Goal: Task Accomplishment & Management: Manage account settings

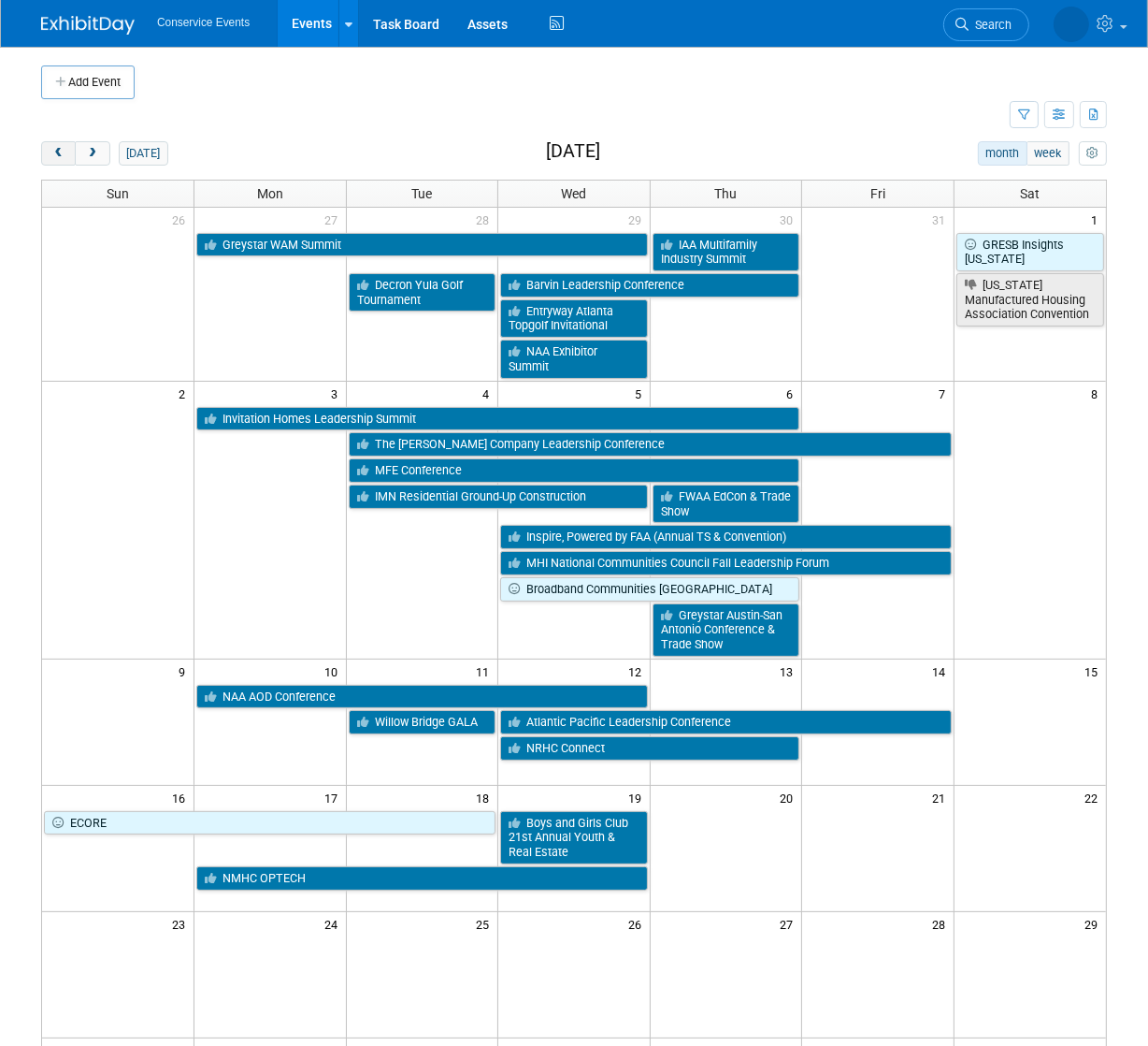
click at [57, 151] on span "prev" at bounding box center [58, 153] width 14 height 13
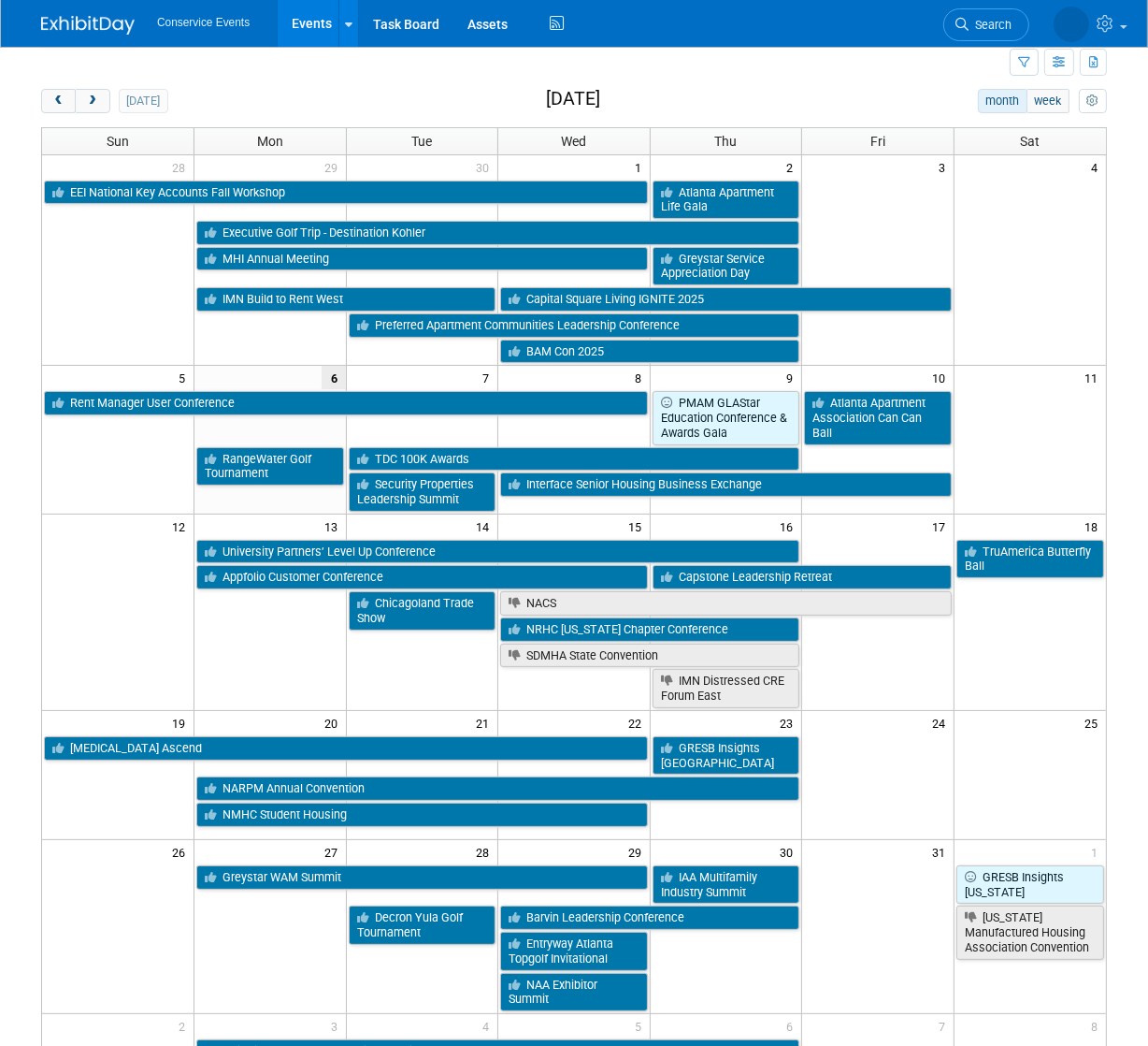
scroll to position [55, 0]
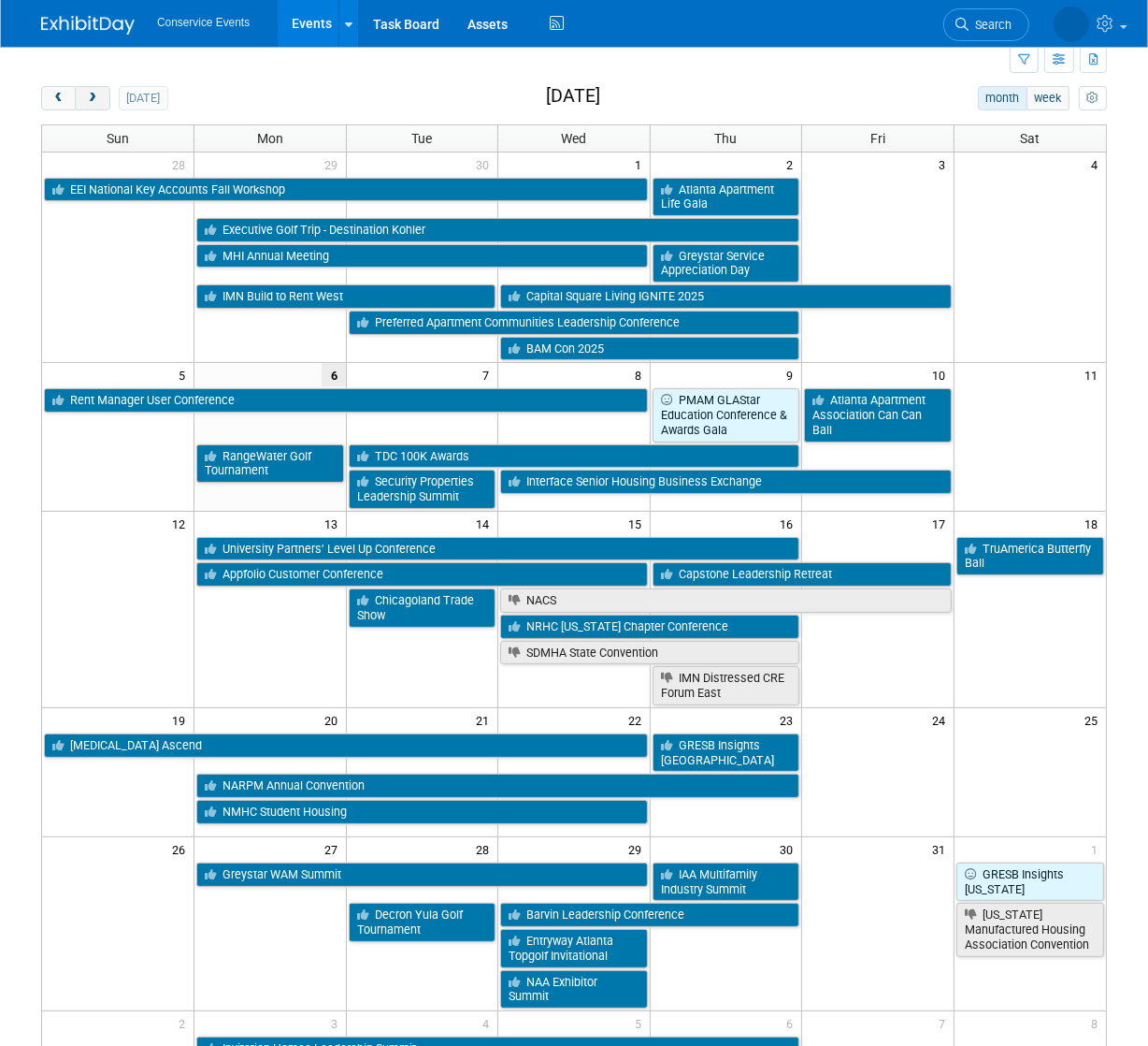
click at [89, 100] on span "next" at bounding box center [92, 98] width 14 height 13
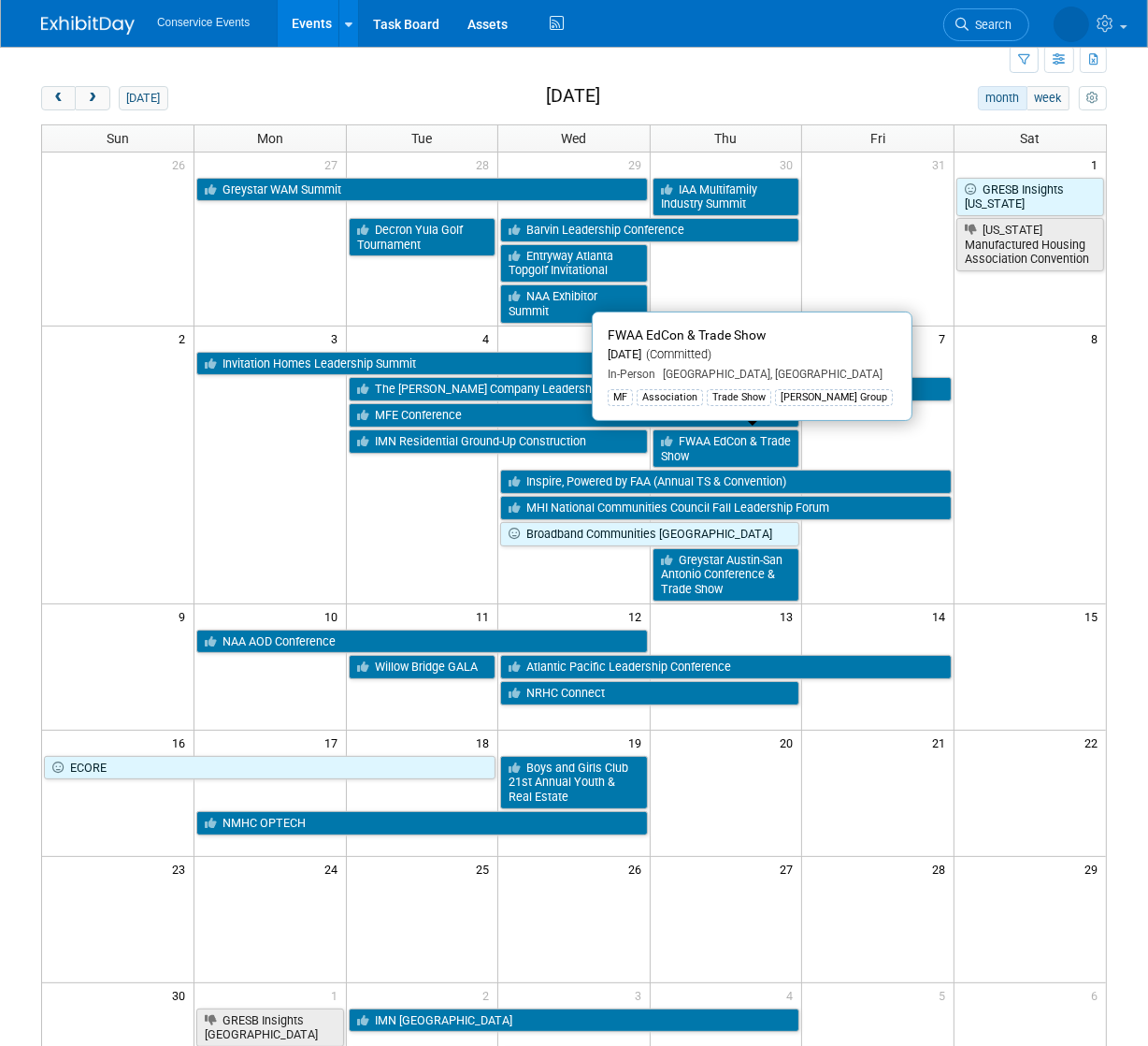
click at [725, 447] on link "FWAA EdCon & Trade Show" at bounding box center [726, 449] width 148 height 39
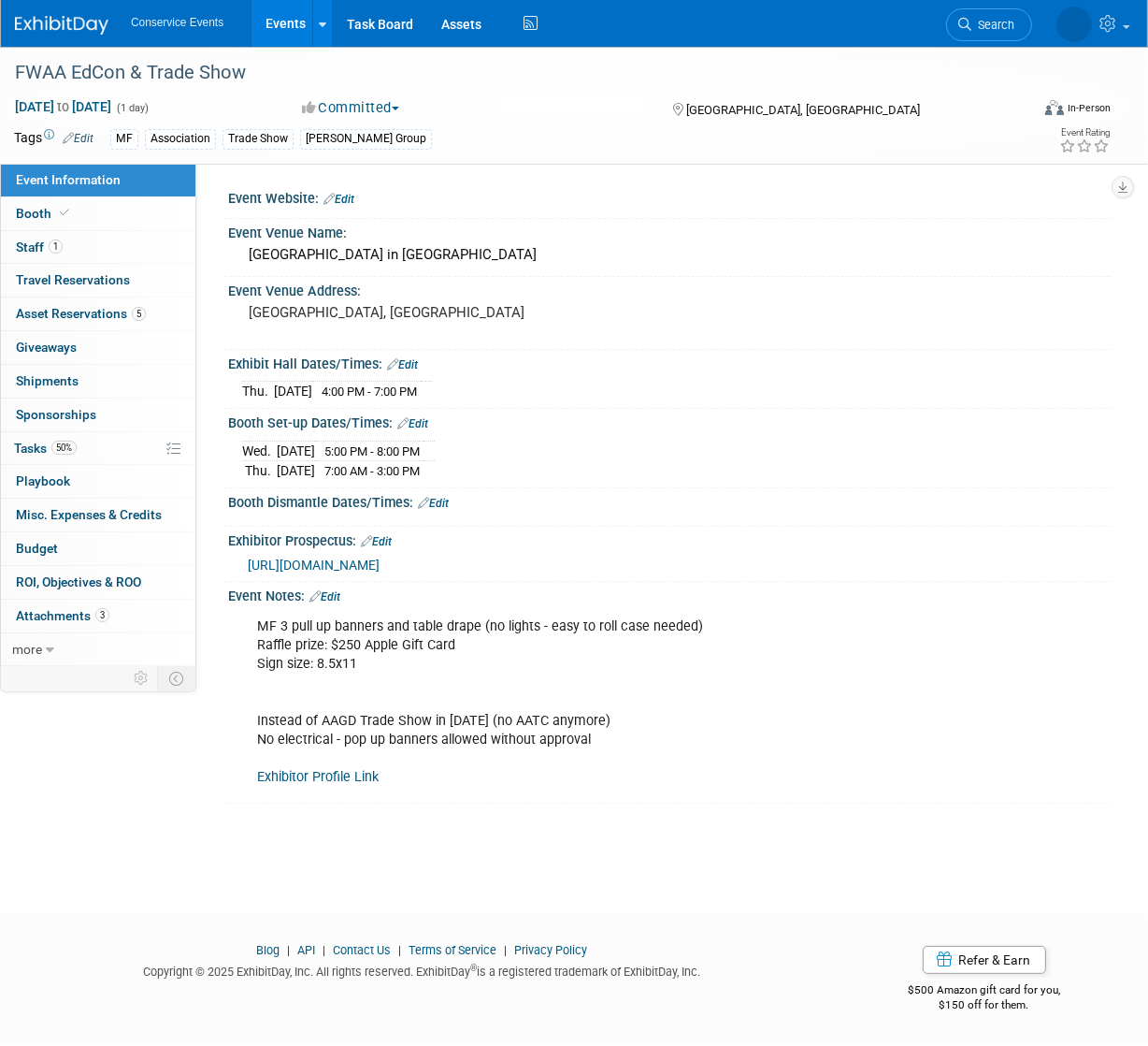
click at [380, 563] on span "[URL][DOMAIN_NAME]" at bounding box center [314, 565] width 132 height 15
click at [61, 623] on link "3 Attachments 3" at bounding box center [98, 616] width 195 height 33
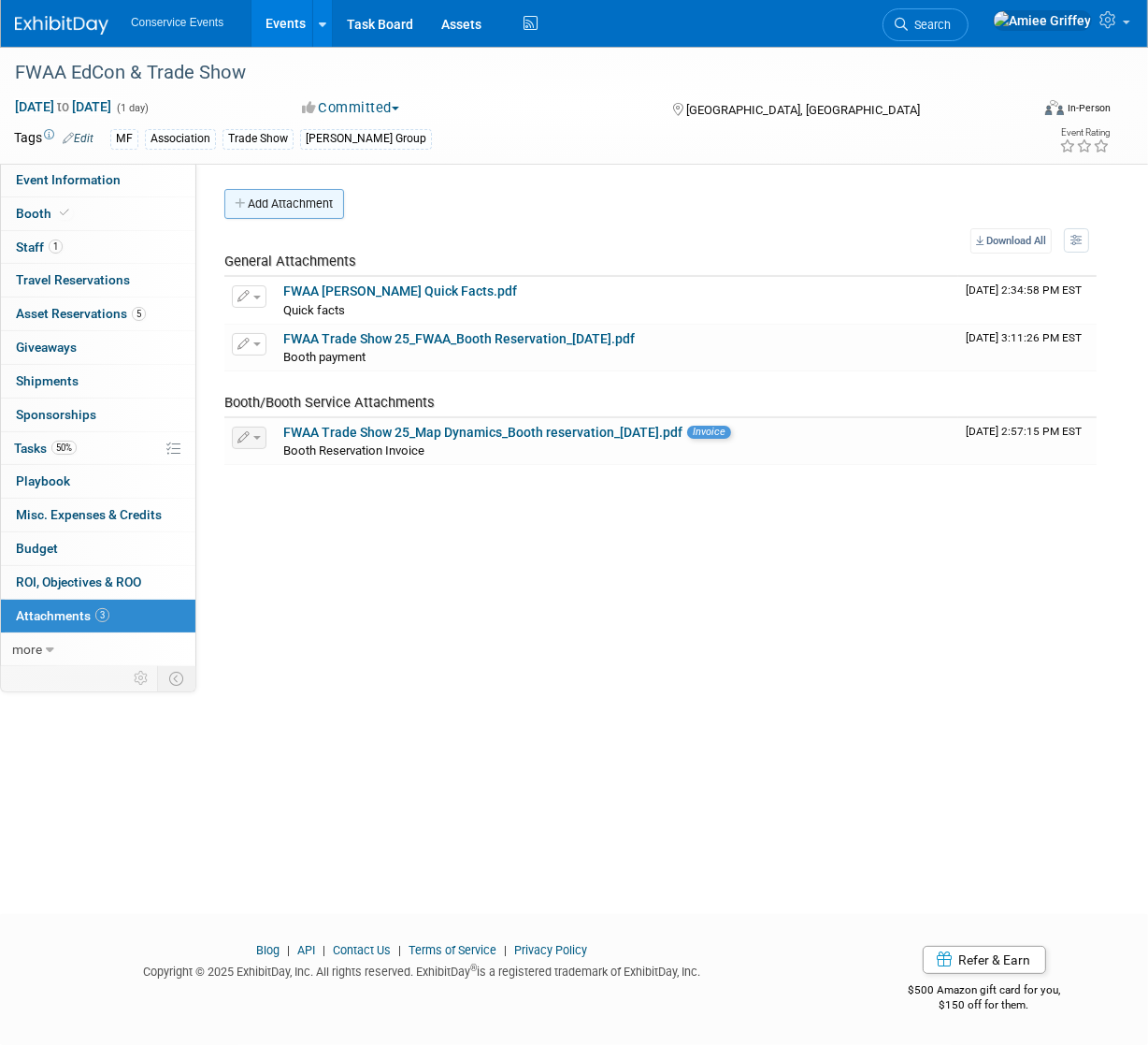
click at [277, 203] on button "Add Attachment" at bounding box center [285, 204] width 120 height 30
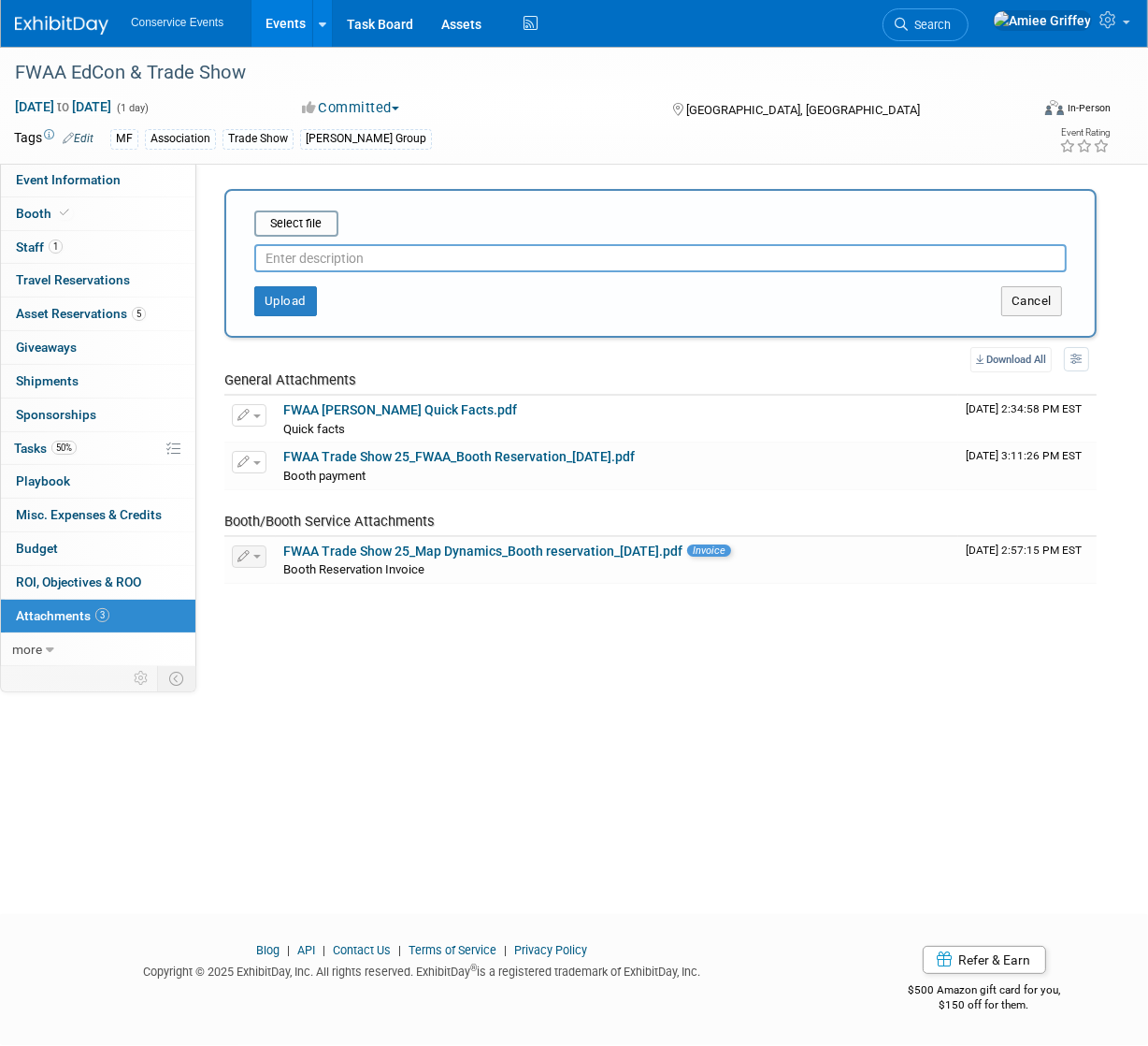
click at [313, 258] on input "text" at bounding box center [661, 258] width 812 height 28
type input "Advanced Warehouse Labels"
click at [317, 221] on input "file" at bounding box center [225, 223] width 223 height 22
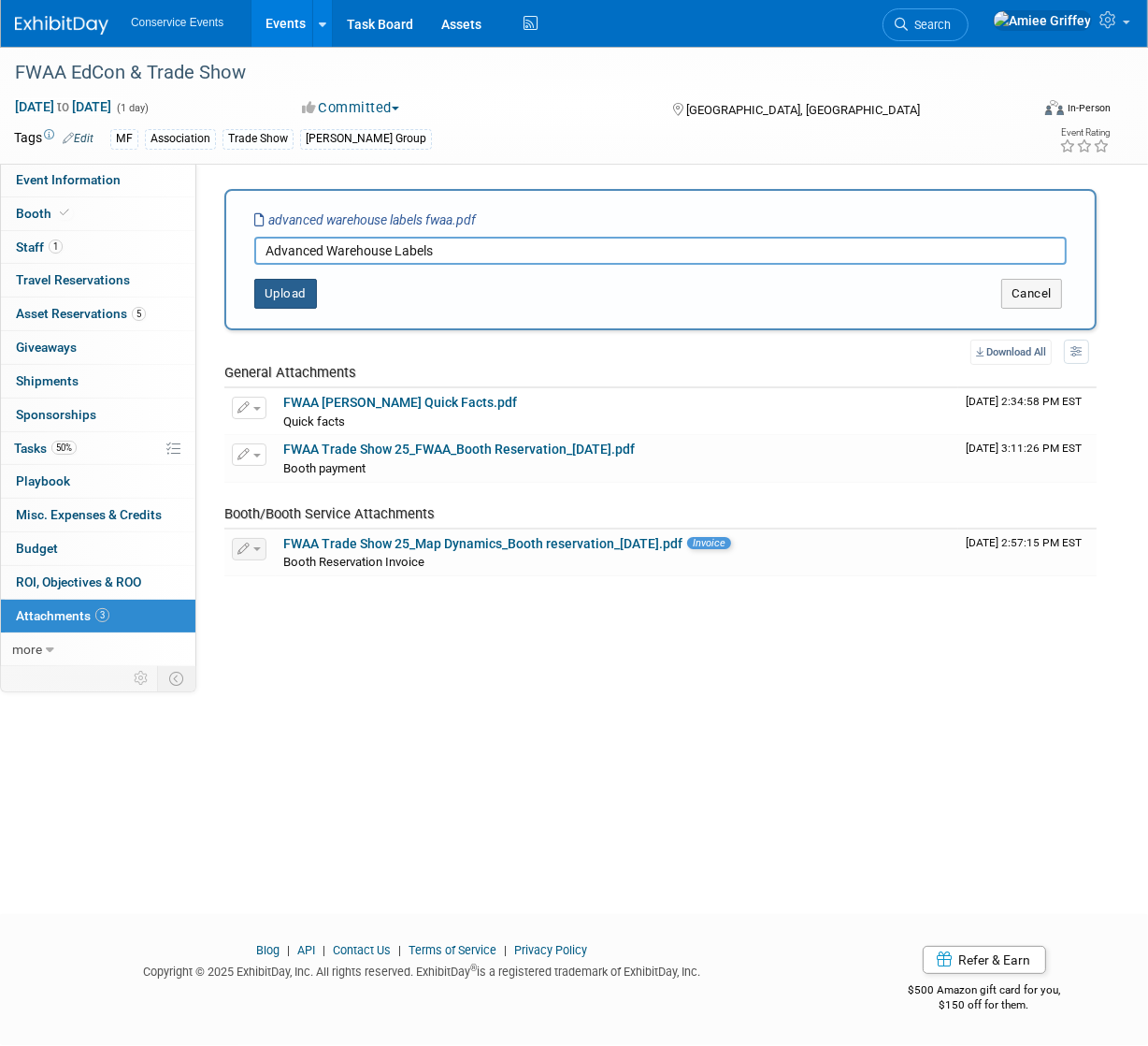
click at [272, 295] on button "Upload" at bounding box center [286, 293] width 63 height 30
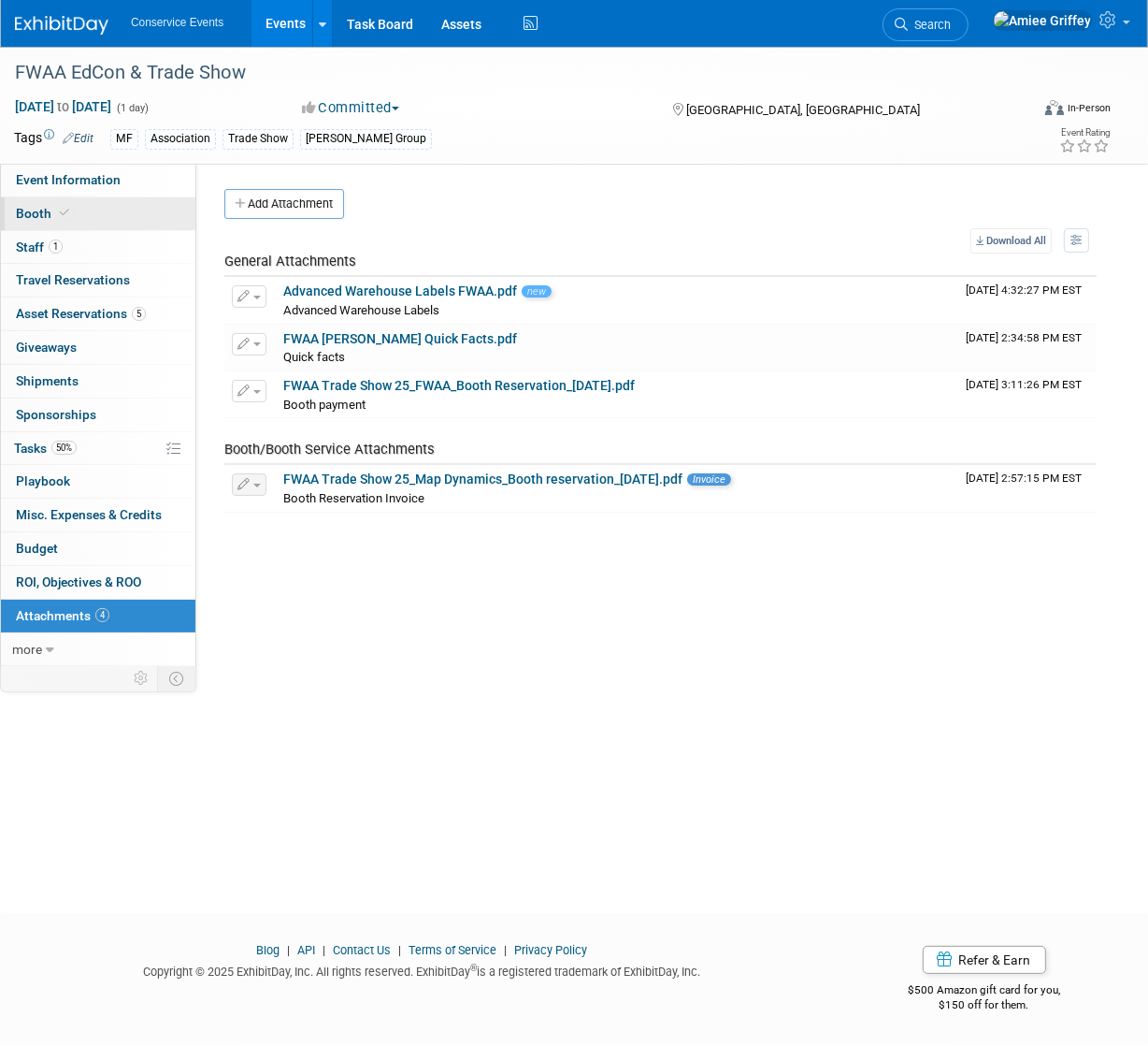
click at [111, 216] on link "Booth" at bounding box center [98, 214] width 195 height 33
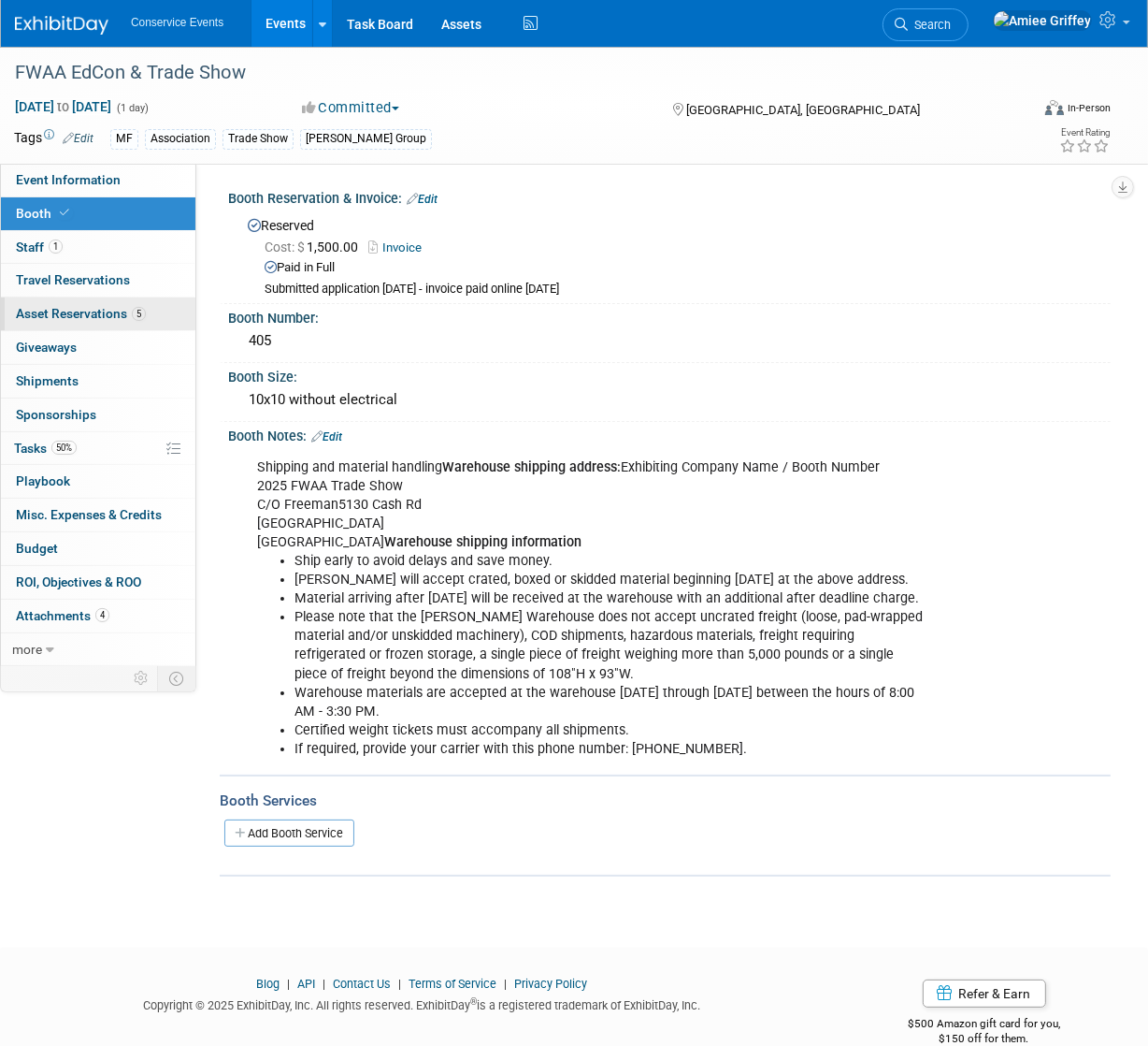
click at [82, 318] on span "Asset Reservations 5" at bounding box center [80, 314] width 130 height 15
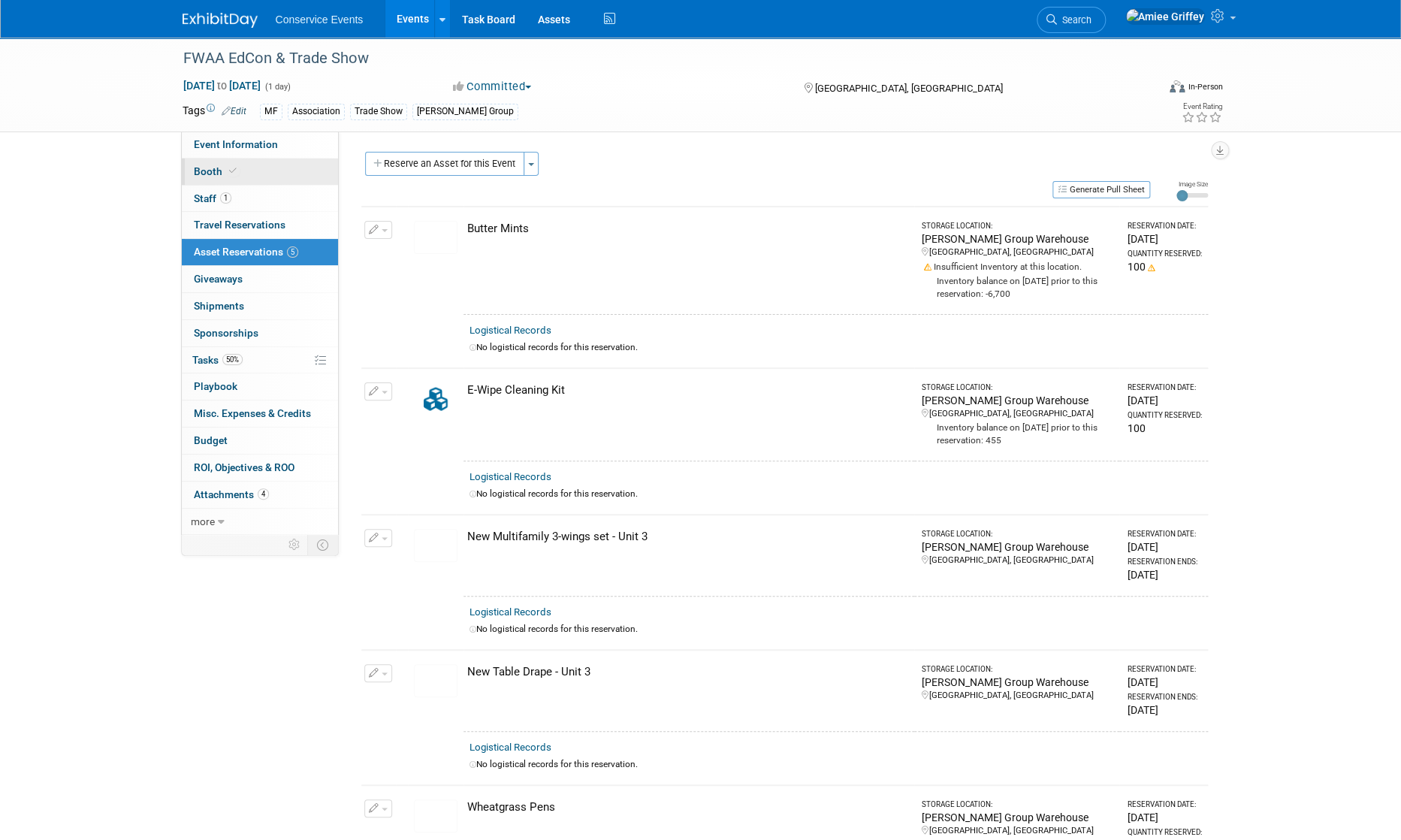
click at [230, 174] on icon at bounding box center [233, 170] width 8 height 9
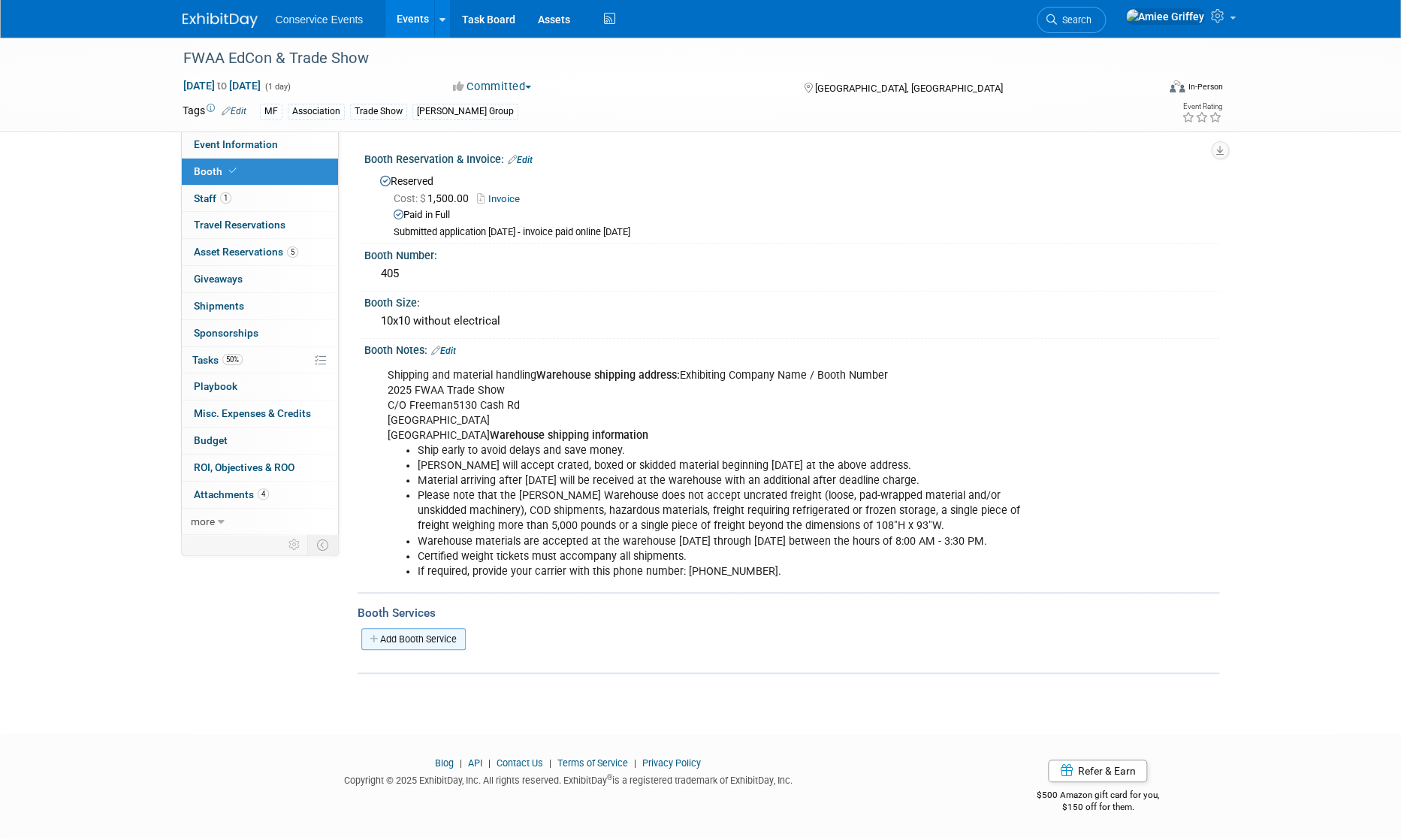
click at [441, 635] on link "Add Booth Service" at bounding box center [413, 639] width 105 height 22
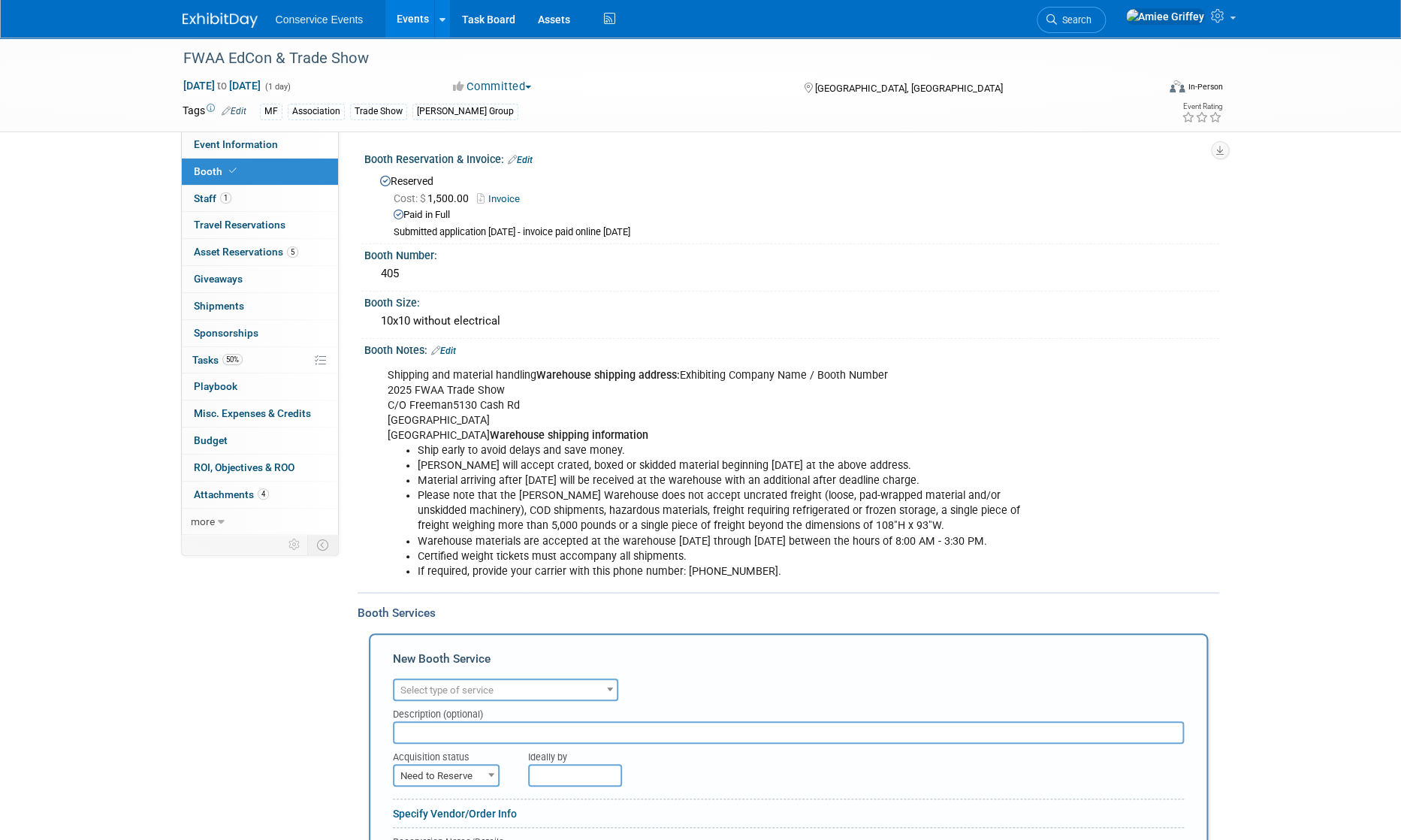
click at [465, 684] on span "Select type of service" at bounding box center [447, 690] width 93 height 12
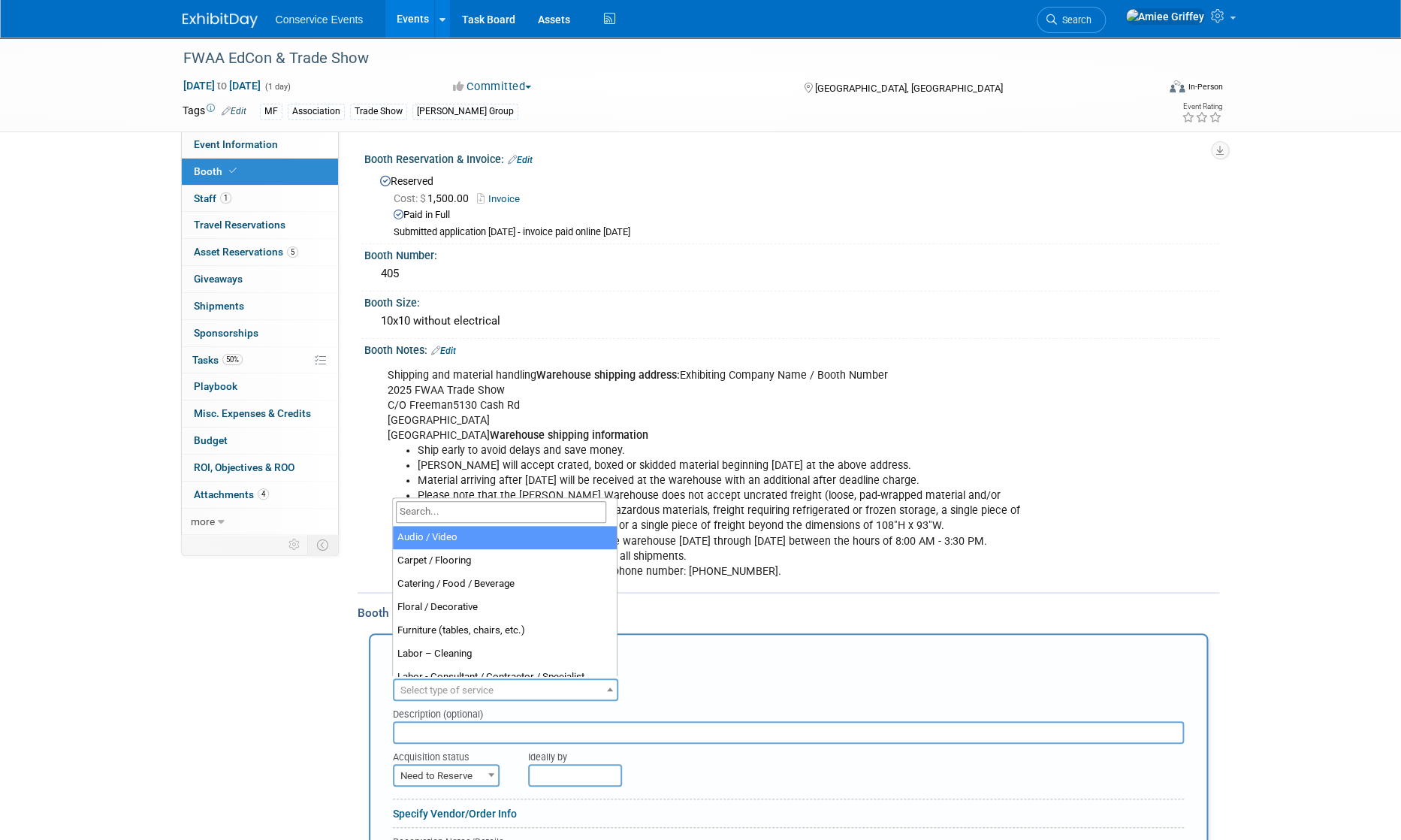
click at [464, 512] on input "search" at bounding box center [501, 512] width 210 height 22
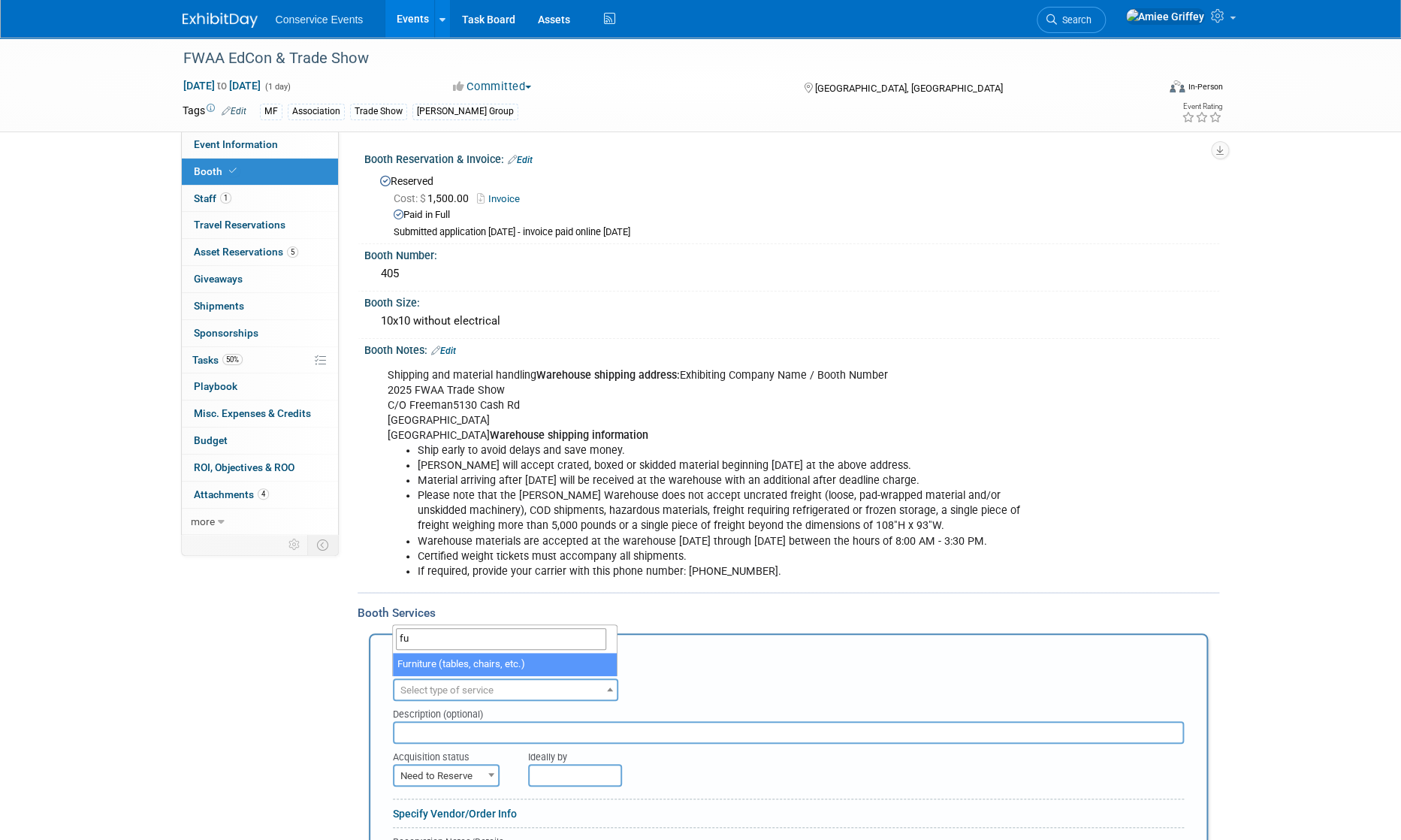
type input "fu"
select select "6"
click at [446, 729] on input "text" at bounding box center [788, 732] width 791 height 22
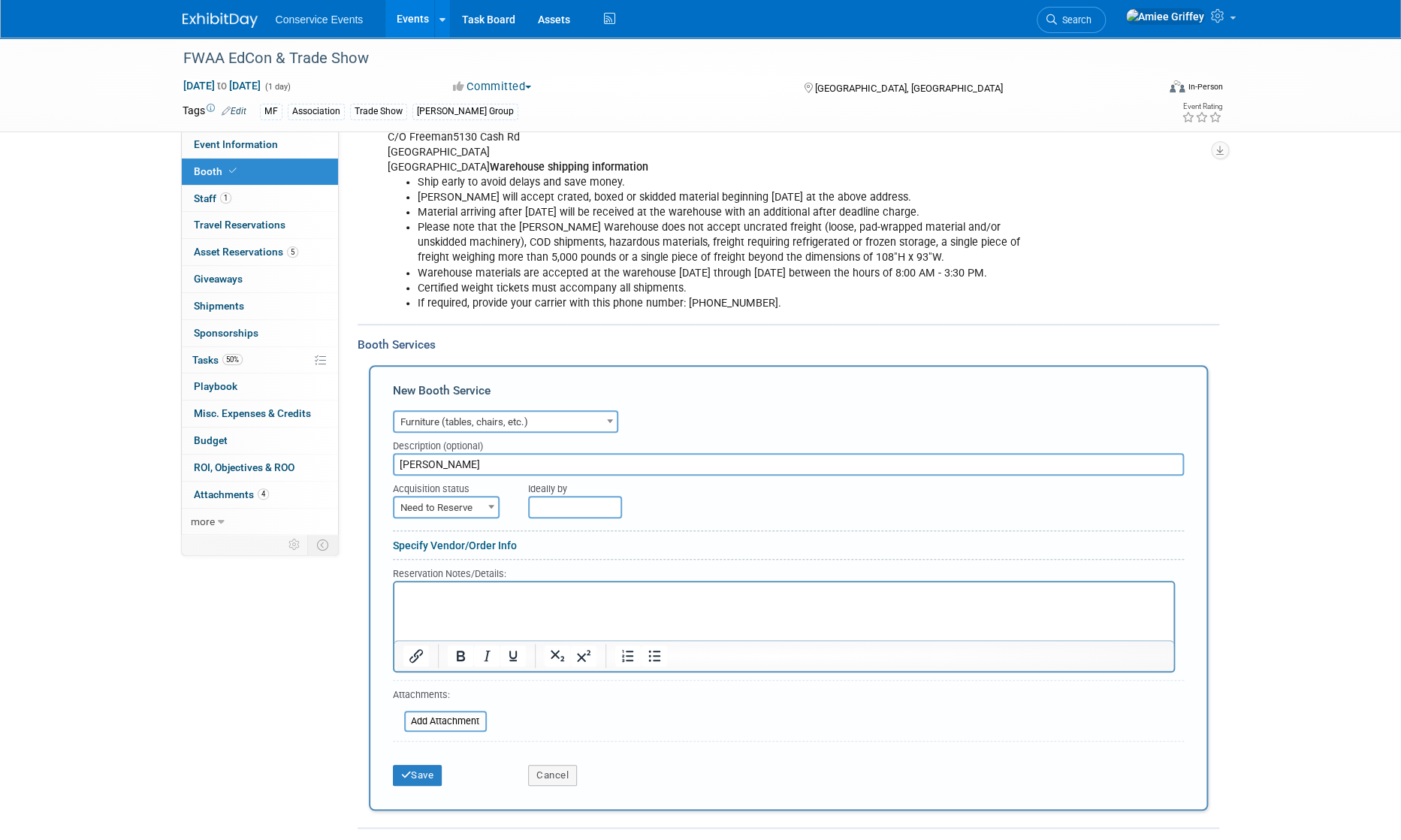
scroll to position [294, 0]
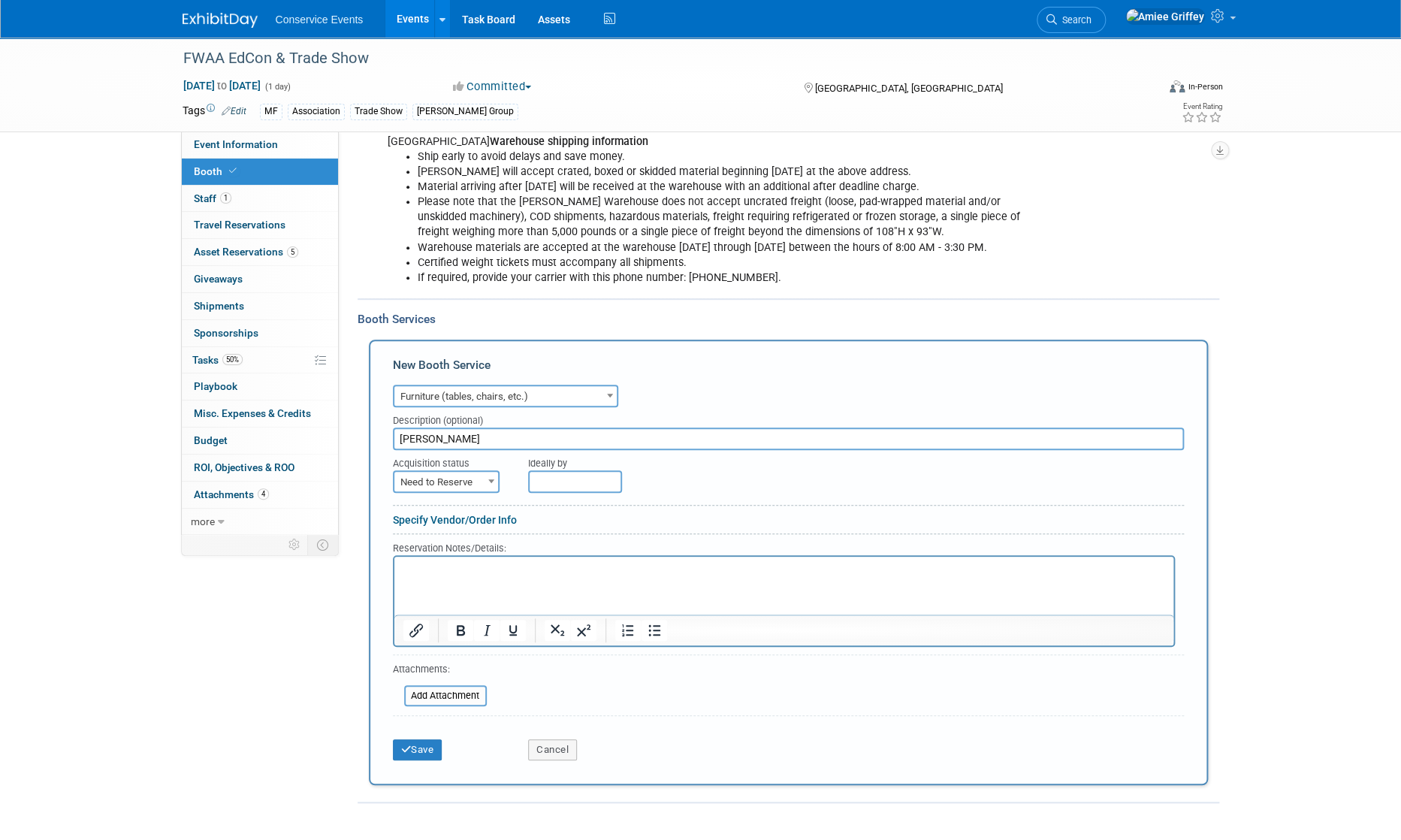
type input "Freeman"
click at [484, 474] on span at bounding box center [491, 480] width 15 height 19
select select "2"
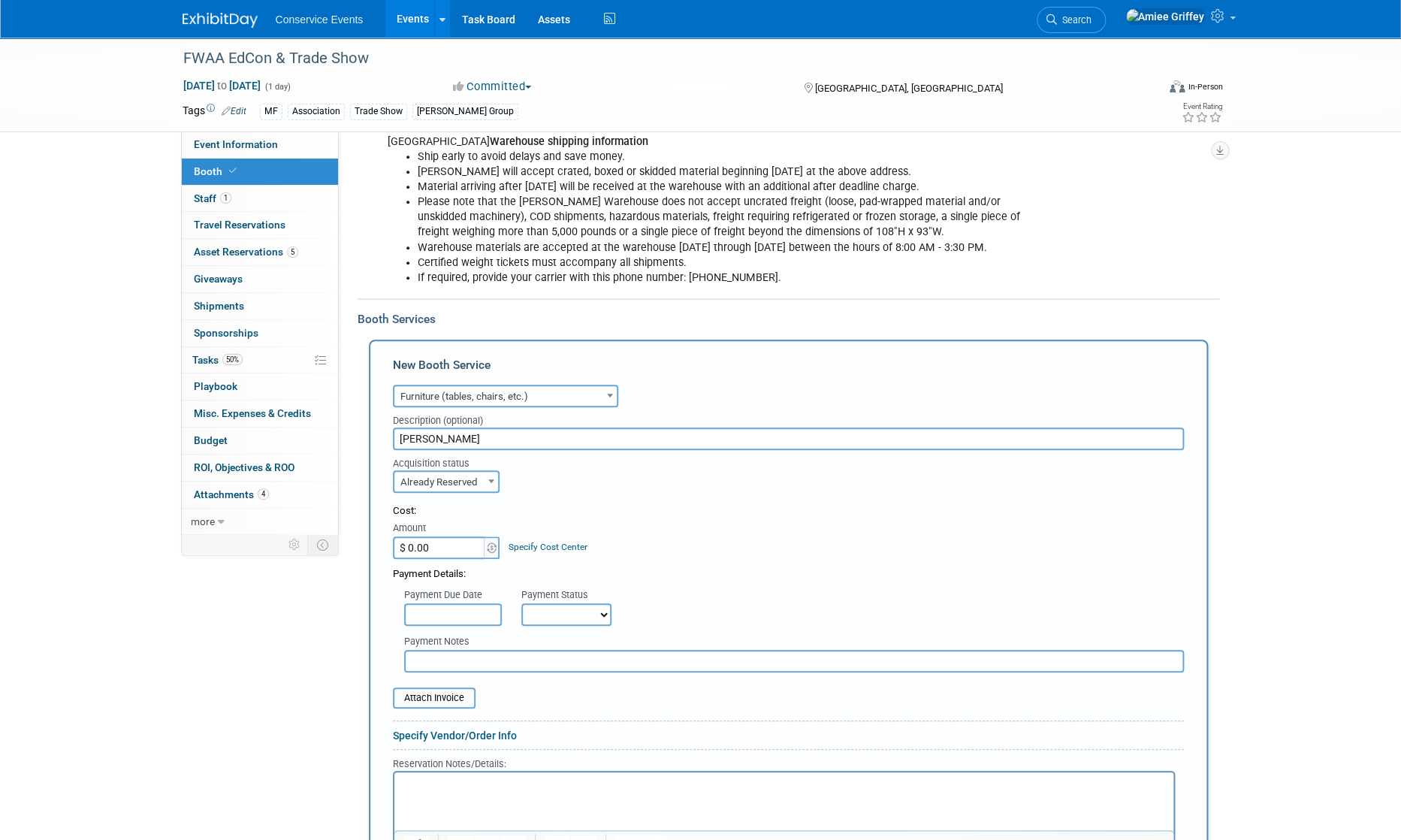
click at [439, 536] on input "$ 0.00" at bounding box center [439, 547] width 94 height 22
click at [443, 541] on input "$ 0.00" at bounding box center [439, 547] width 94 height 22
click at [443, 542] on input "$ 0.00" at bounding box center [439, 547] width 94 height 22
type input "$ 342.07"
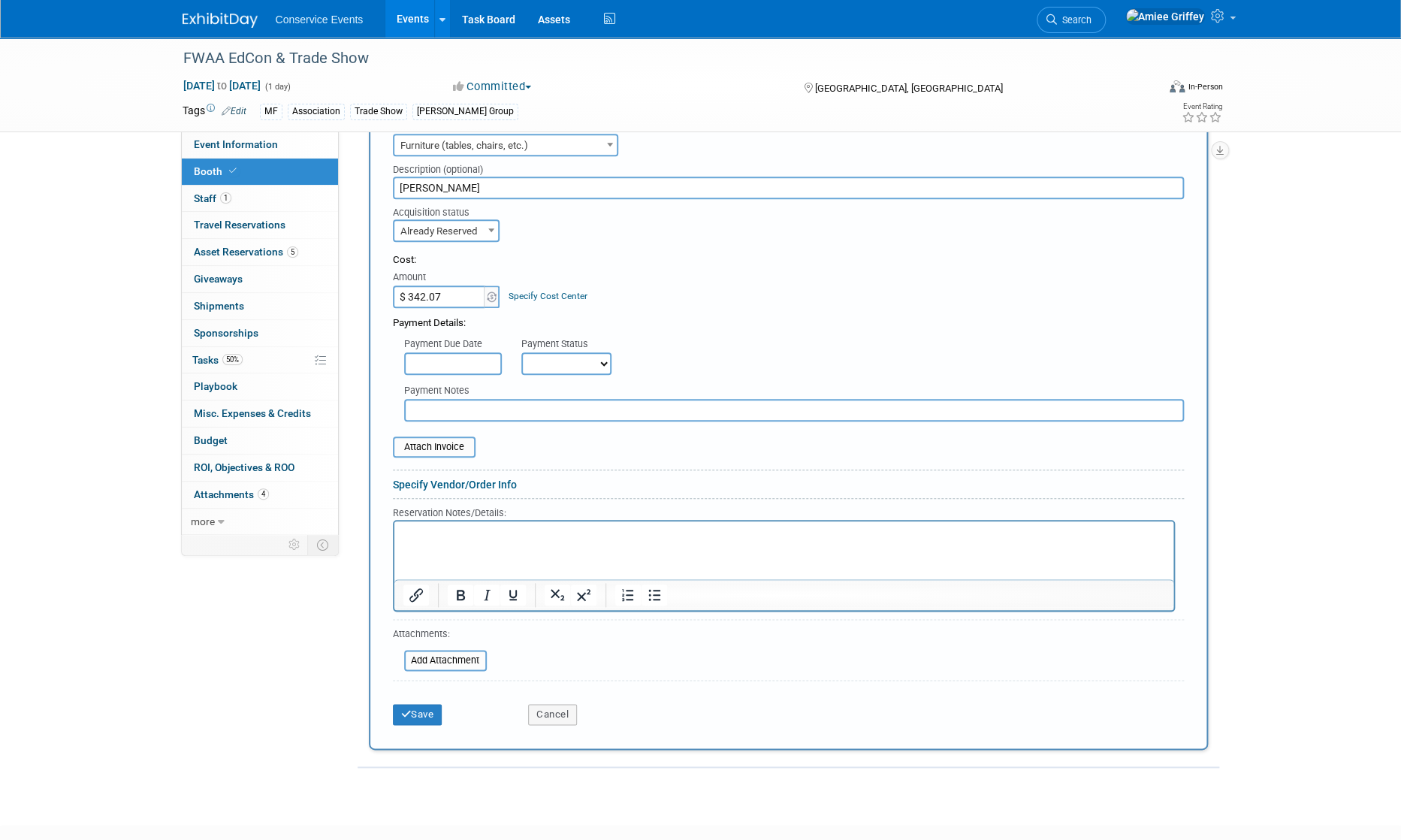
scroll to position [549, 0]
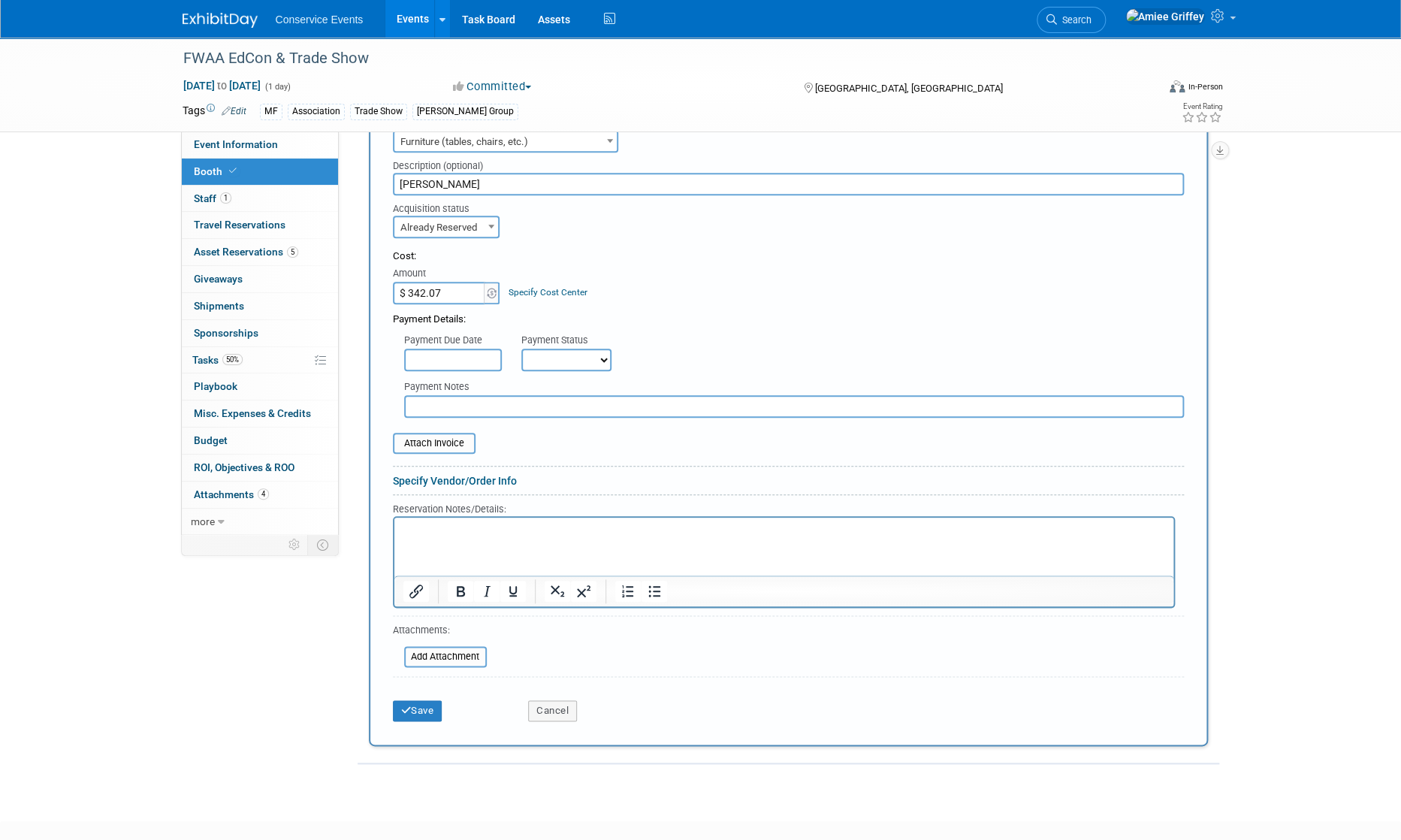
click at [596, 537] on html at bounding box center [783, 527] width 779 height 20
click at [649, 591] on icon "Bullet list" at bounding box center [653, 590] width 18 height 18
click at [487, 528] on li "Rich Text Area. Press ALT-0 for help." at bounding box center [798, 530] width 731 height 14
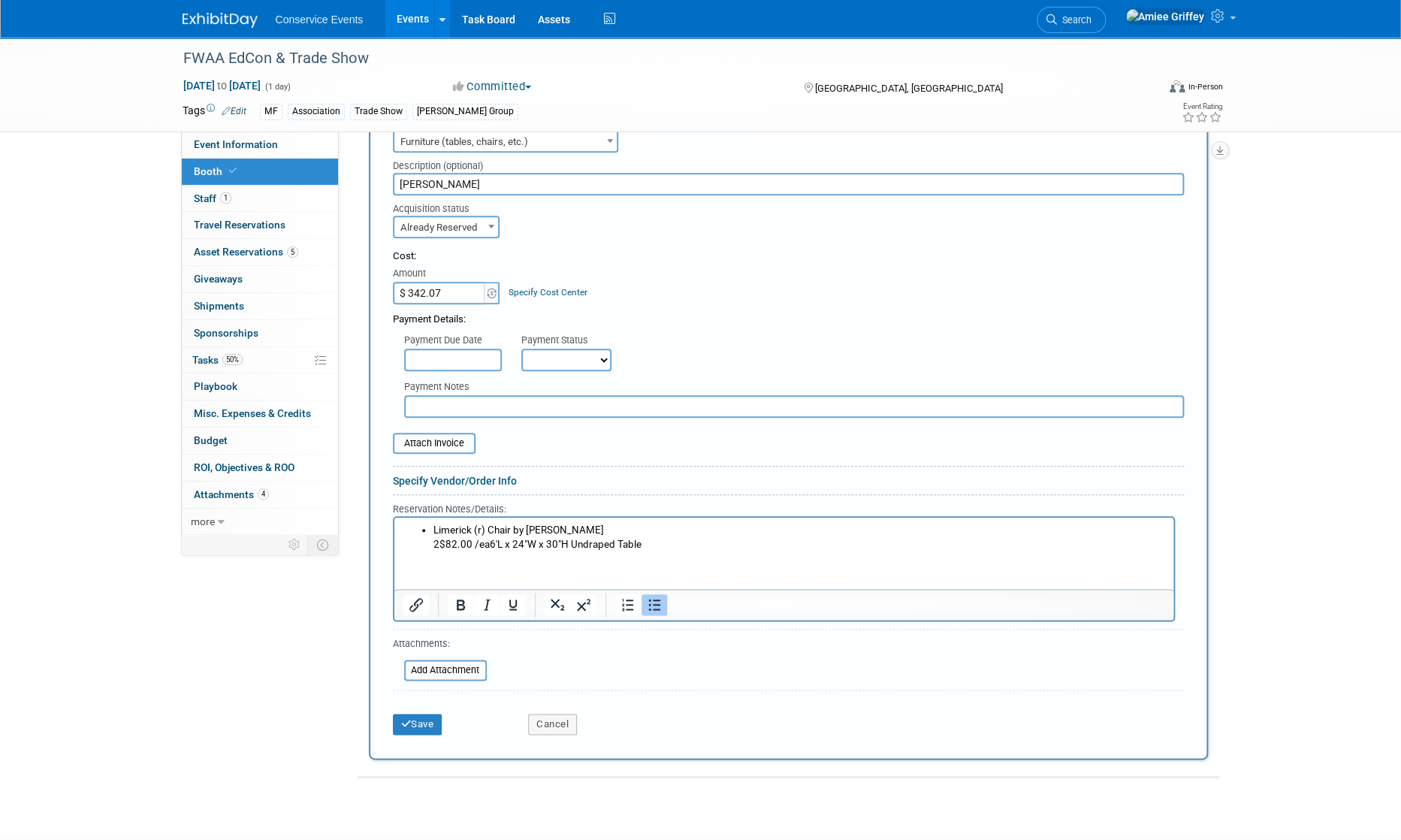
click at [484, 546] on li "Limerick (r) Chair by Herman Miller 2$82.00 /ea6'L x 24"W x 30"H Undraped Table" at bounding box center [798, 537] width 731 height 28
click at [487, 546] on li "Limerick (r) Chair by Herman Miller 2$82.00 /ea6'L x 24"W x 30"H Undraped Table" at bounding box center [798, 537] width 731 height 28
click at [597, 528] on li "Limerick (r) Chair by Herman Miller" at bounding box center [798, 530] width 731 height 14
click at [449, 440] on input "file" at bounding box center [384, 442] width 179 height 18
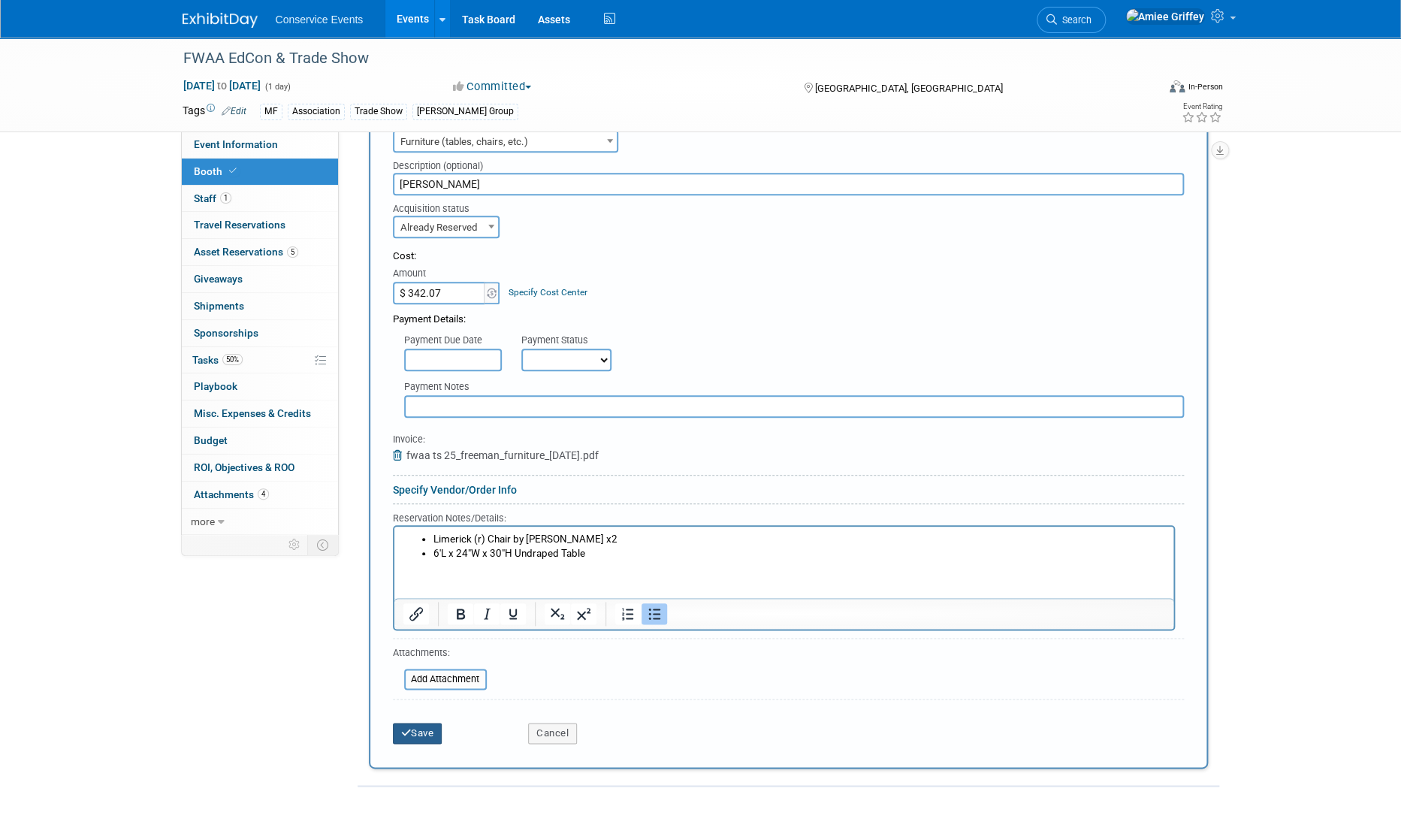
click at [421, 735] on button "Save" at bounding box center [418, 733] width 50 height 21
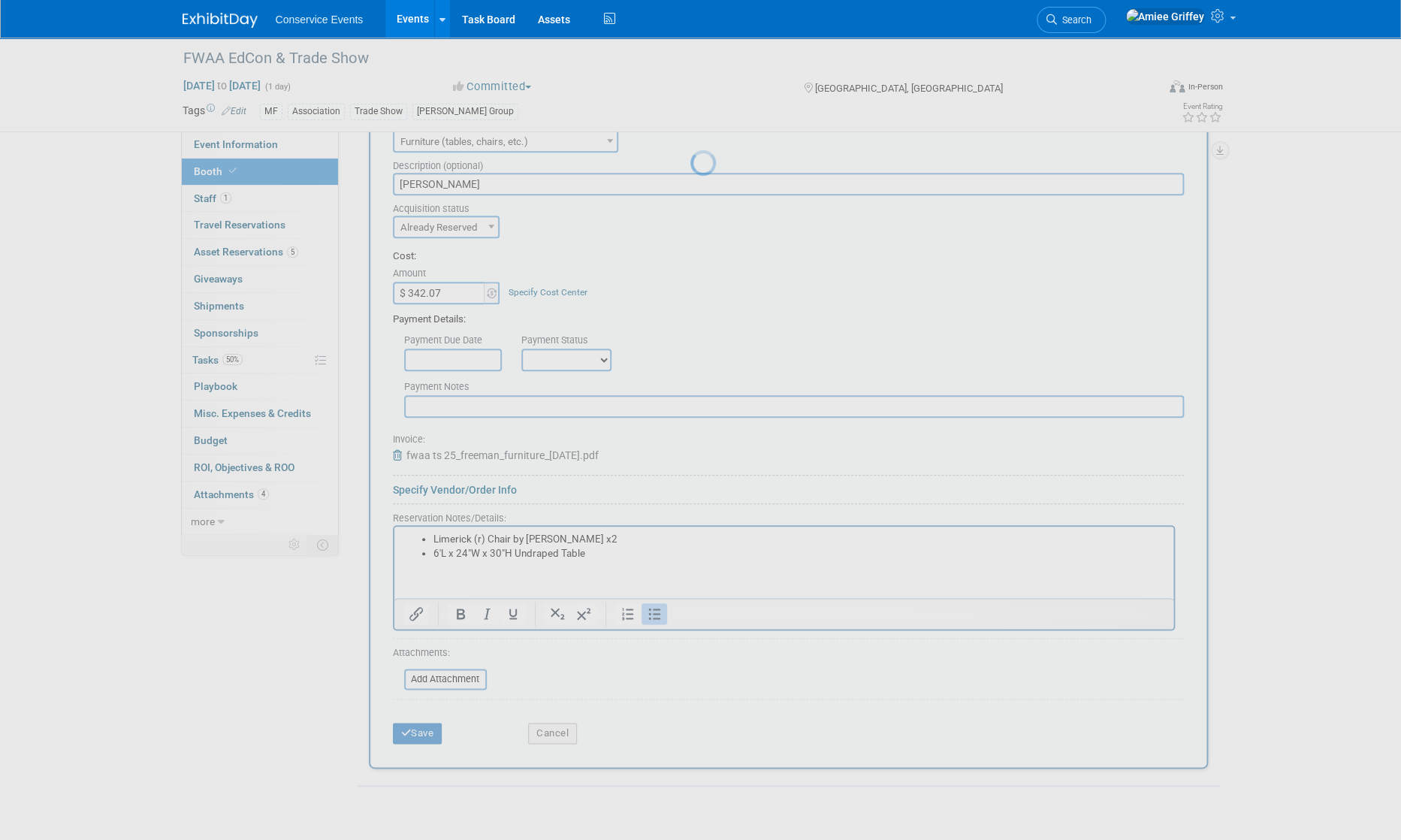
scroll to position [131, 0]
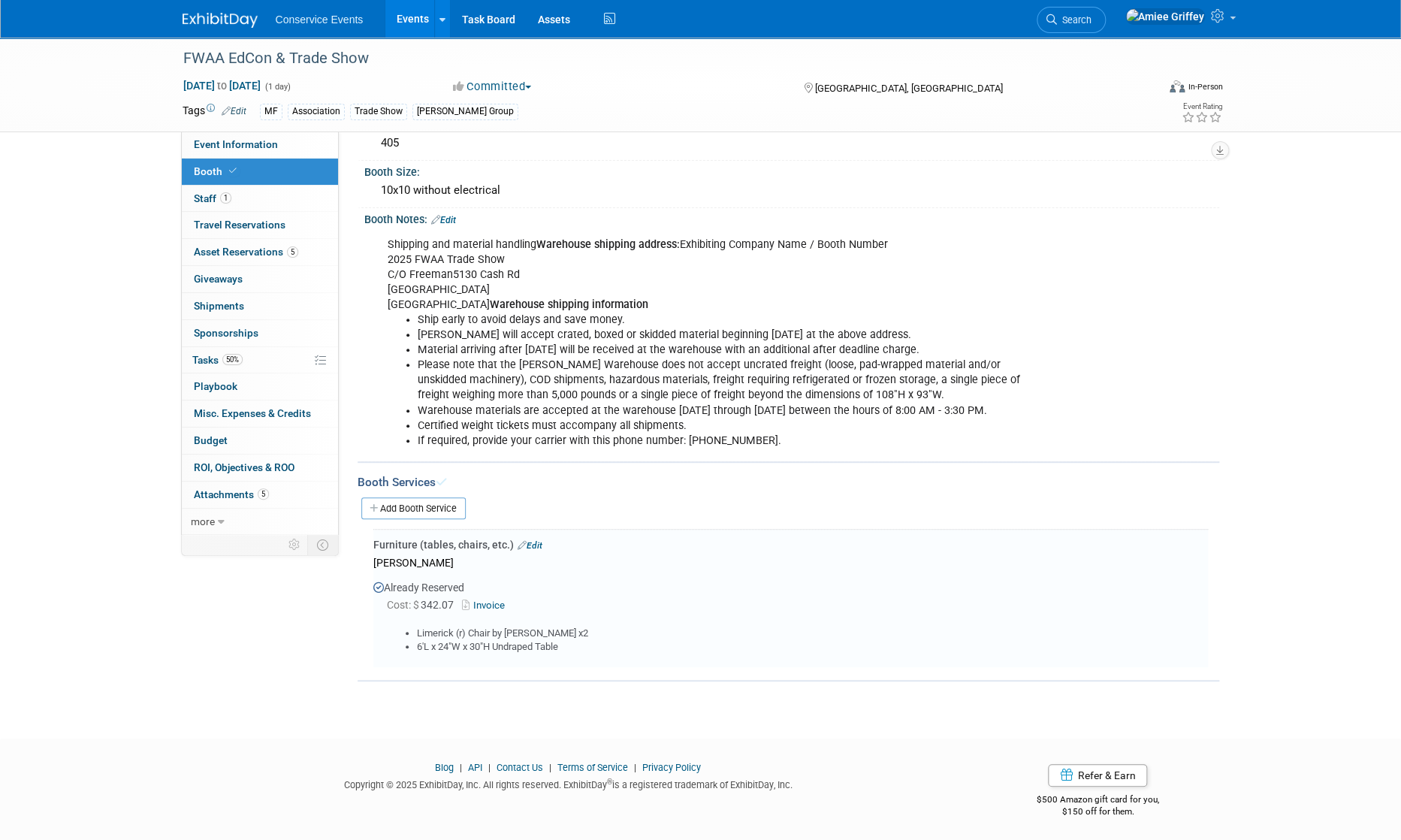
click at [530, 542] on link "Edit" at bounding box center [530, 546] width 25 height 11
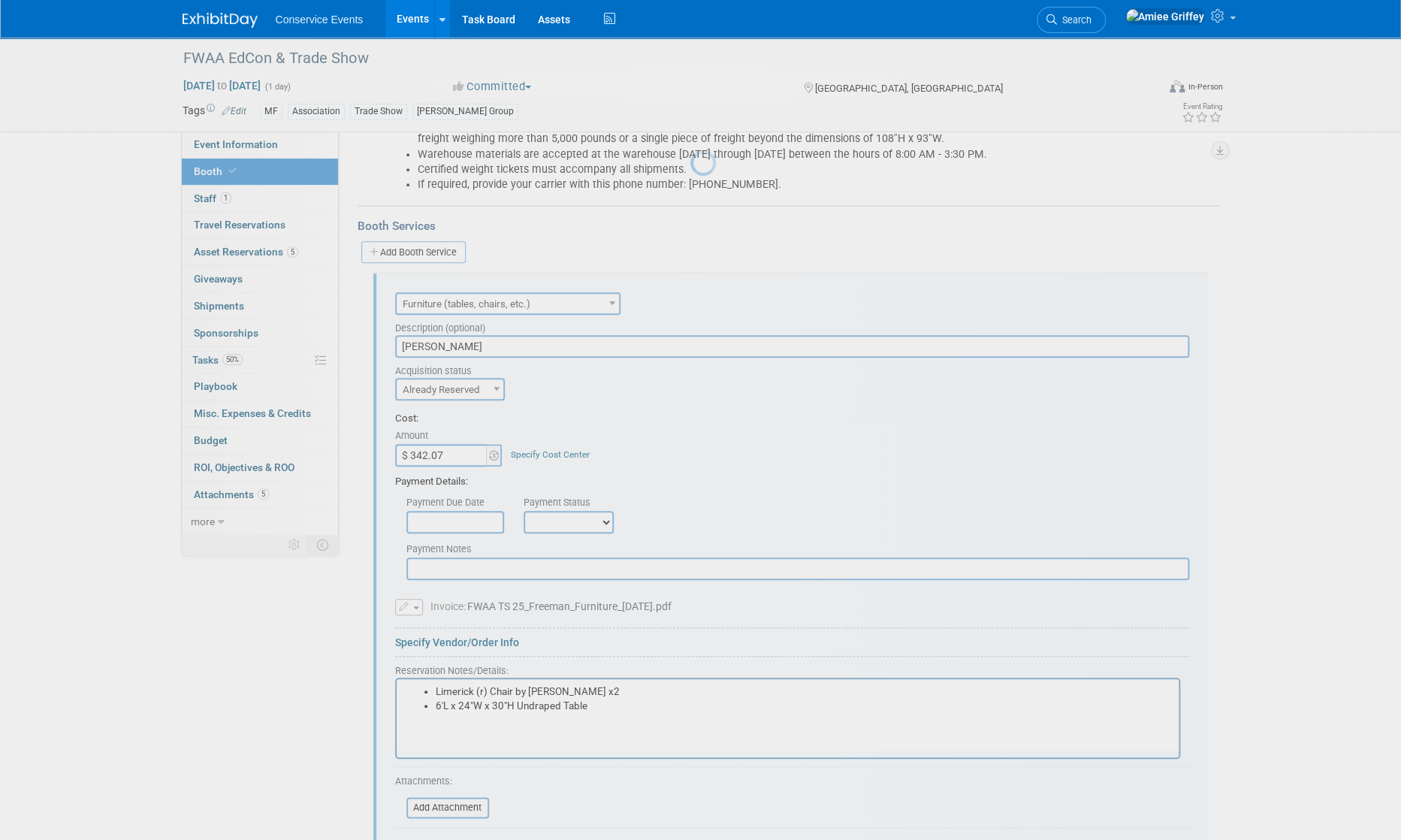
scroll to position [487, 0]
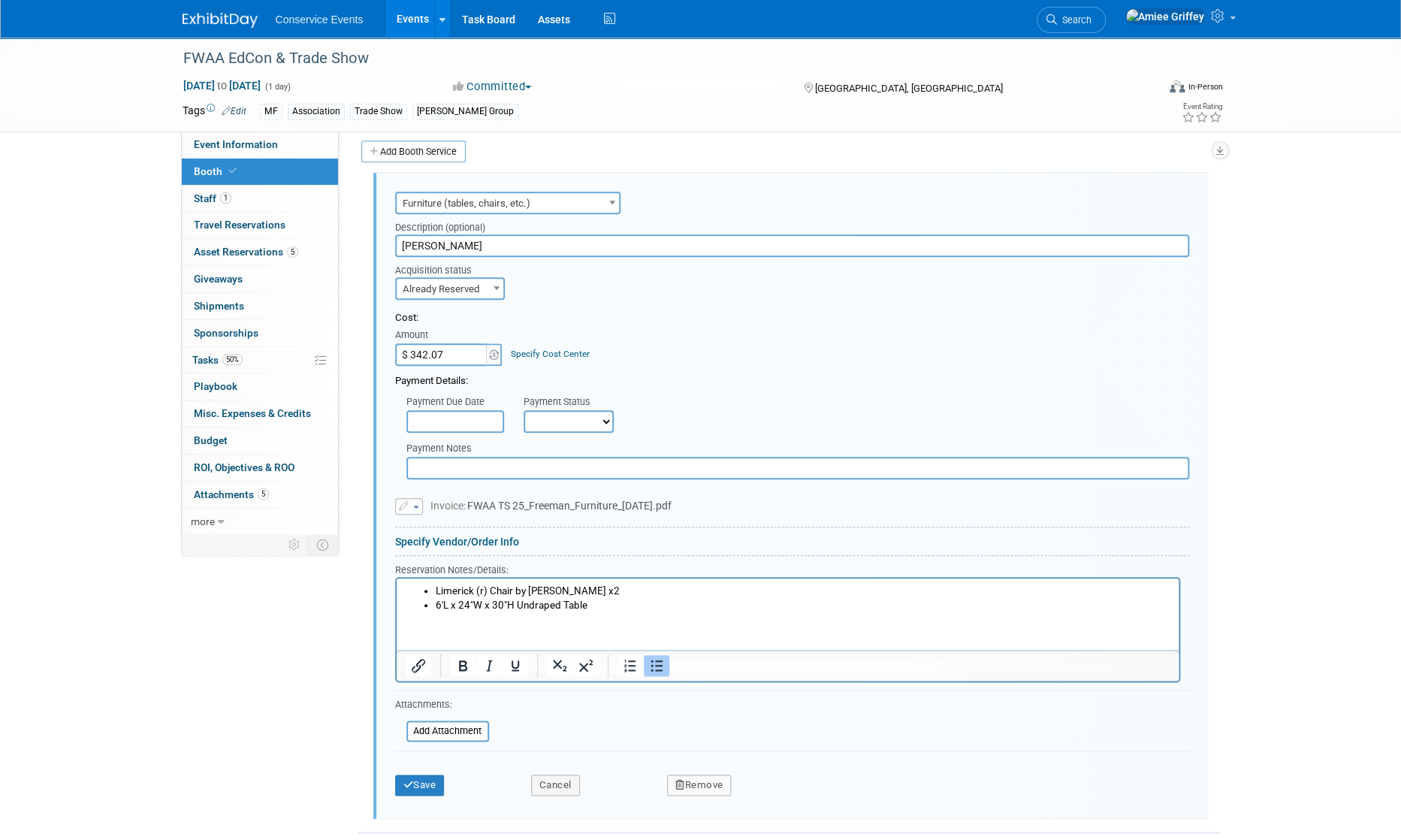
click at [608, 611] on li "6'L x 24"W x 30"H Undraped Table" at bounding box center [802, 606] width 735 height 14
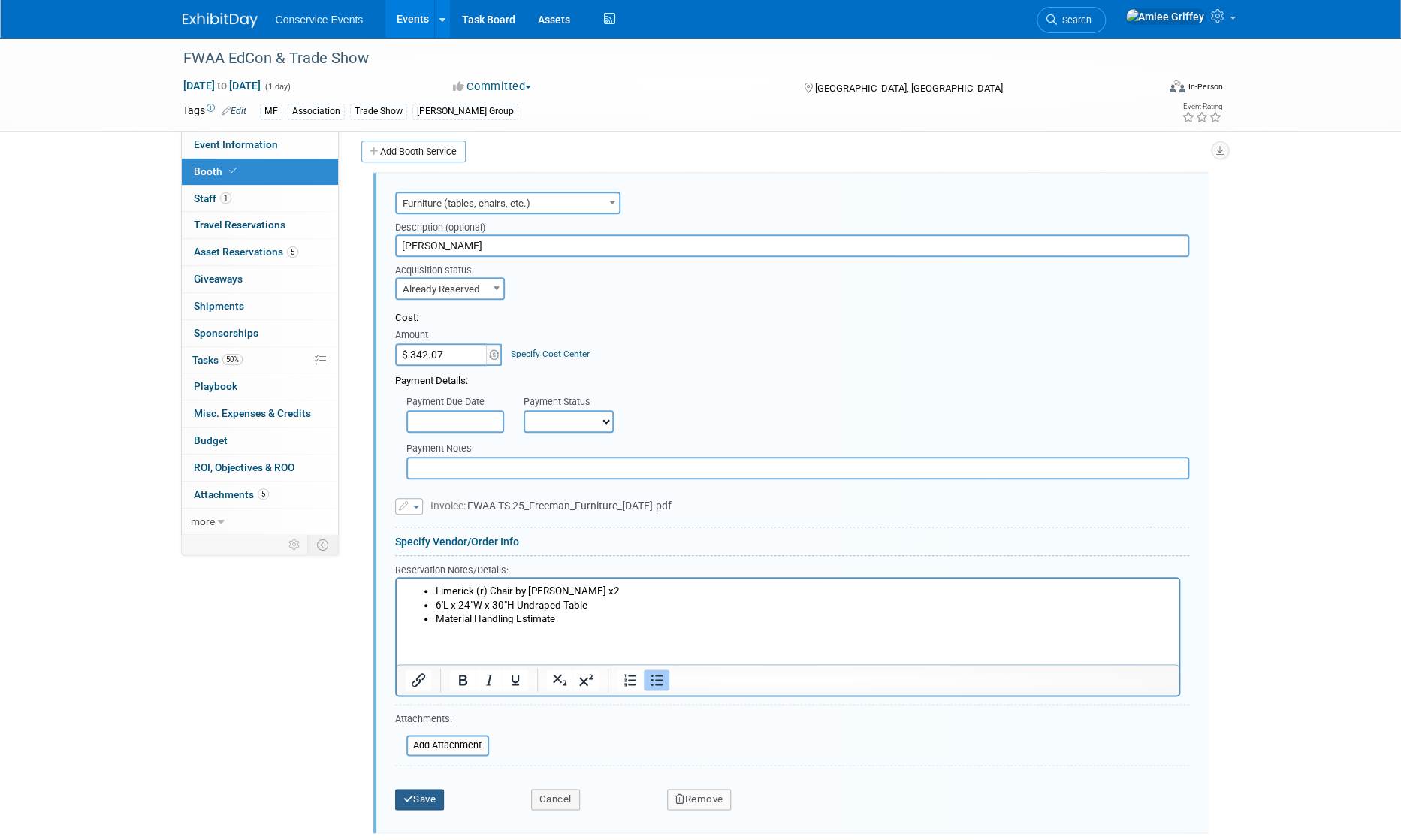
click at [422, 796] on button "Save" at bounding box center [420, 799] width 50 height 21
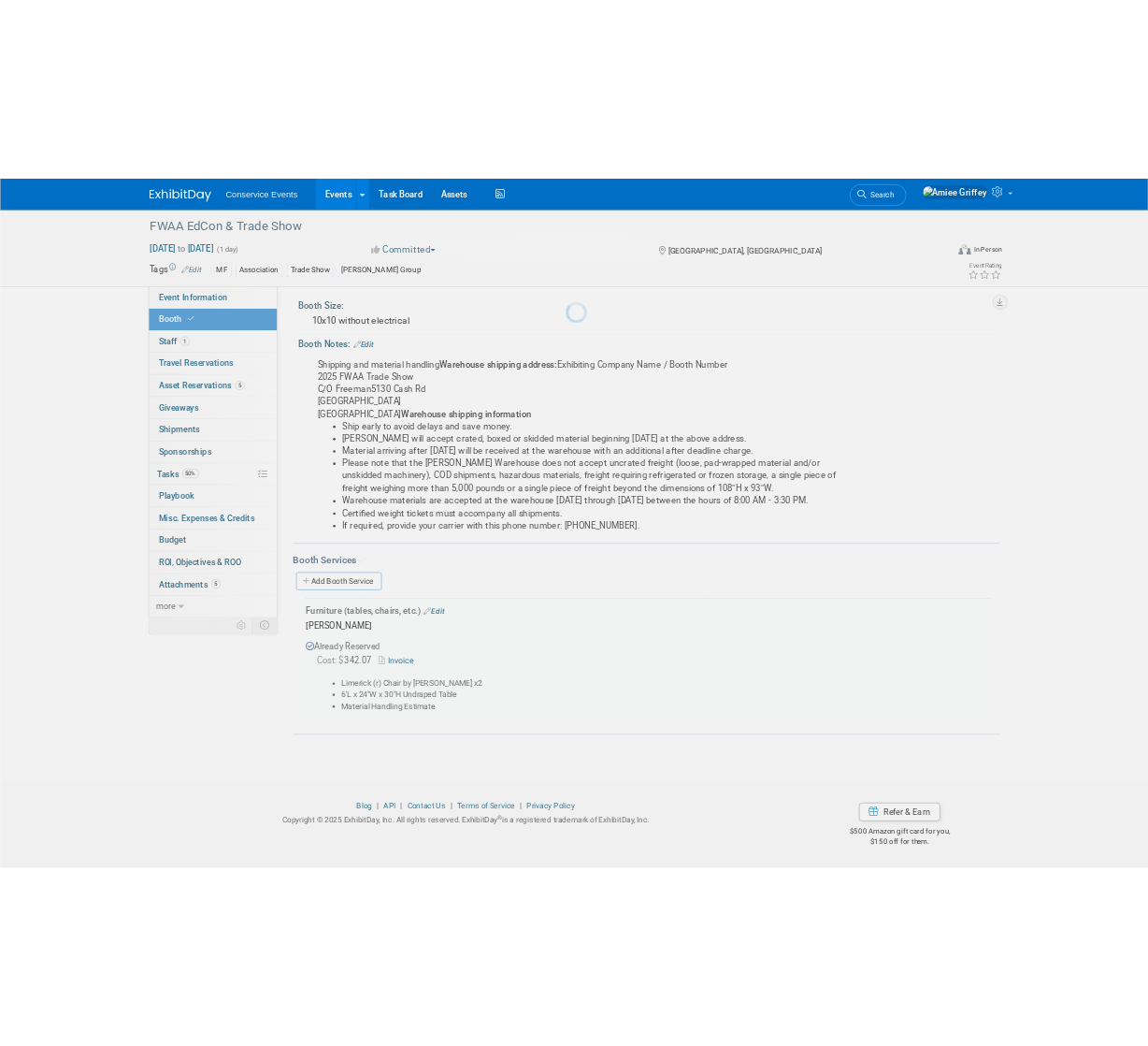
scroll to position [180, 0]
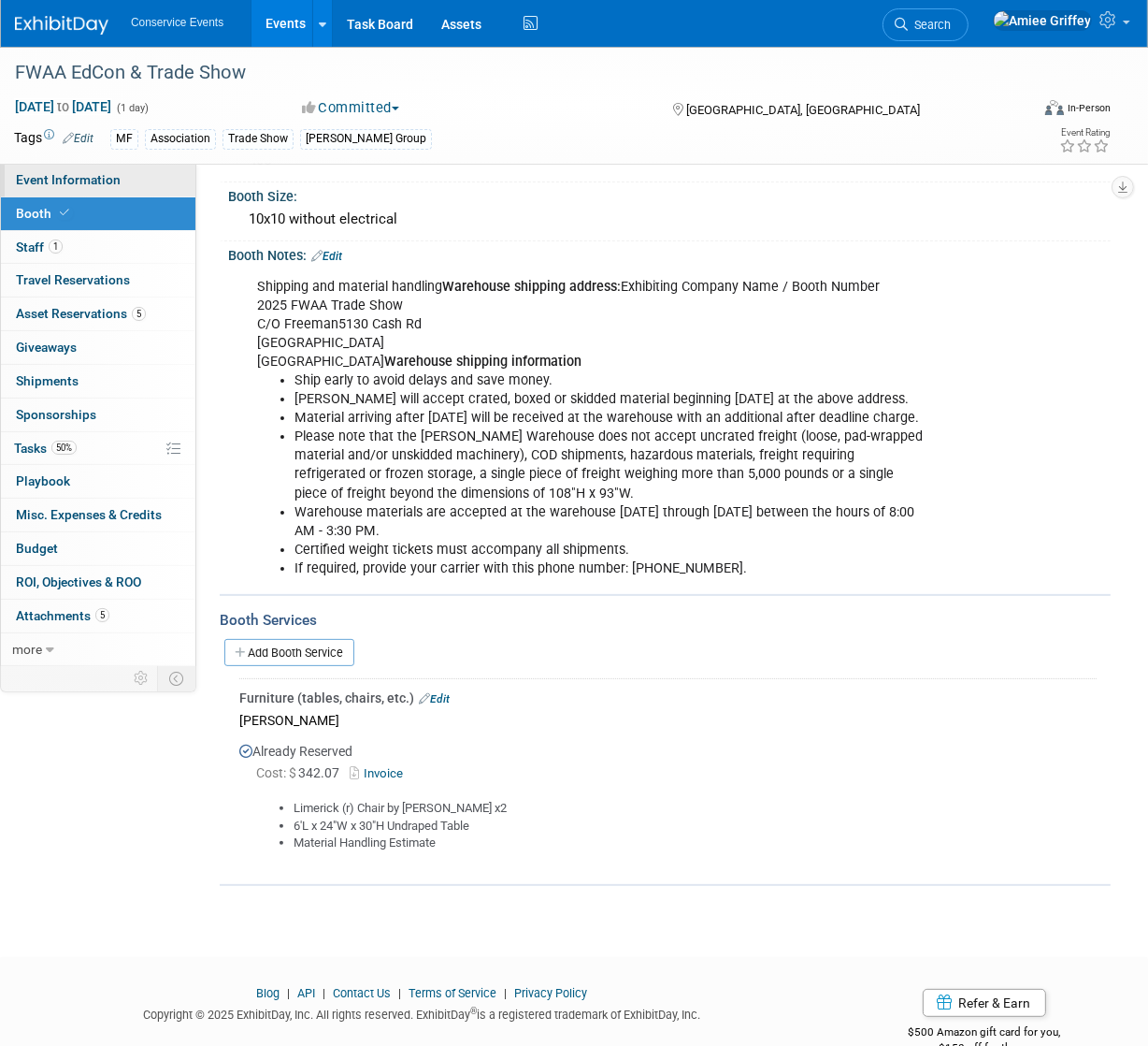
click at [45, 181] on span "Event Information" at bounding box center [68, 179] width 105 height 15
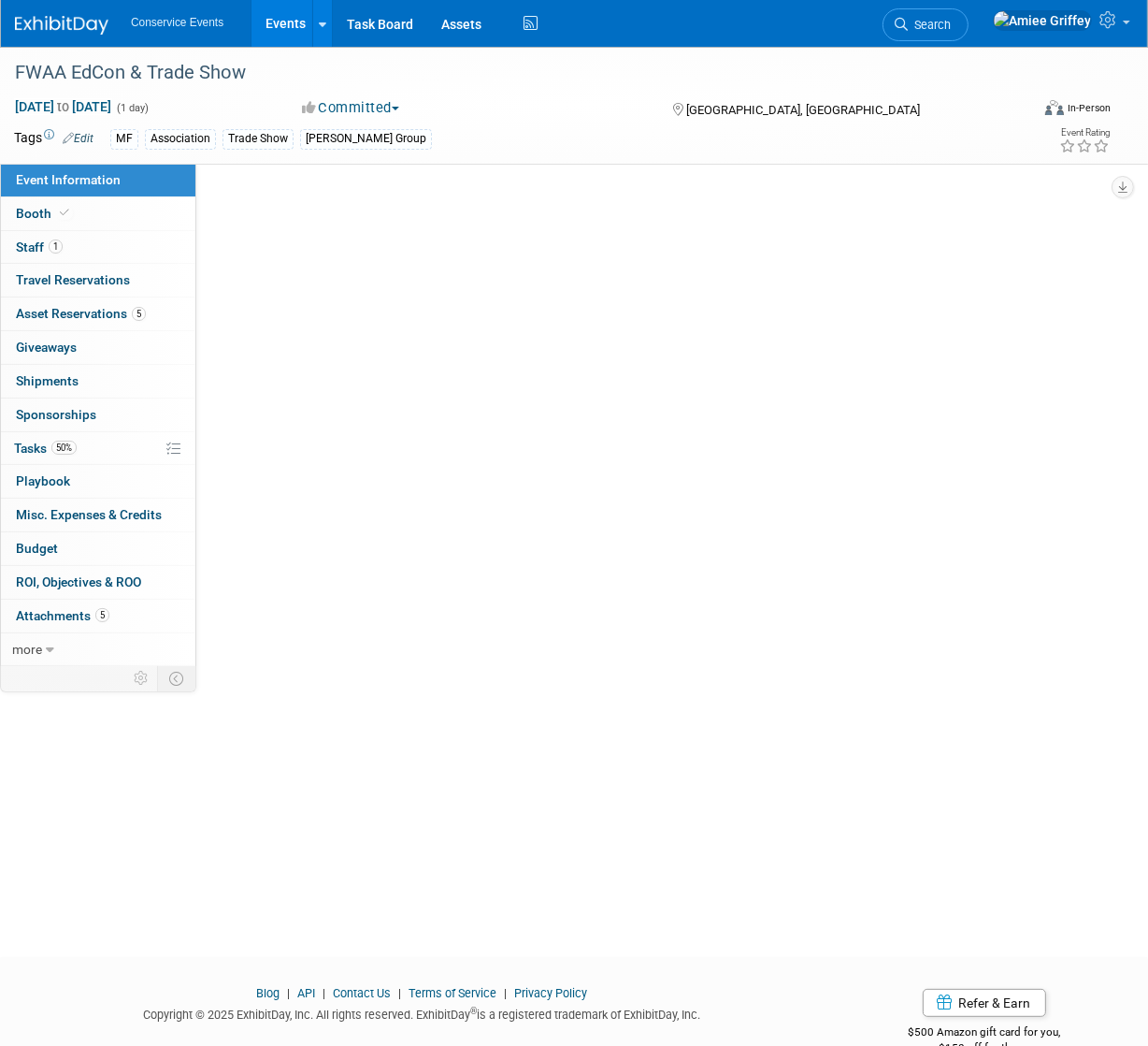
scroll to position [0, 0]
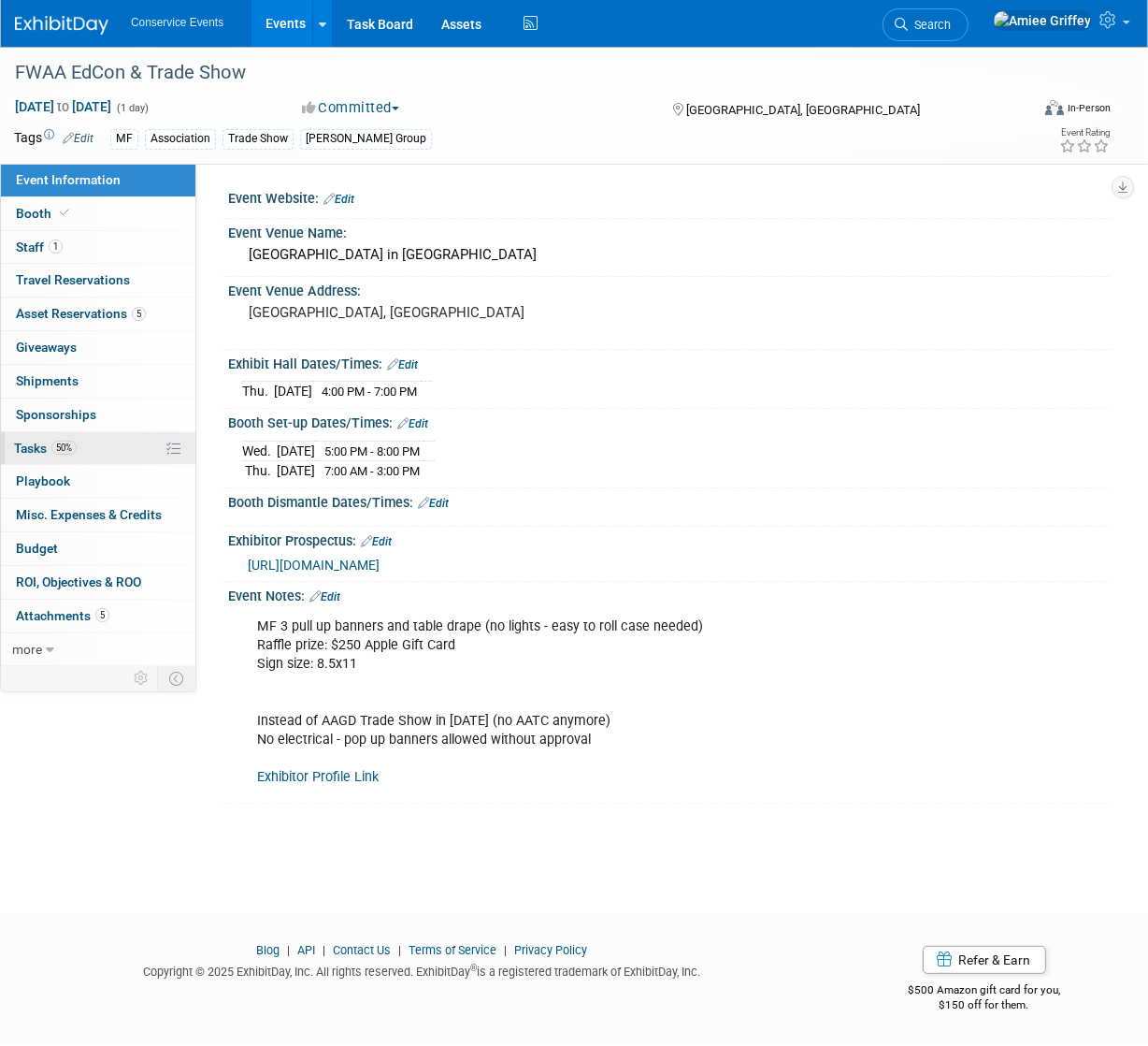
click at [46, 444] on span "Tasks 50%" at bounding box center [45, 449] width 63 height 15
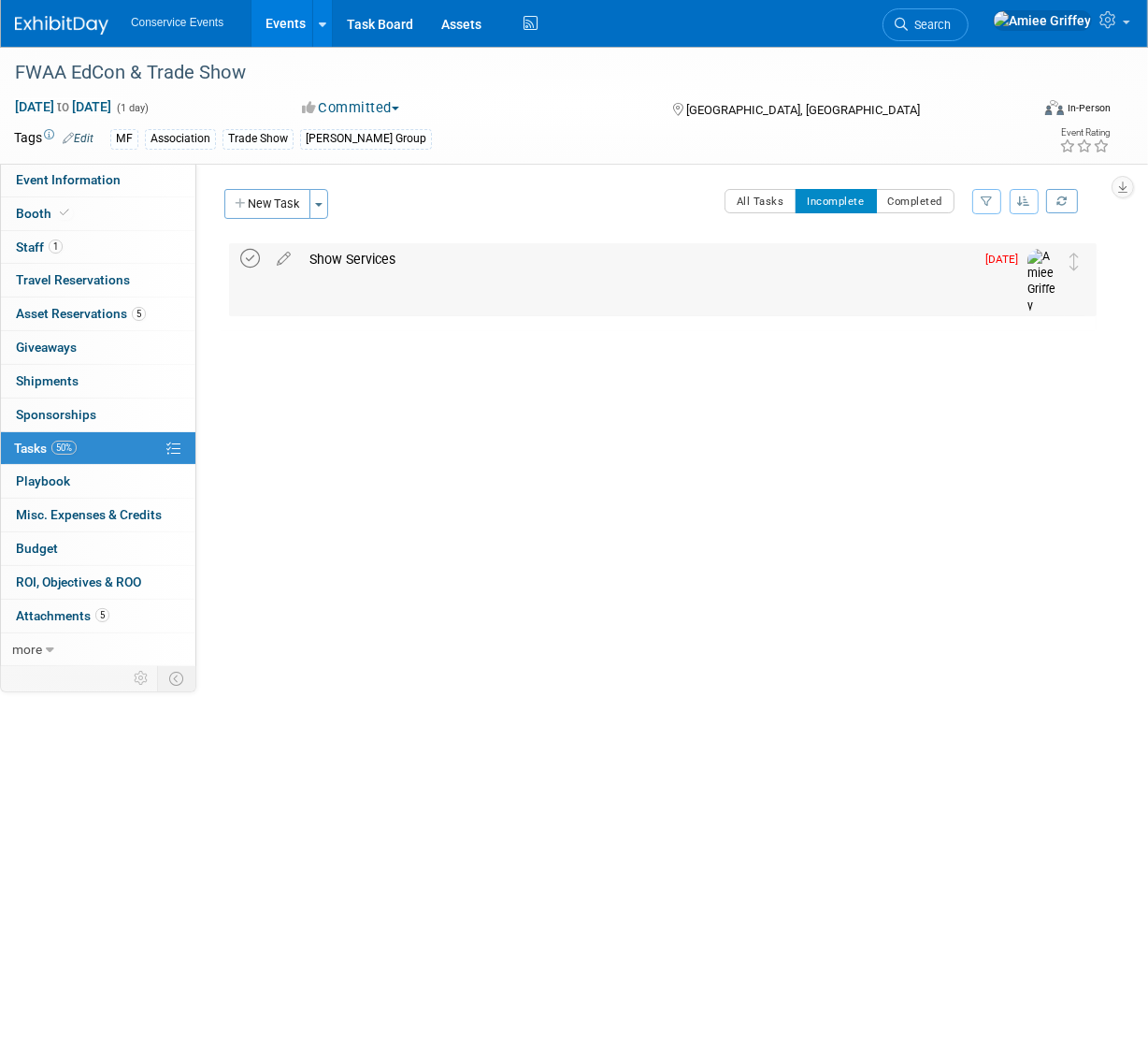
click at [252, 260] on icon at bounding box center [250, 259] width 19 height 19
click at [284, 209] on button "New Task" at bounding box center [267, 204] width 86 height 30
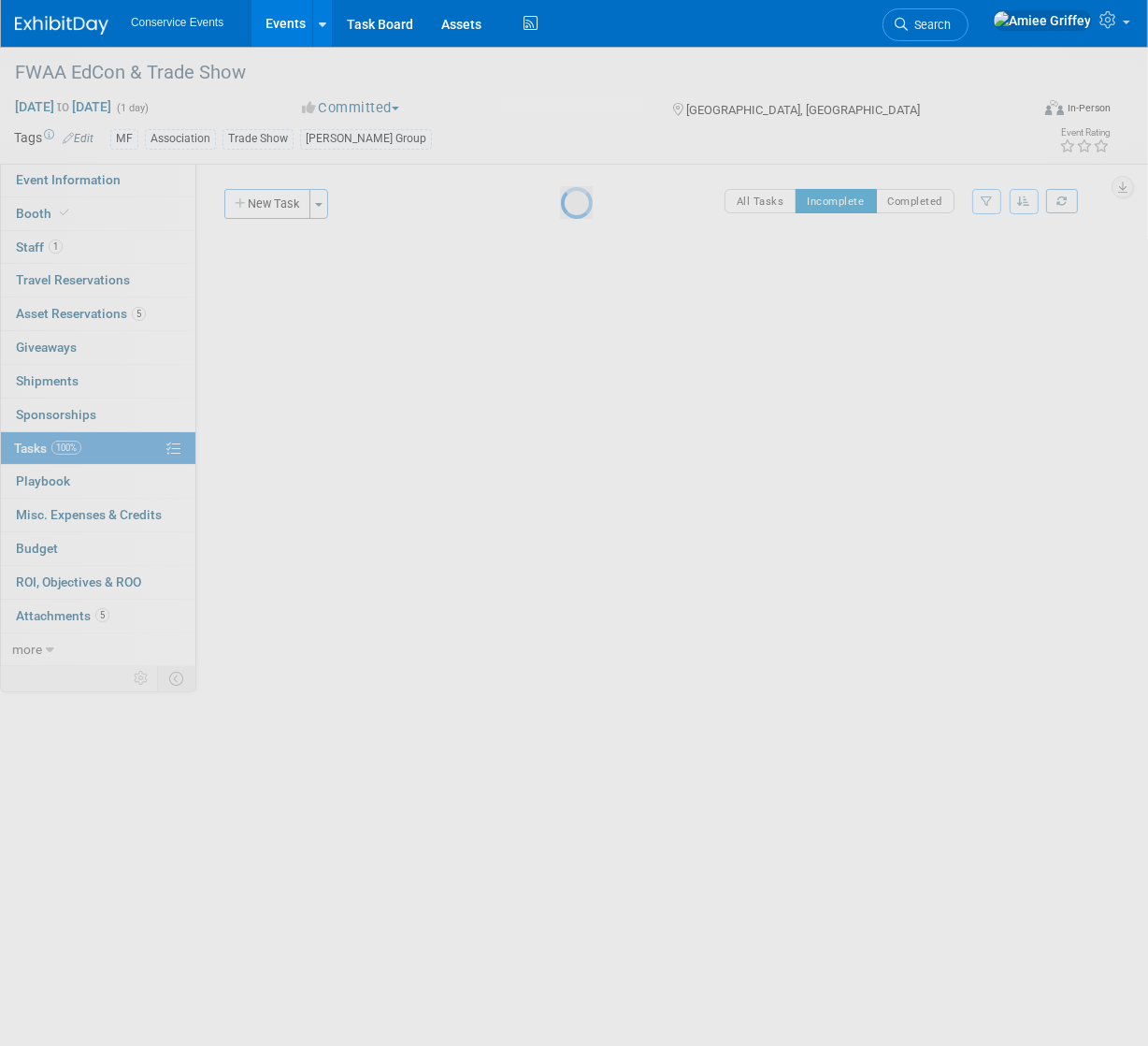
select select "9"
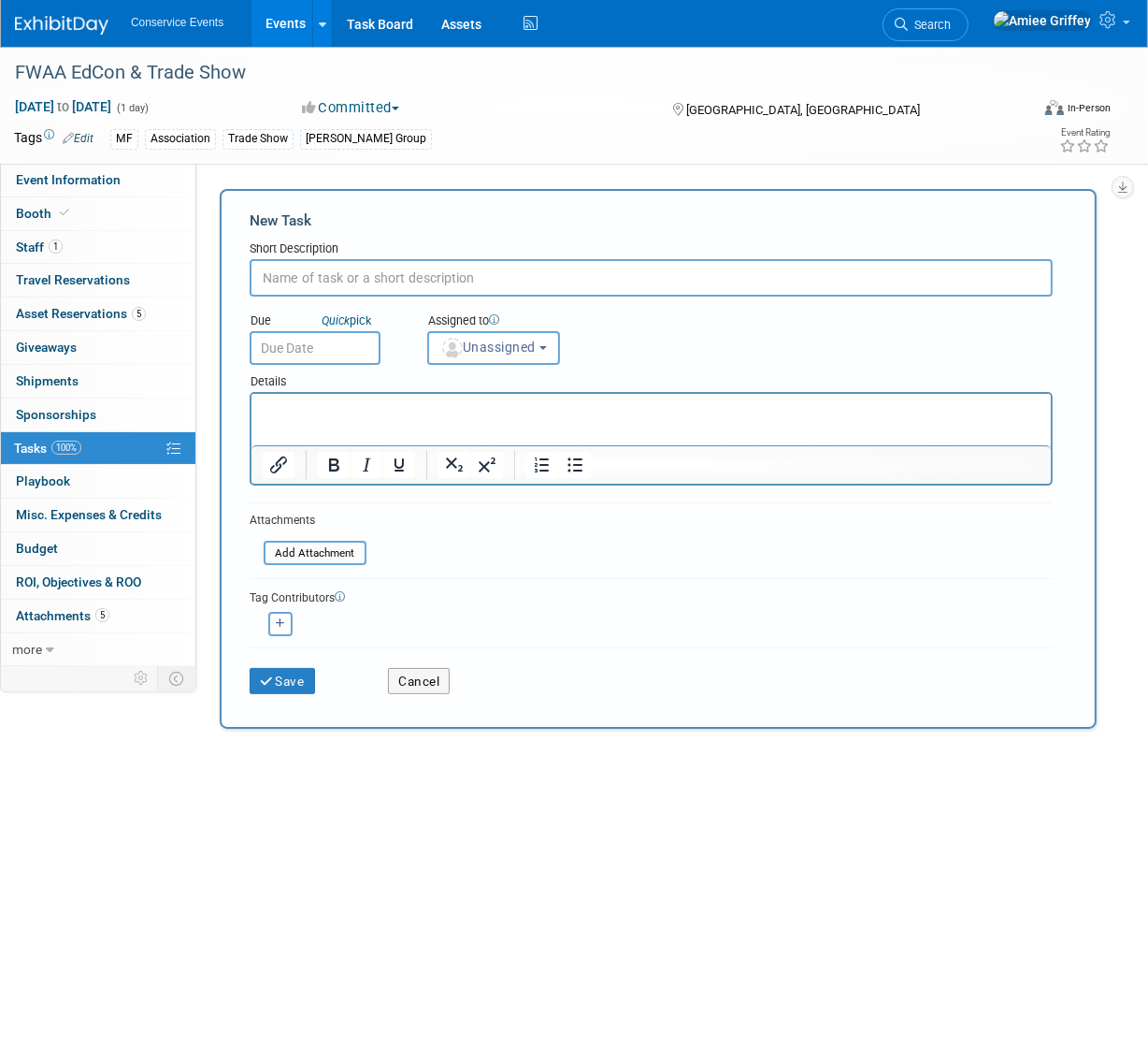
click at [318, 275] on input "text" at bounding box center [651, 278] width 804 height 38
type input "Email about attendees"
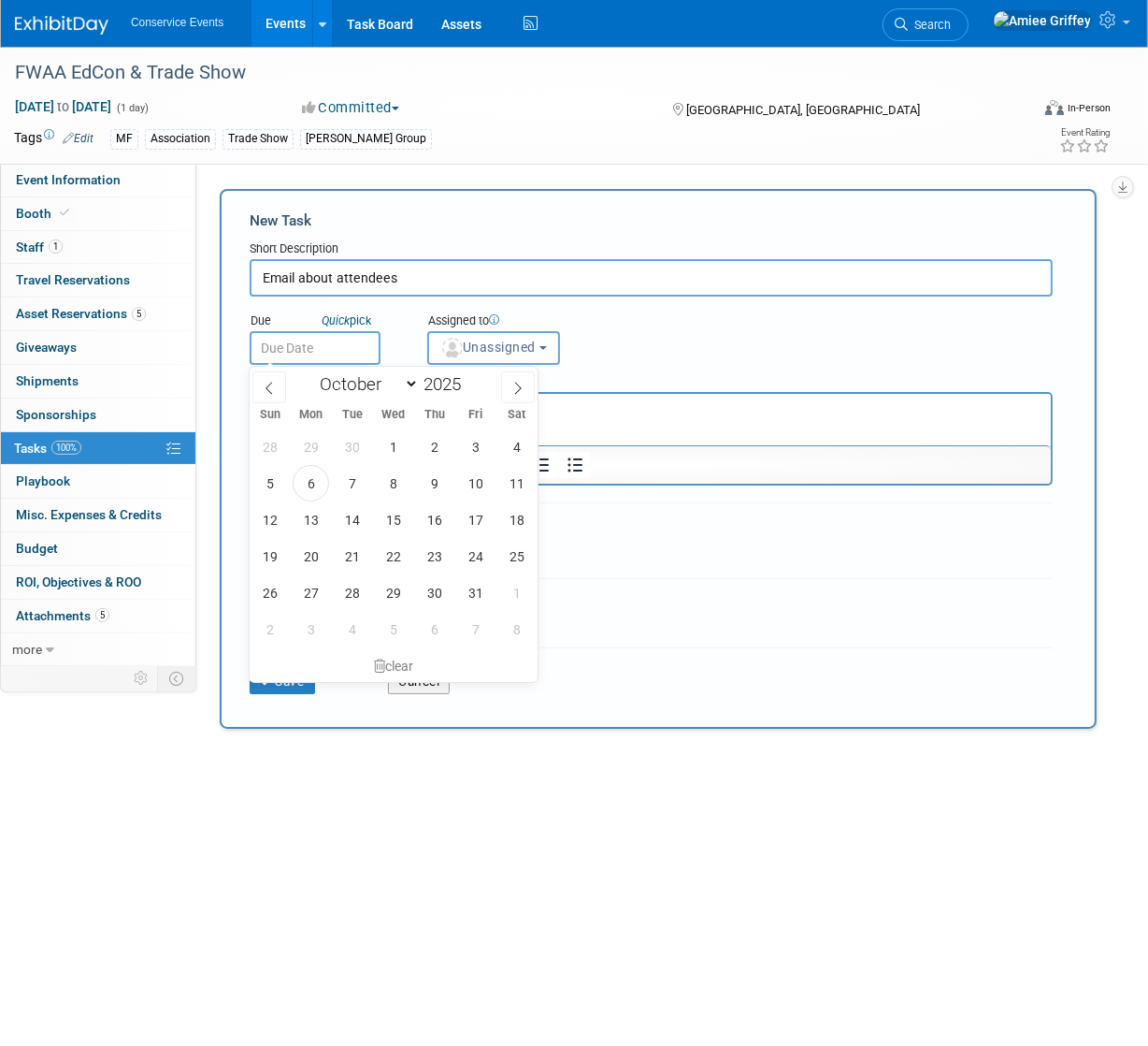
click at [322, 344] on input "text" at bounding box center [315, 347] width 131 height 34
click at [311, 482] on span "6" at bounding box center [311, 483] width 37 height 37
type input "Oct 6, 2025"
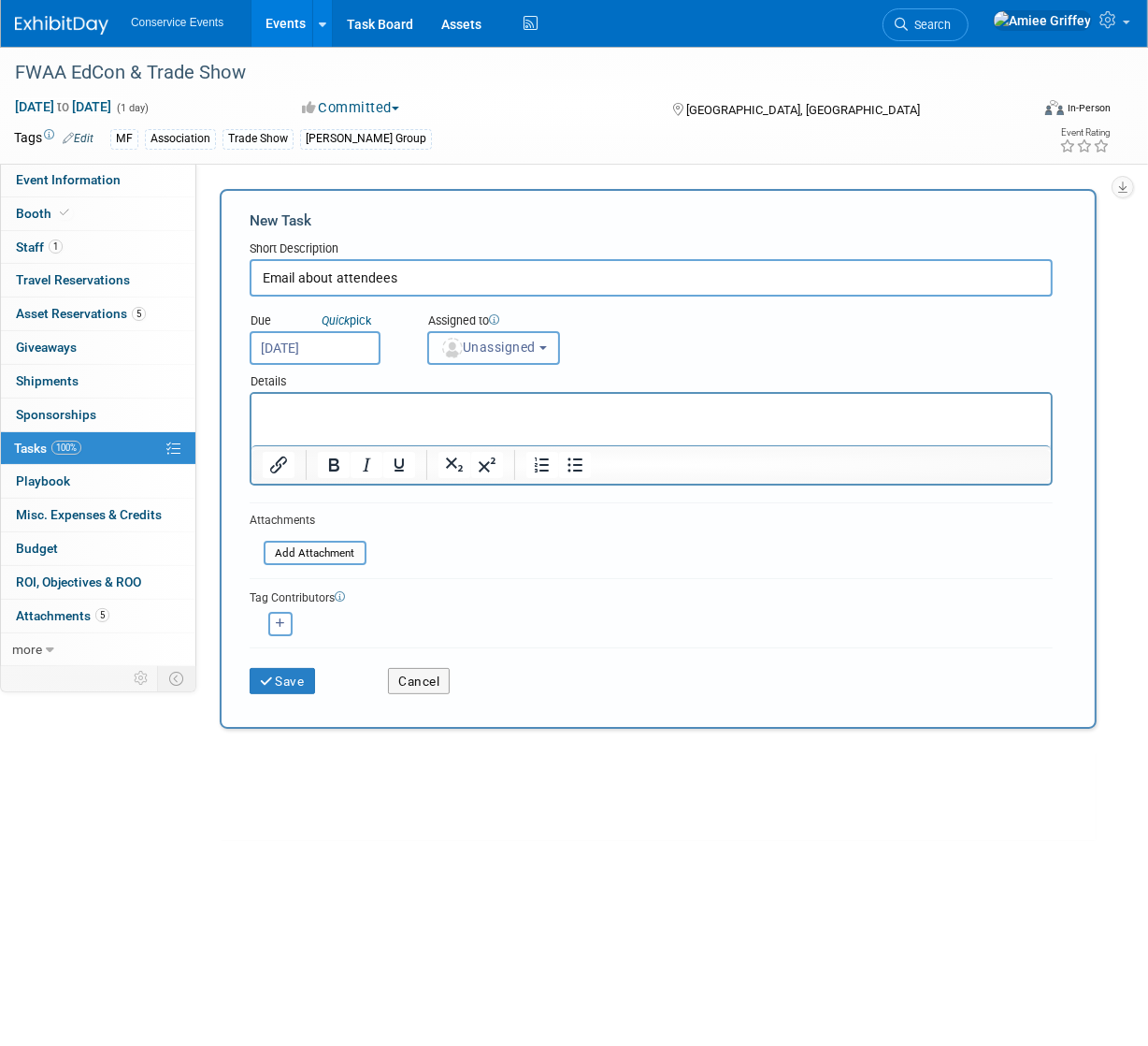
click at [472, 346] on span "Unassigned" at bounding box center [488, 347] width 96 height 15
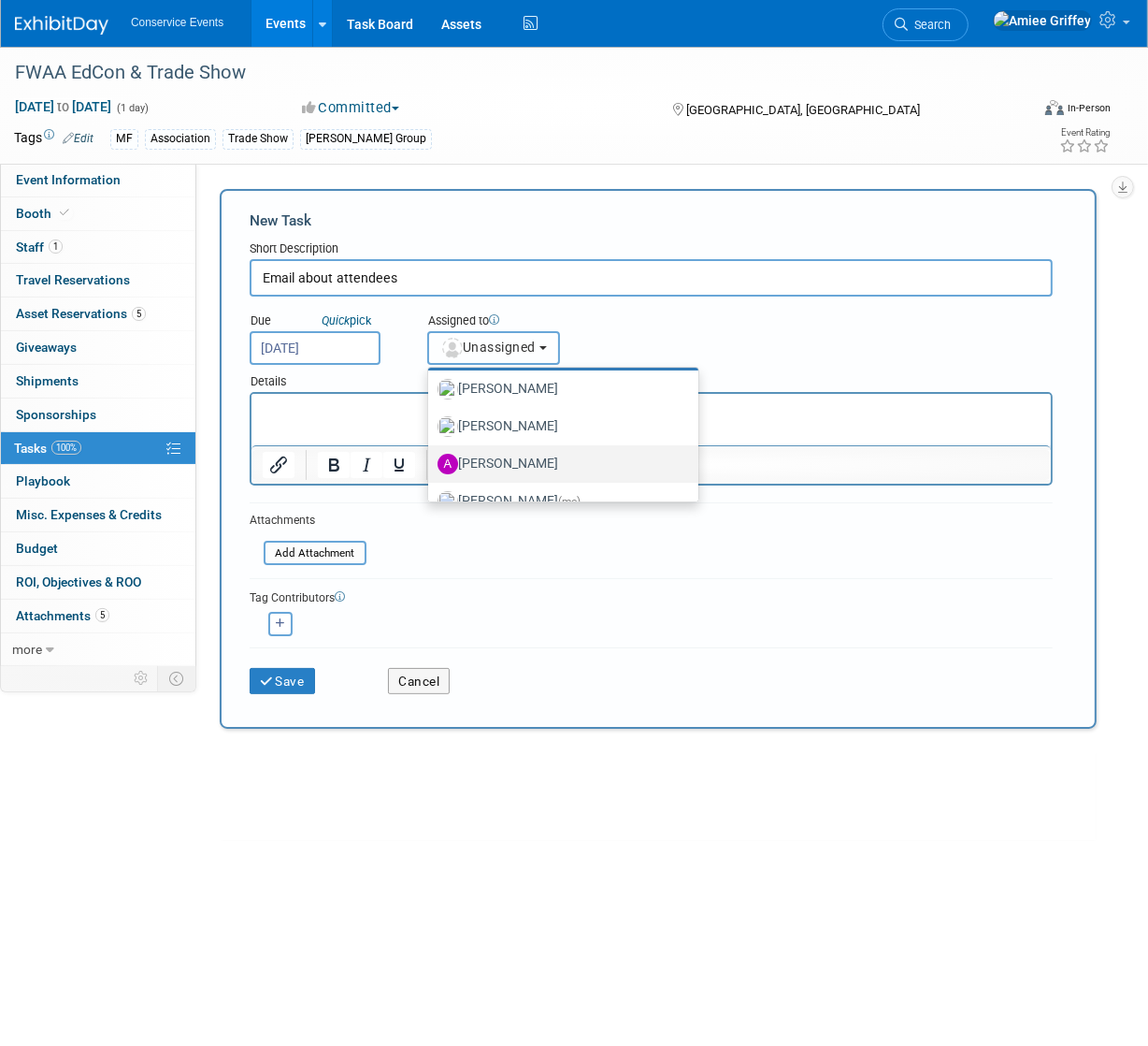
scroll to position [123, 0]
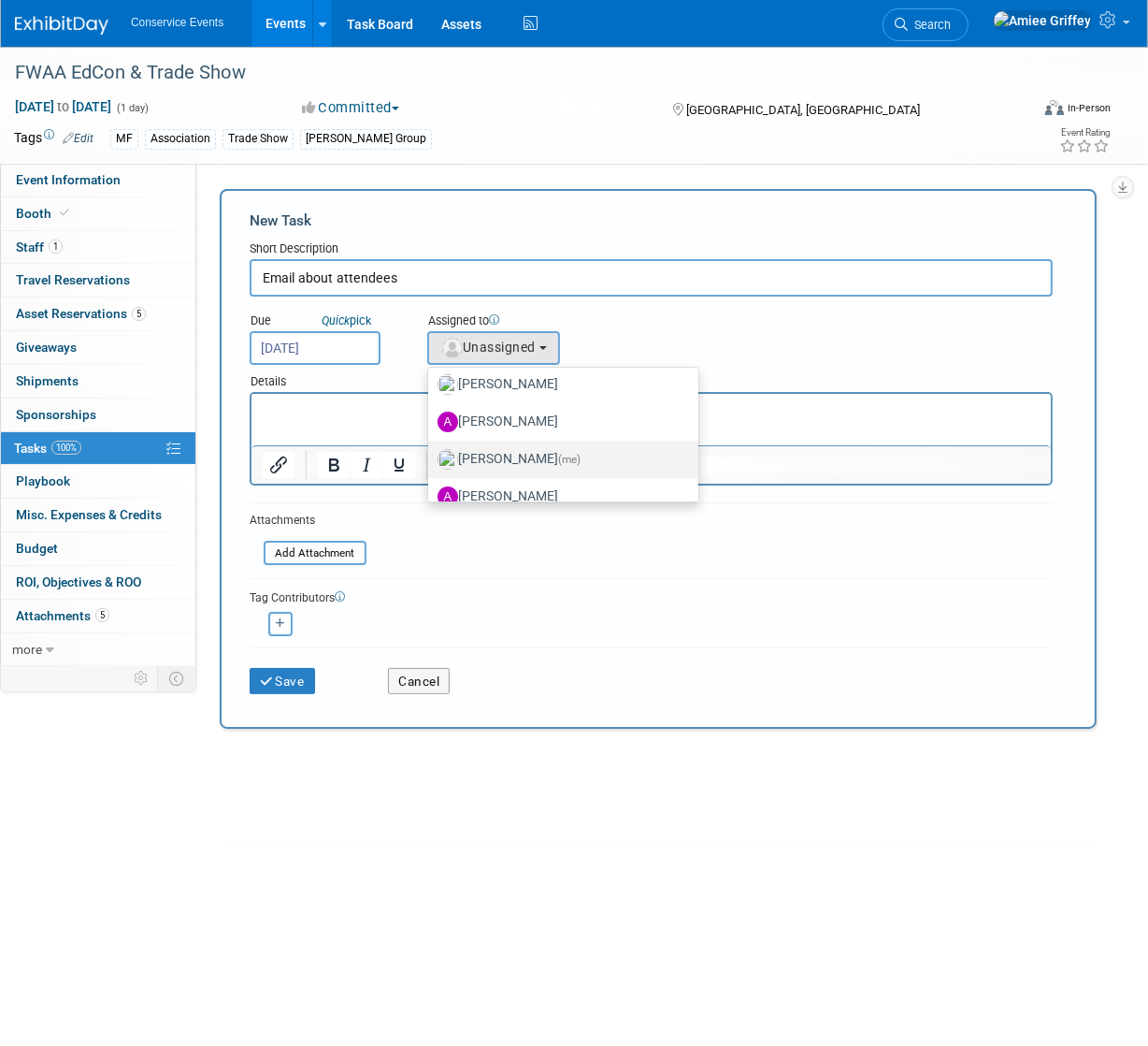
click at [504, 456] on label "Amiee Griffey (me)" at bounding box center [559, 458] width 242 height 30
click at [431, 456] on input "Amiee Griffey (me)" at bounding box center [424, 456] width 13 height 13
select select "28722387-35c6-4557-bb24-edeacb20f2e1"
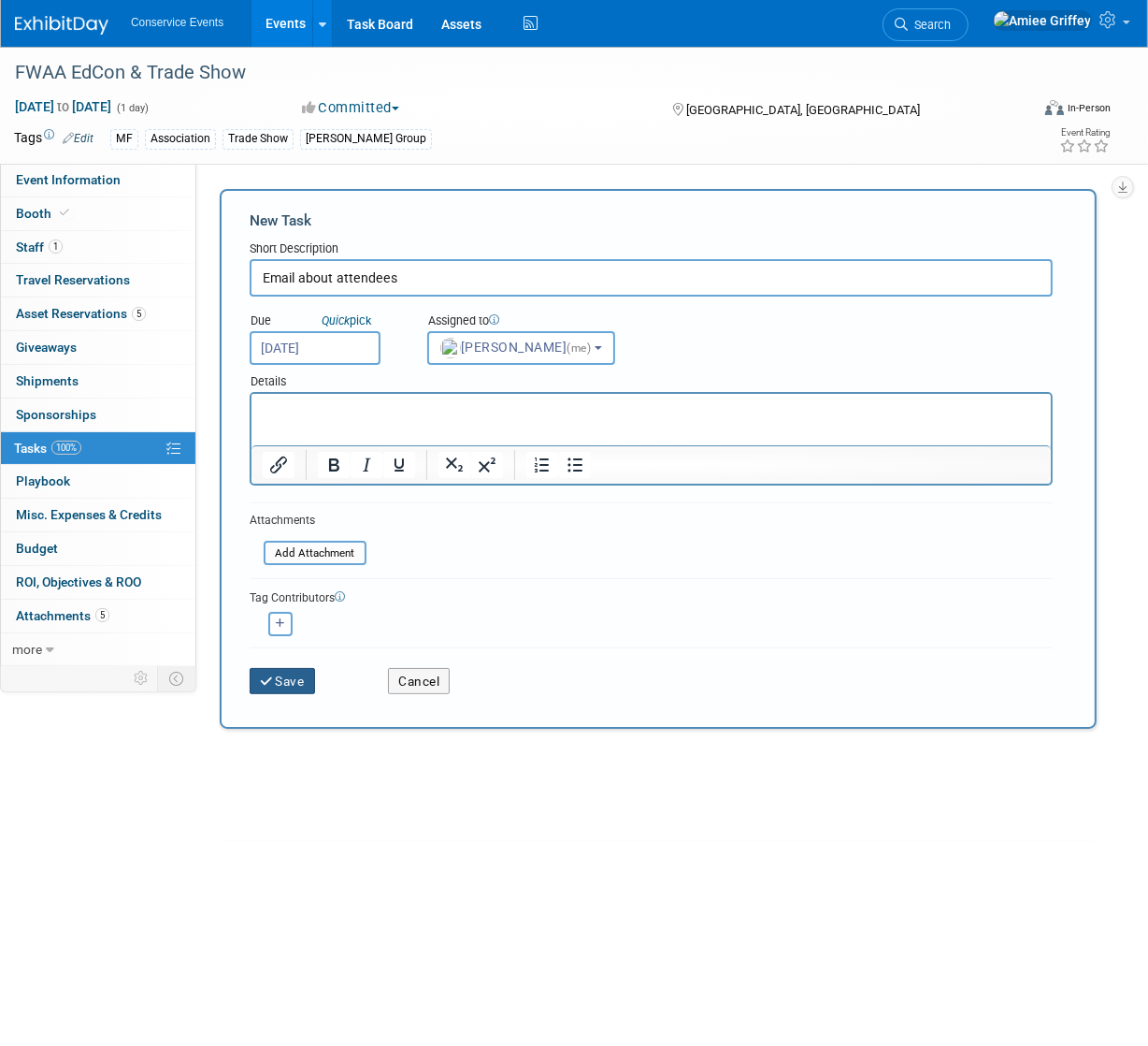
click at [295, 678] on button "Save" at bounding box center [283, 680] width 66 height 26
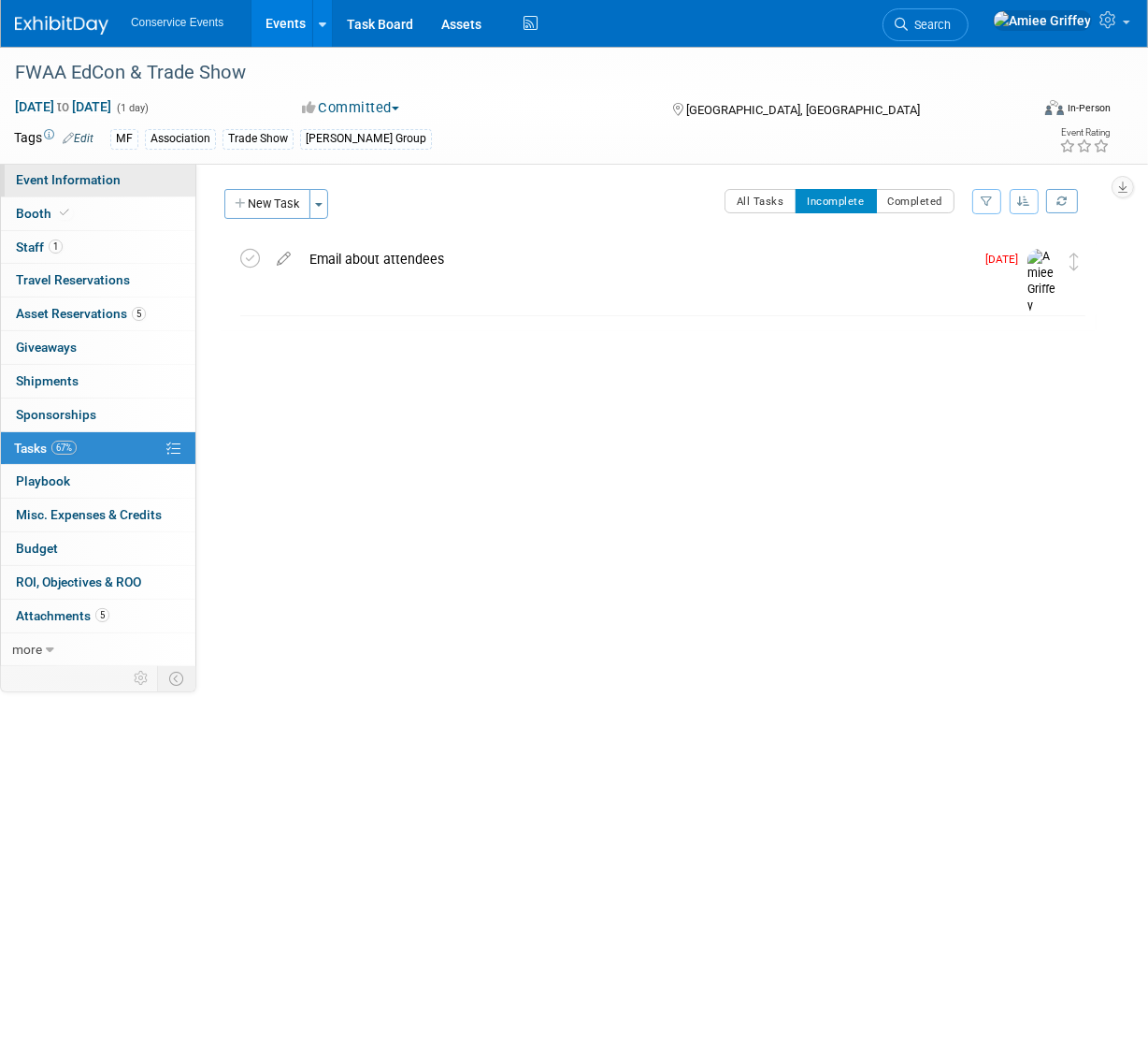
click at [47, 182] on span "Event Information" at bounding box center [68, 179] width 105 height 15
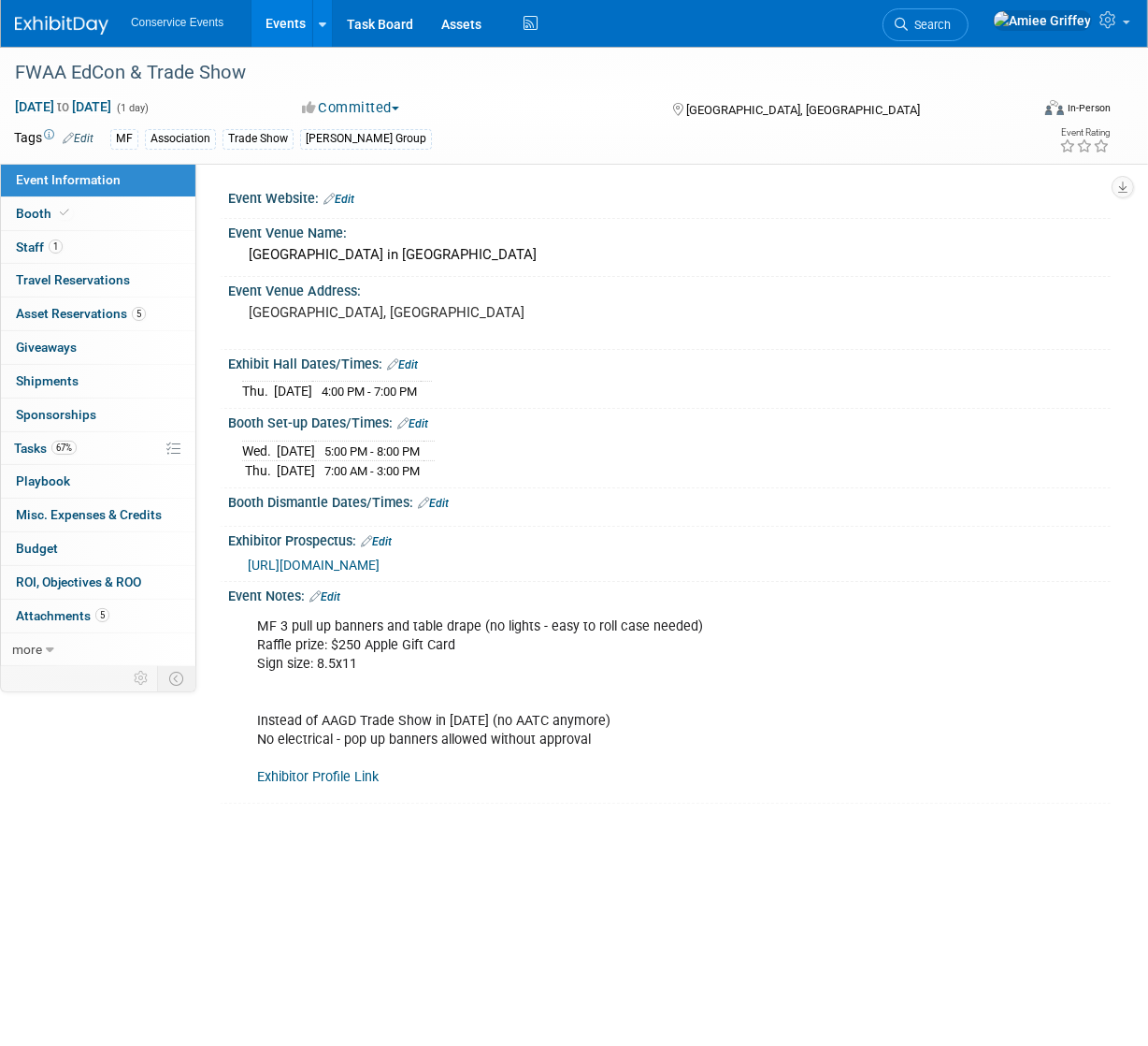
click at [333, 770] on link "Exhibitor Profile Link" at bounding box center [318, 777] width 122 height 15
click at [41, 451] on span "Tasks 67%" at bounding box center [45, 449] width 63 height 15
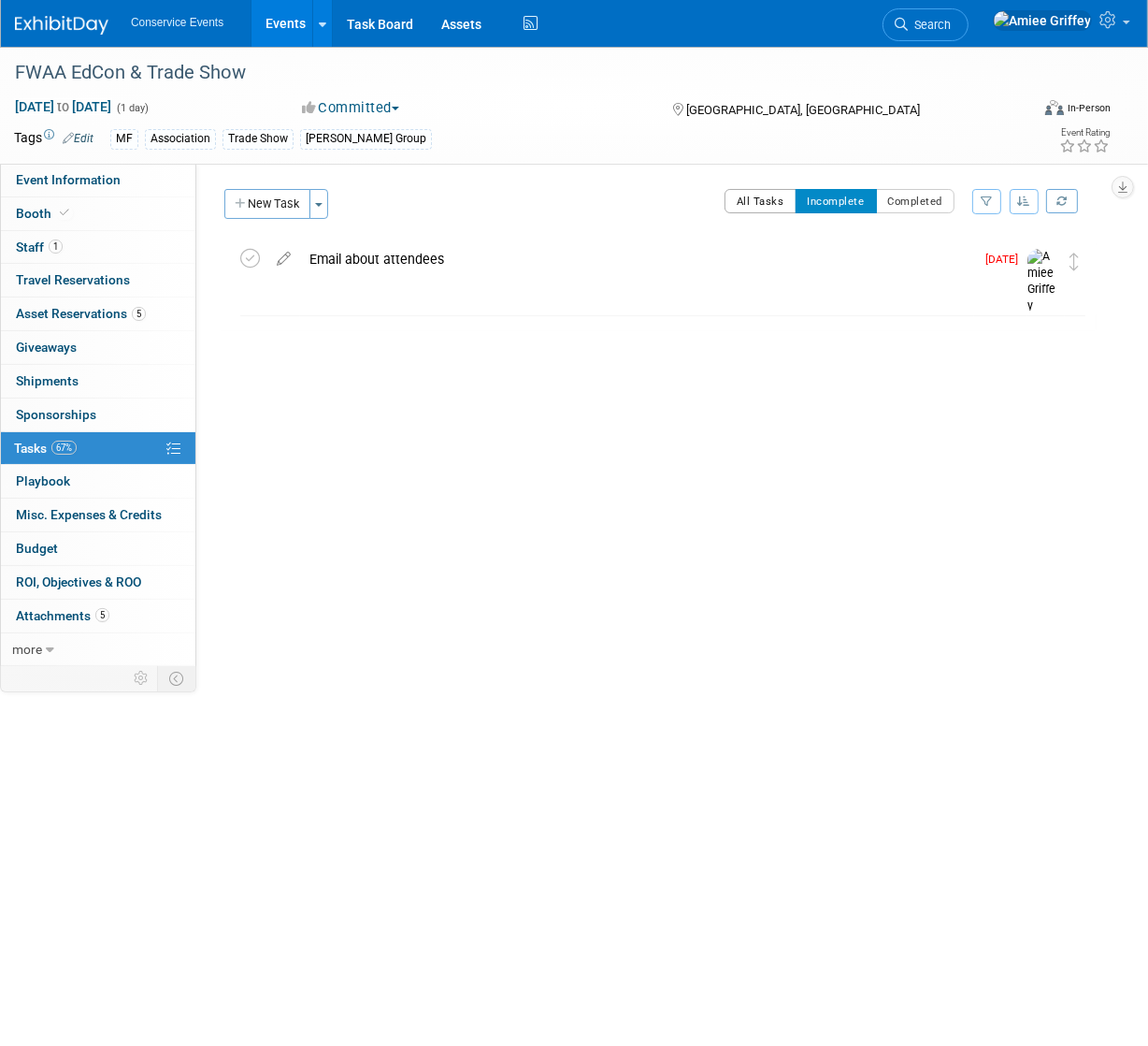
click at [743, 201] on button "All Tasks" at bounding box center [760, 201] width 72 height 24
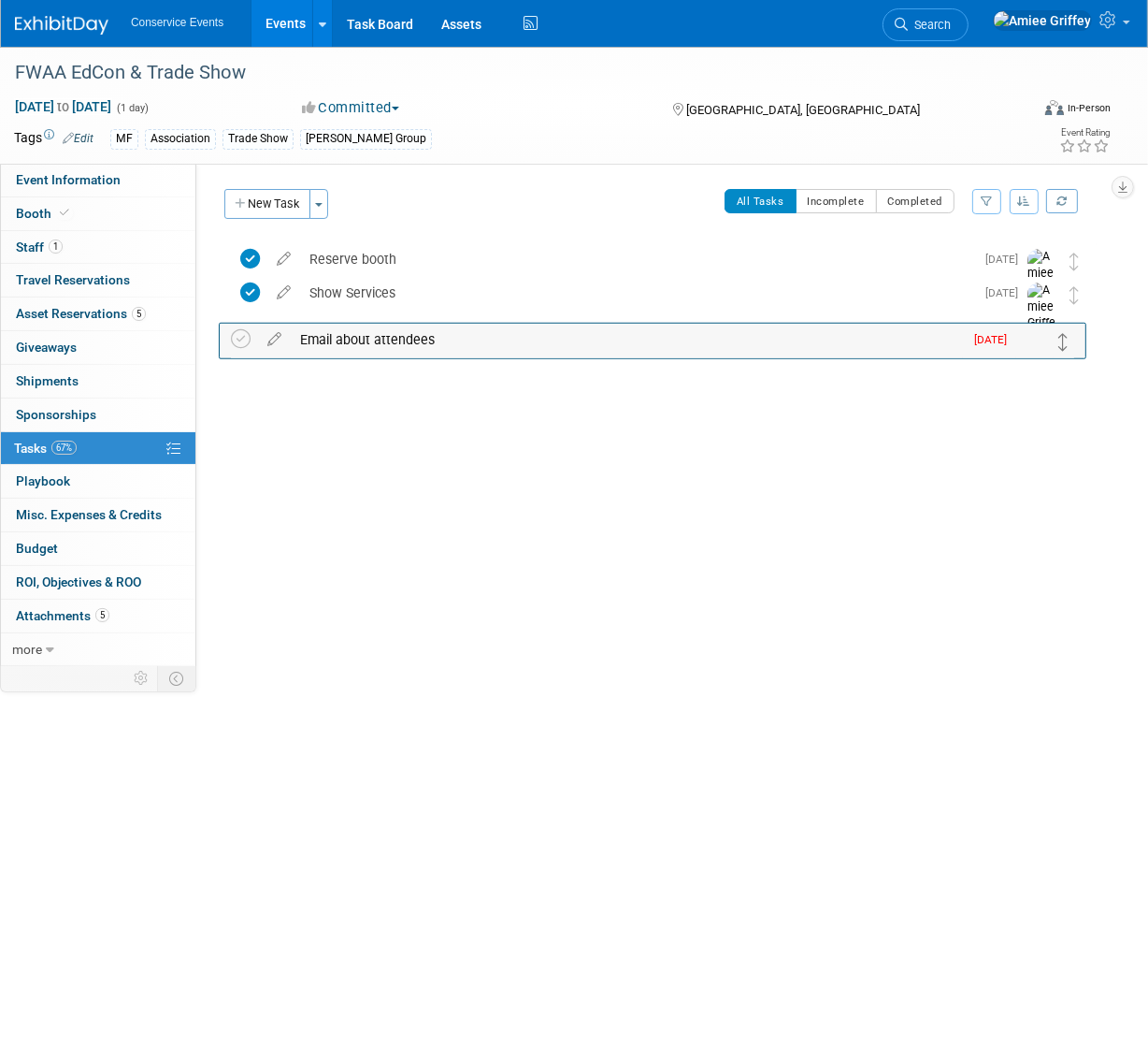
drag, startPoint x: 1071, startPoint y: 260, endPoint x: 1060, endPoint y: 327, distance: 67.9
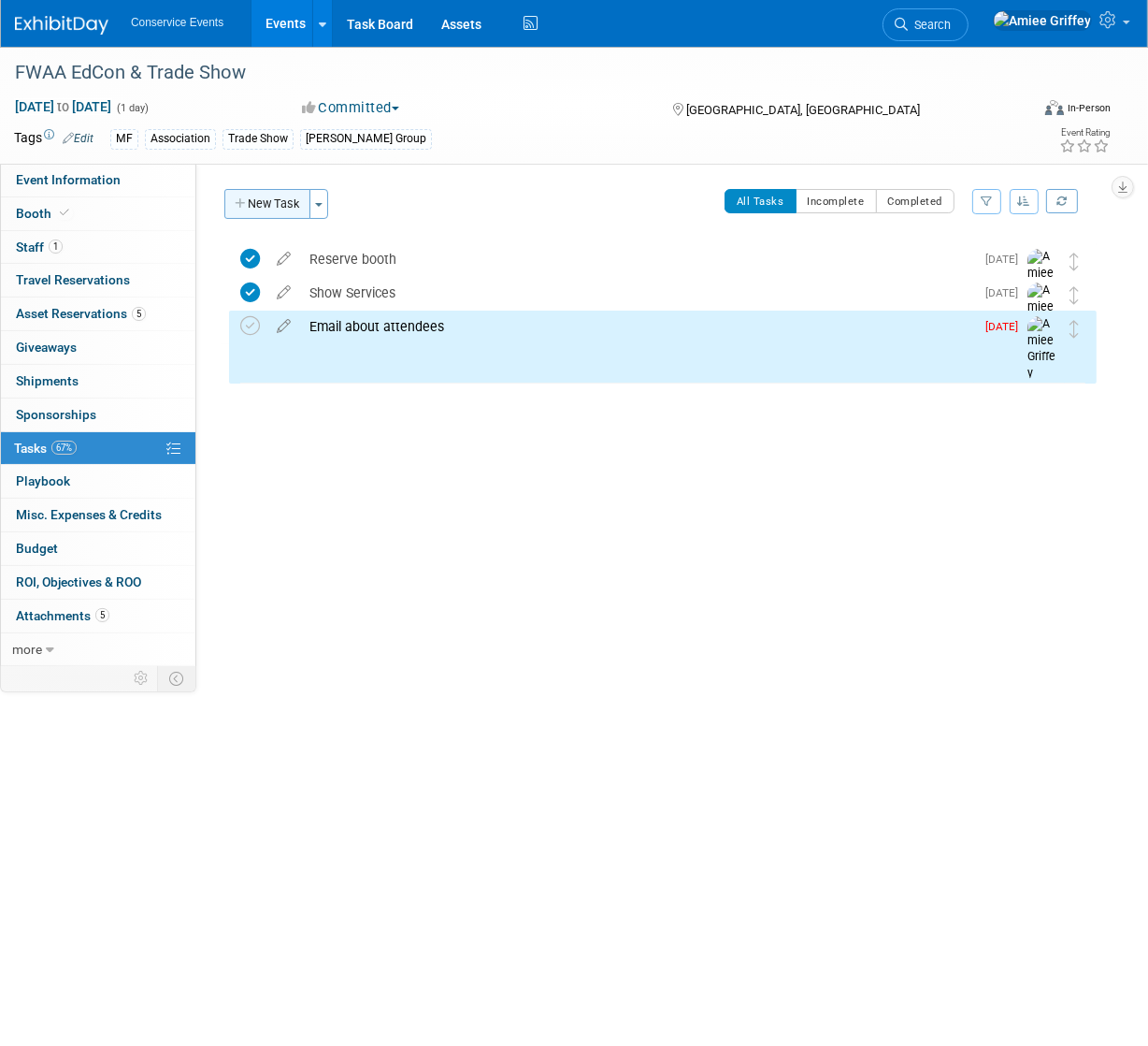
click at [290, 205] on button "New Task" at bounding box center [267, 204] width 86 height 30
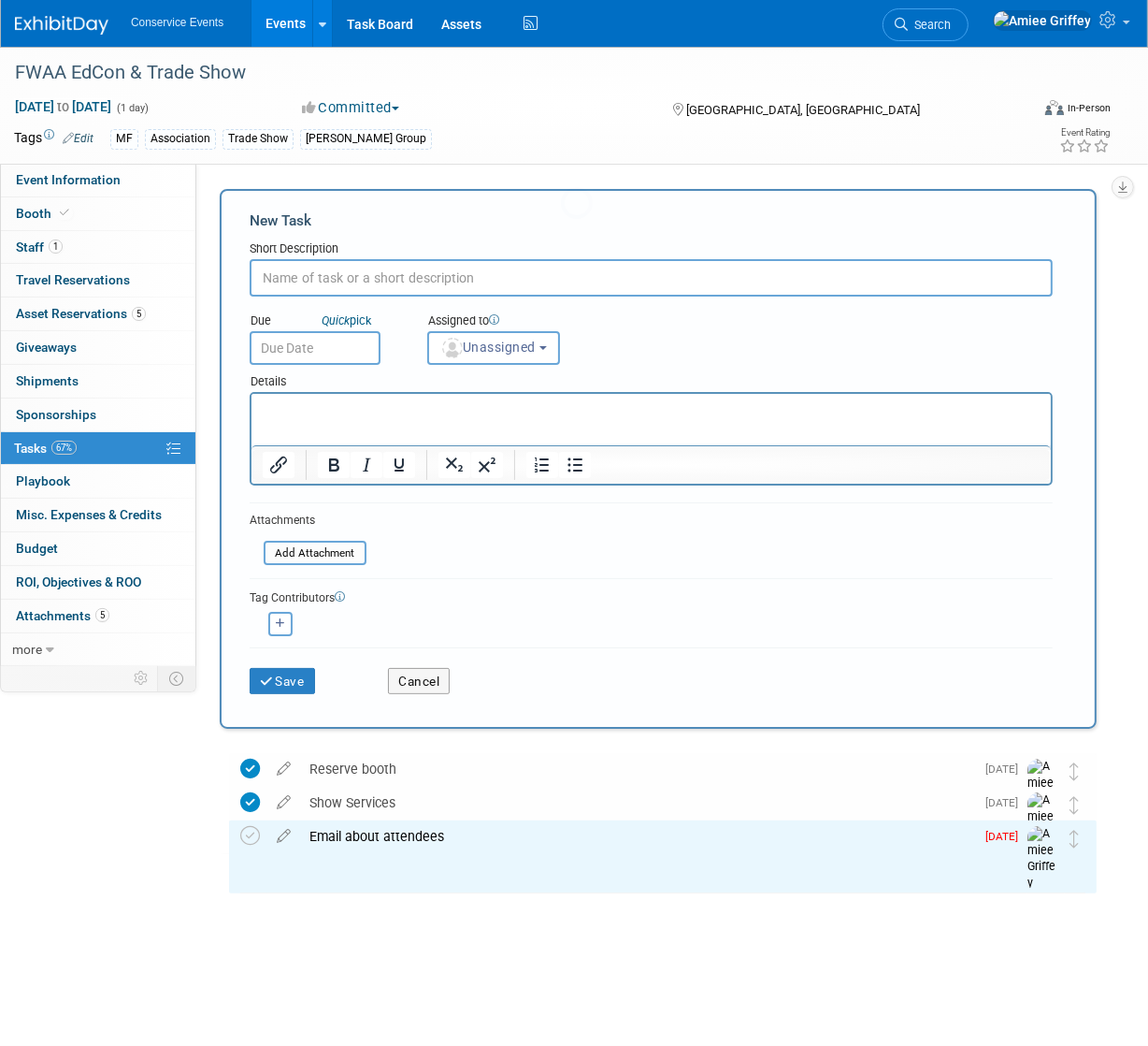
scroll to position [0, 0]
click at [304, 274] on input "text" at bounding box center [651, 278] width 804 height 38
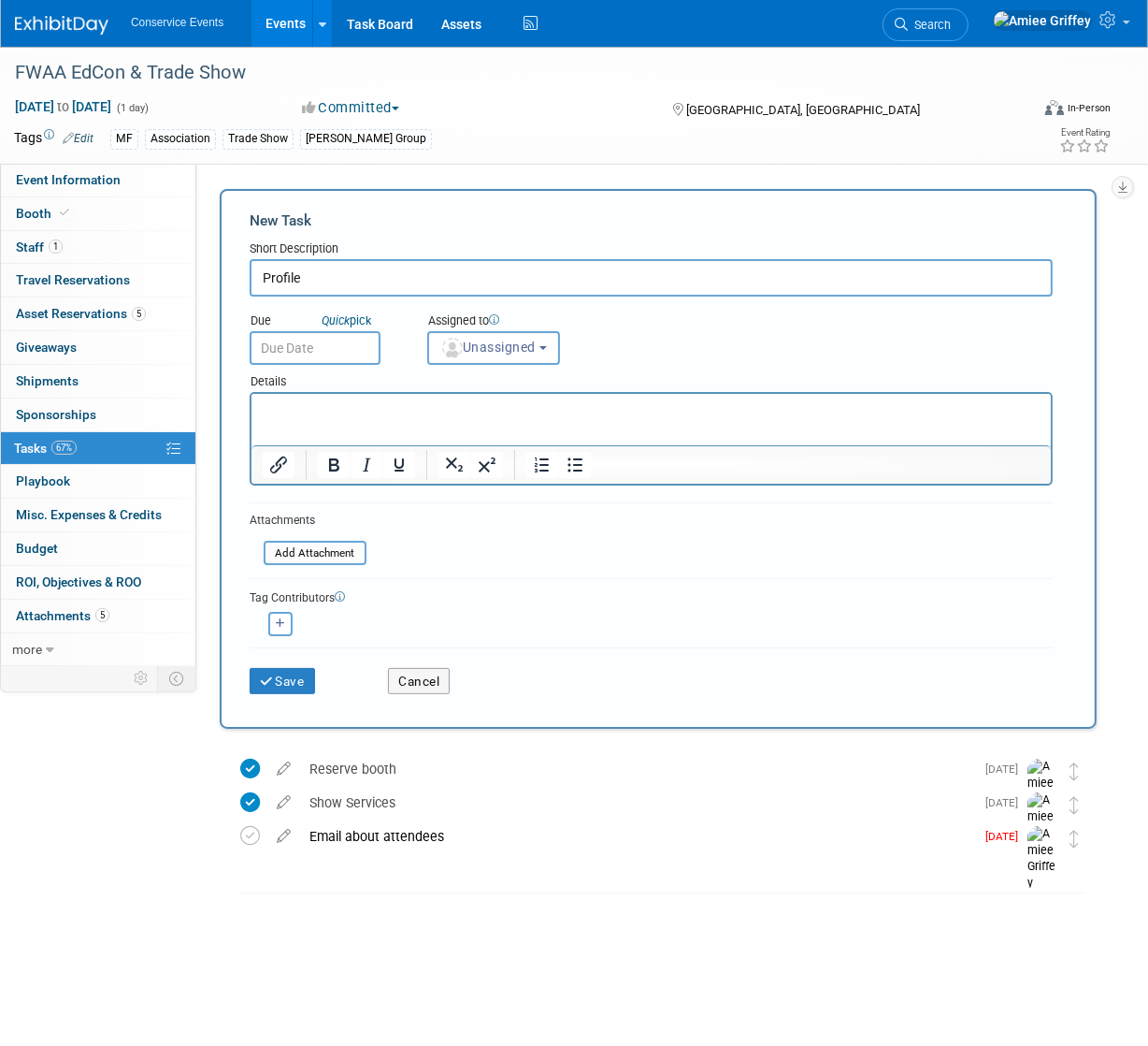
type input "Profile"
click at [300, 350] on input "text" at bounding box center [315, 347] width 131 height 34
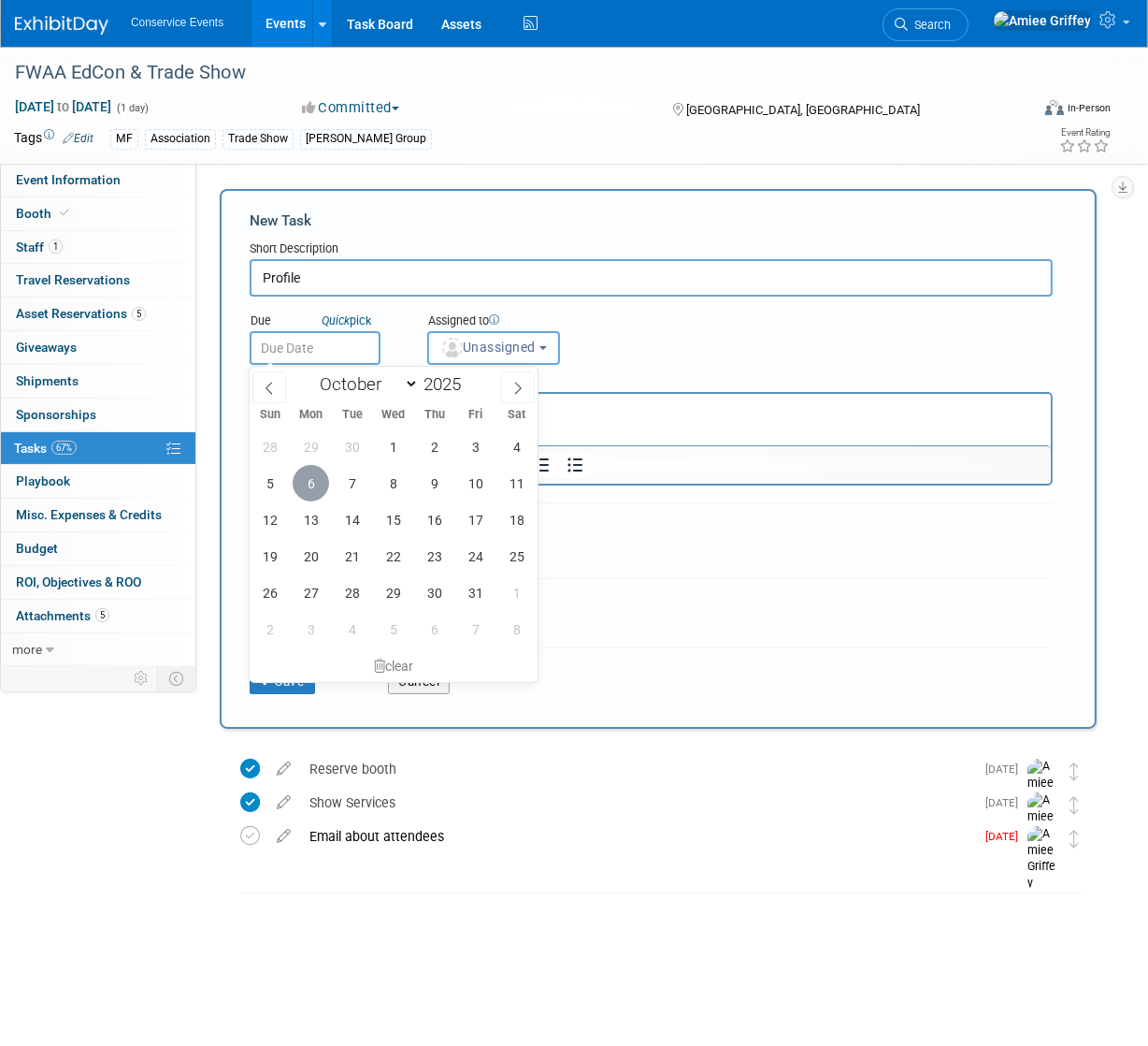
click at [318, 482] on span "6" at bounding box center [311, 483] width 37 height 37
type input "Oct 6, 2025"
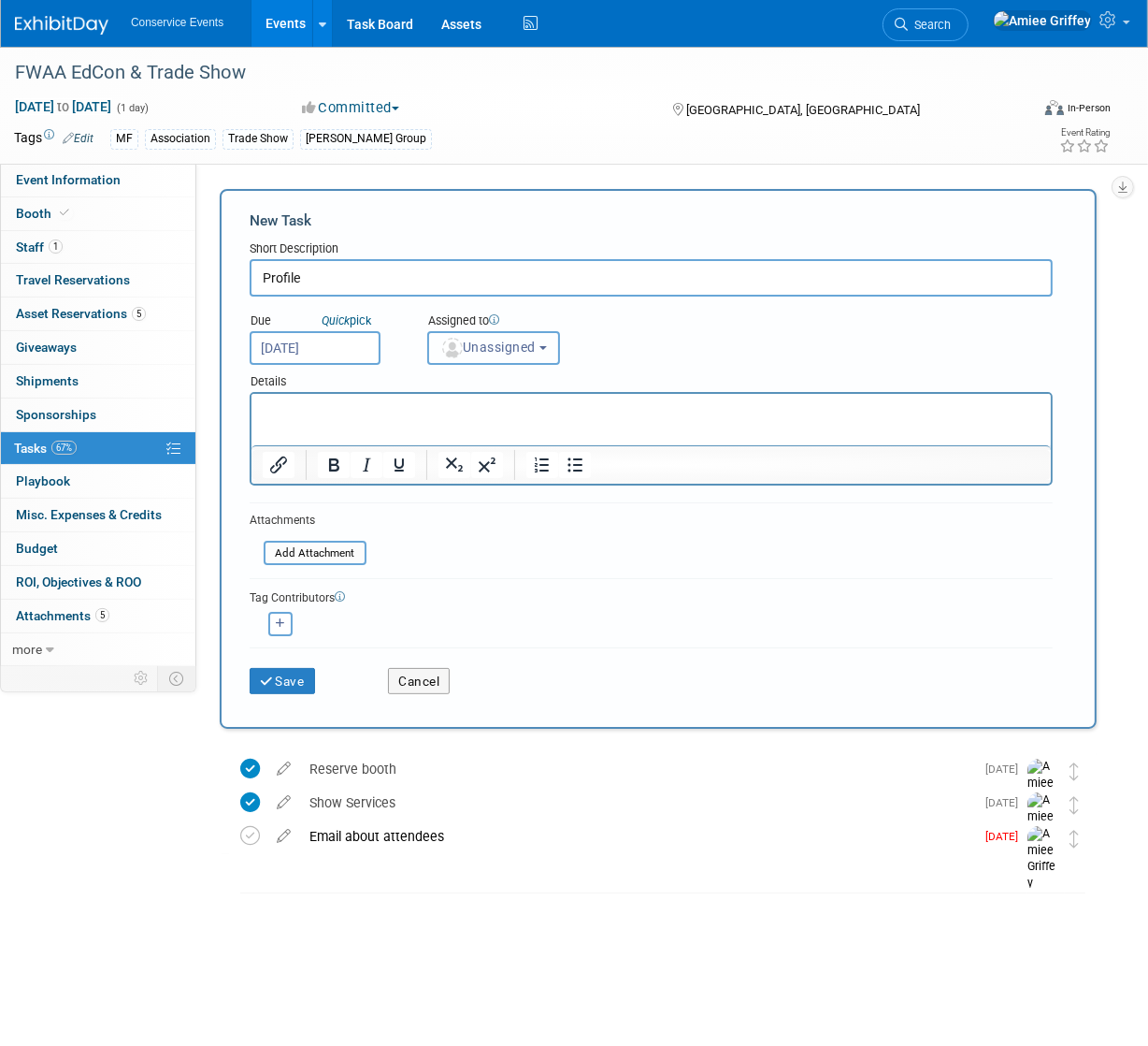
click at [483, 351] on span "Unassigned" at bounding box center [488, 347] width 96 height 15
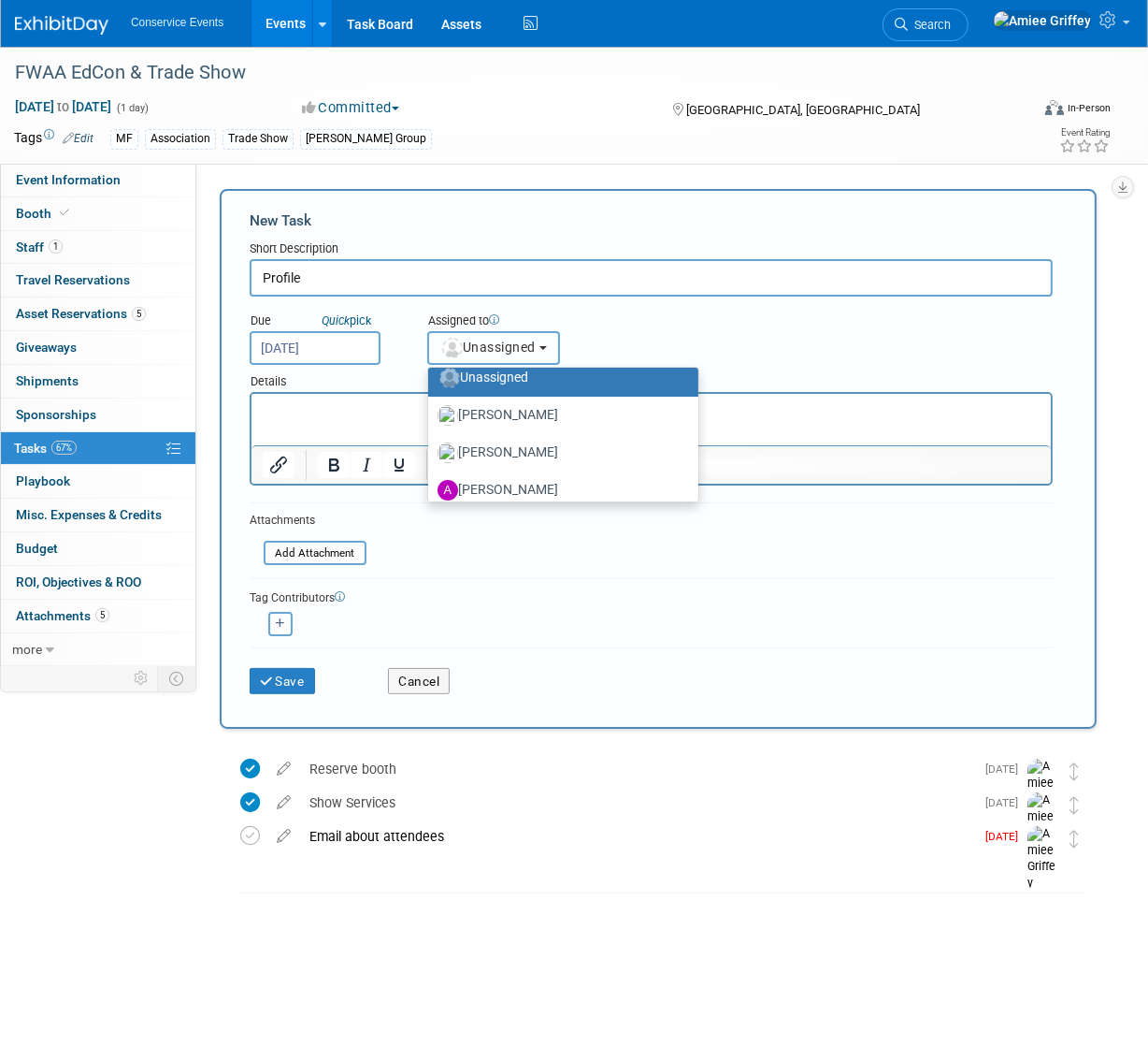
scroll to position [96, 0]
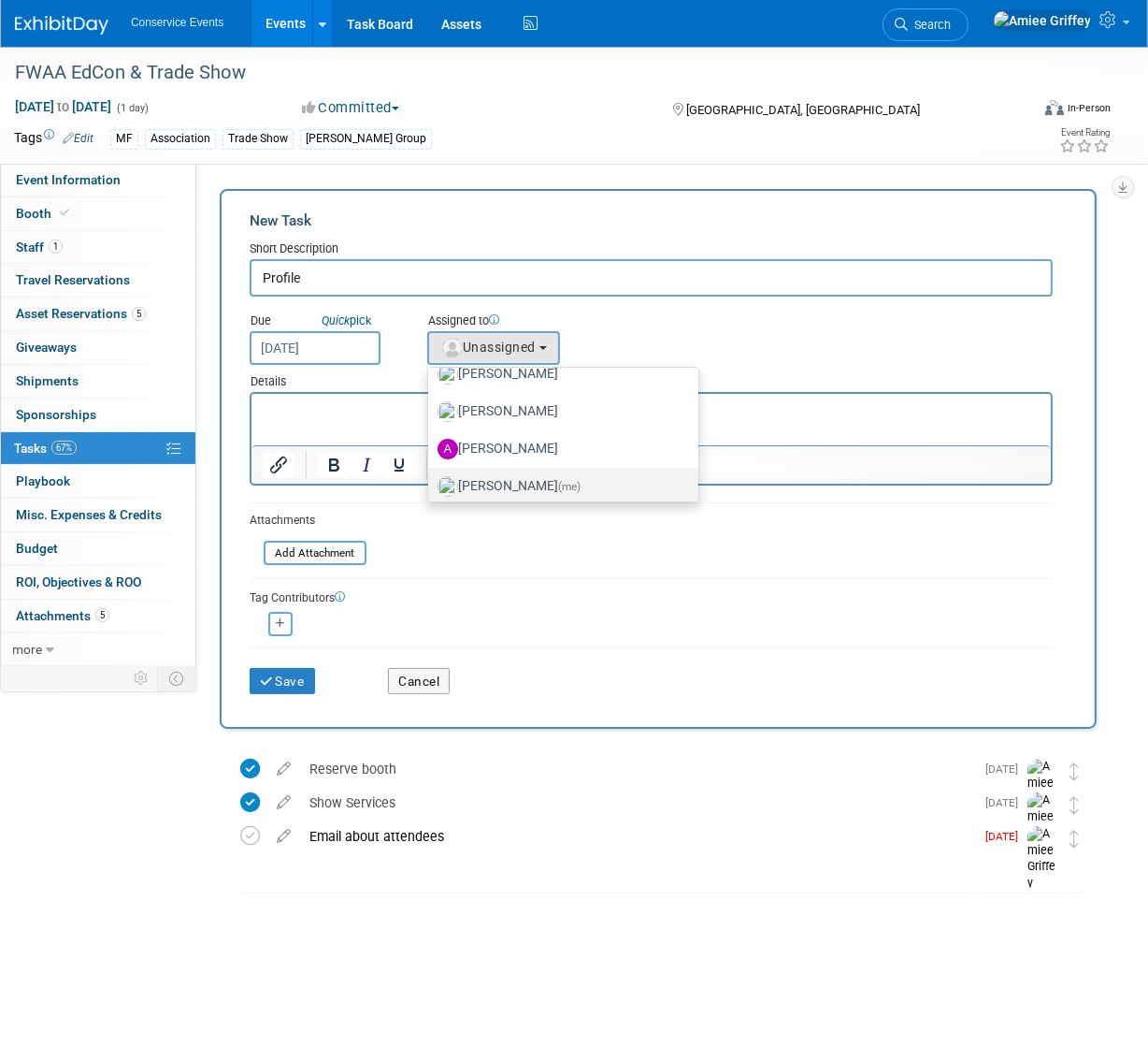
click at [489, 487] on label "Amiee Griffey (me)" at bounding box center [559, 486] width 242 height 30
click at [431, 487] on input "Amiee Griffey (me)" at bounding box center [424, 483] width 13 height 13
select select "28722387-35c6-4557-bb24-edeacb20f2e1"
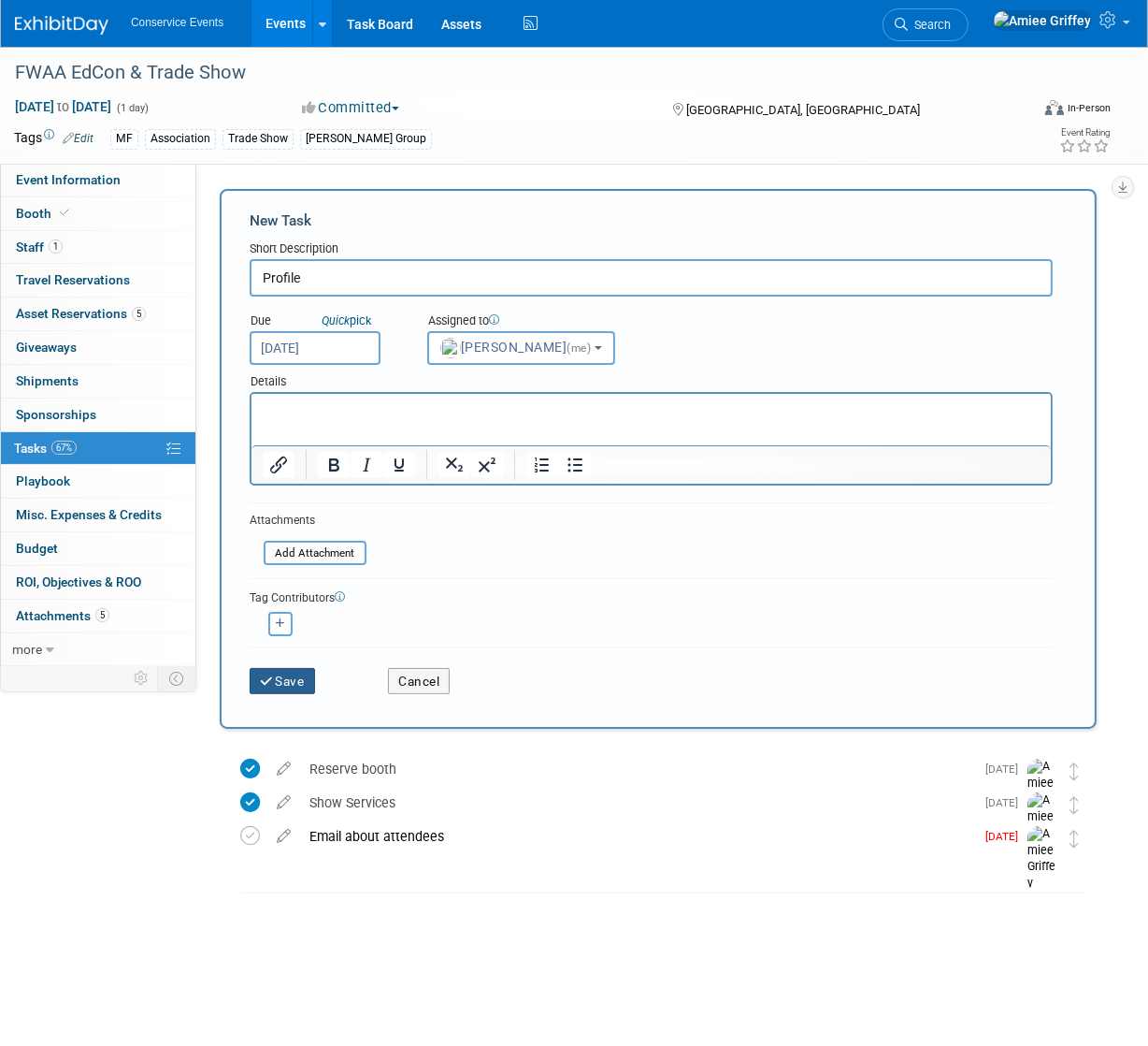
click at [286, 678] on button "Save" at bounding box center [283, 680] width 66 height 26
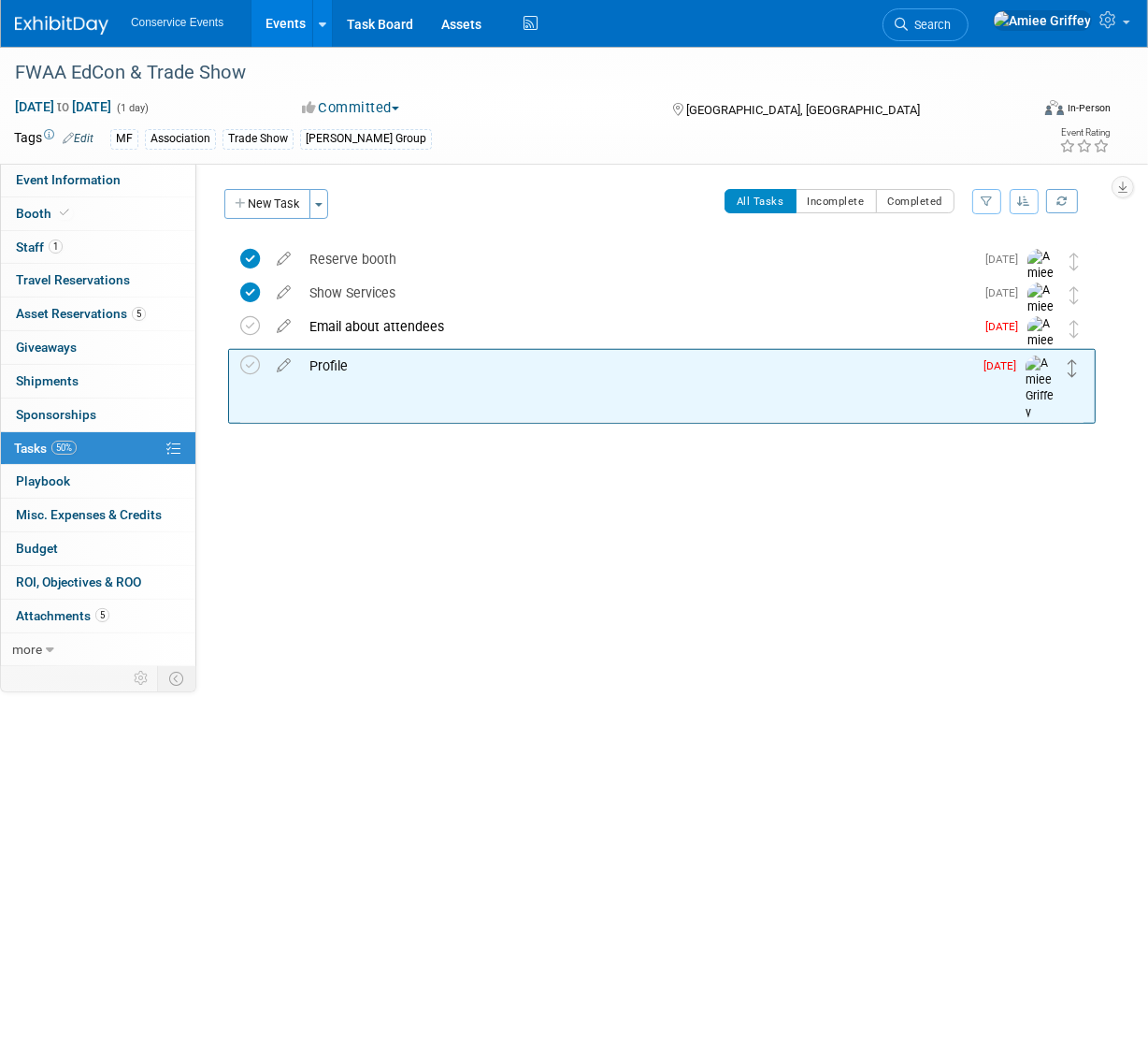
drag, startPoint x: 1072, startPoint y: 260, endPoint x: 1072, endPoint y: 366, distance: 106.0
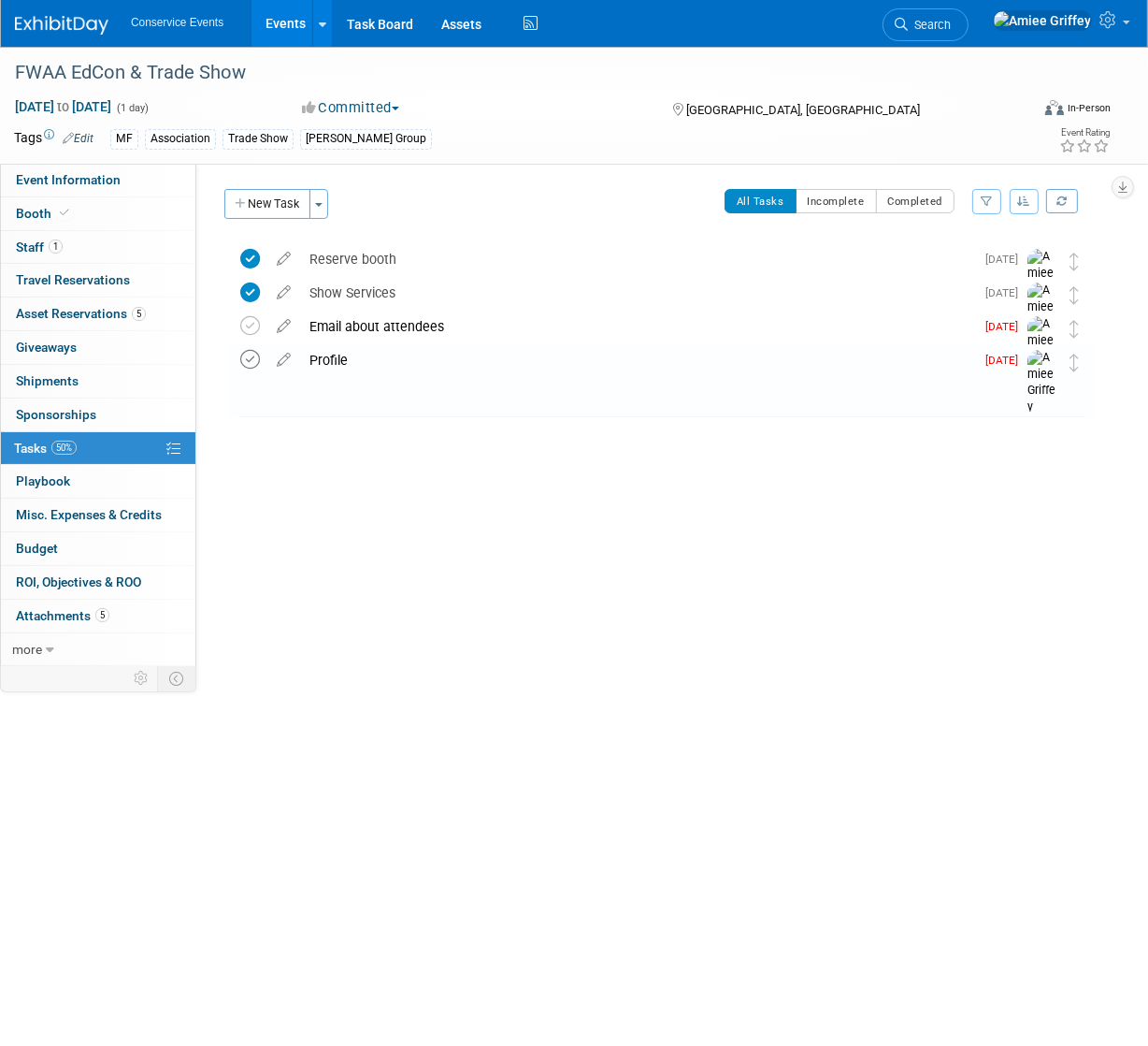
click at [259, 359] on icon at bounding box center [250, 360] width 19 height 19
click at [275, 211] on button "New Task" at bounding box center [267, 204] width 86 height 30
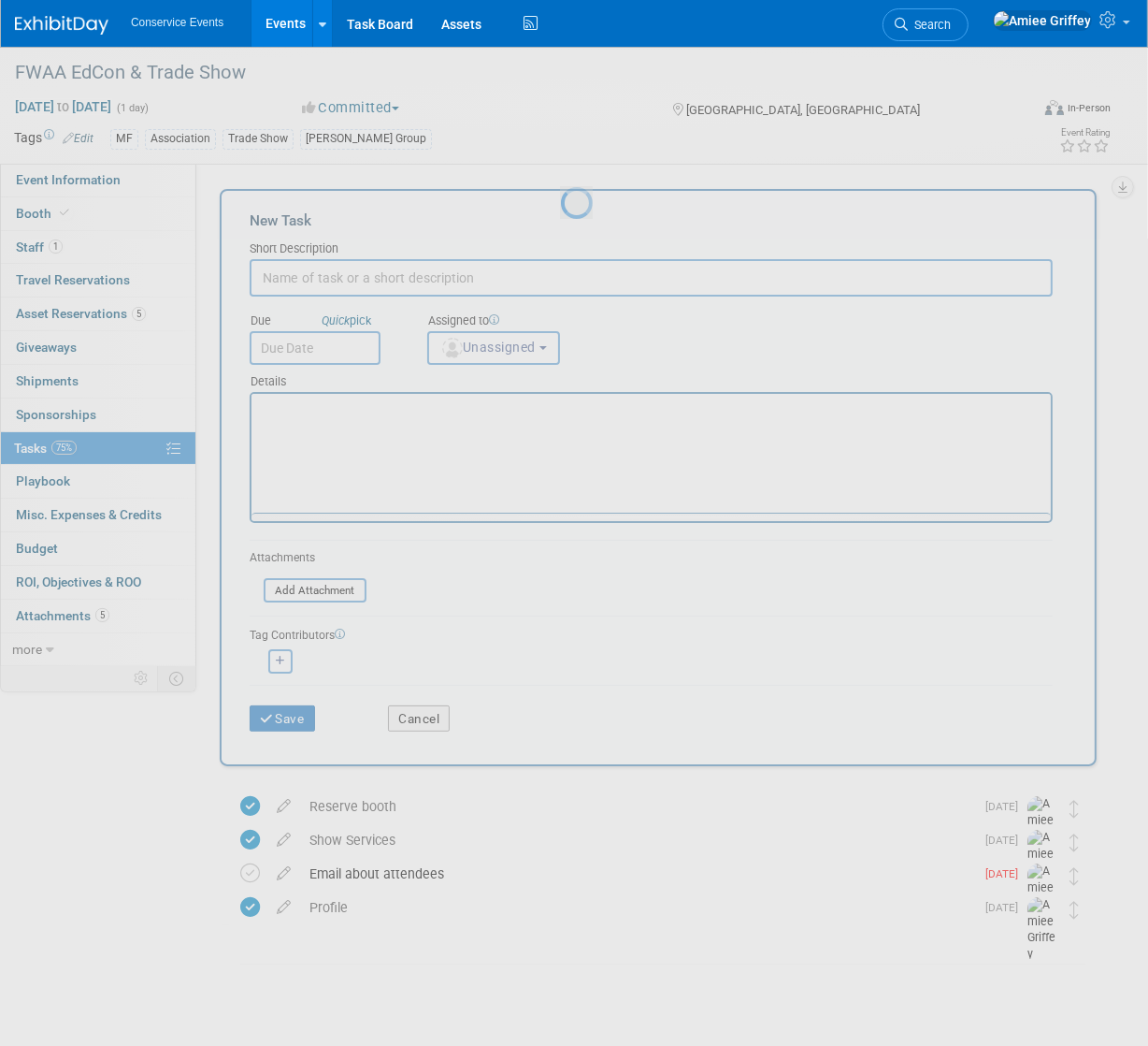
scroll to position [0, 0]
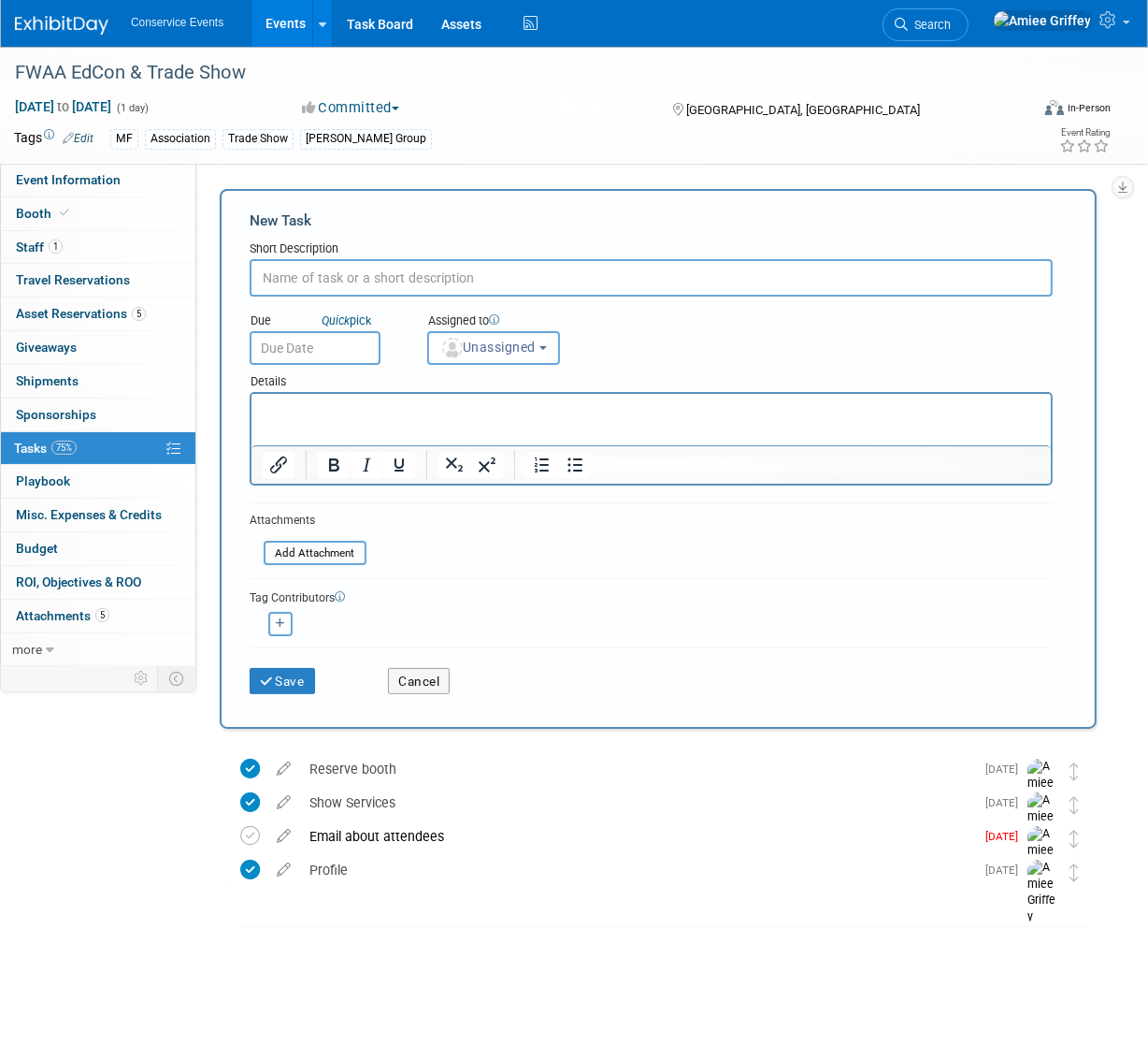
click at [322, 270] on input "text" at bounding box center [651, 278] width 804 height 38
click at [274, 276] on input "REgister Attendees" at bounding box center [651, 278] width 804 height 38
click at [385, 283] on input "Register Attendees" at bounding box center [651, 278] width 804 height 38
type input "Register Attendees?"
click at [361, 348] on input "text" at bounding box center [315, 347] width 131 height 34
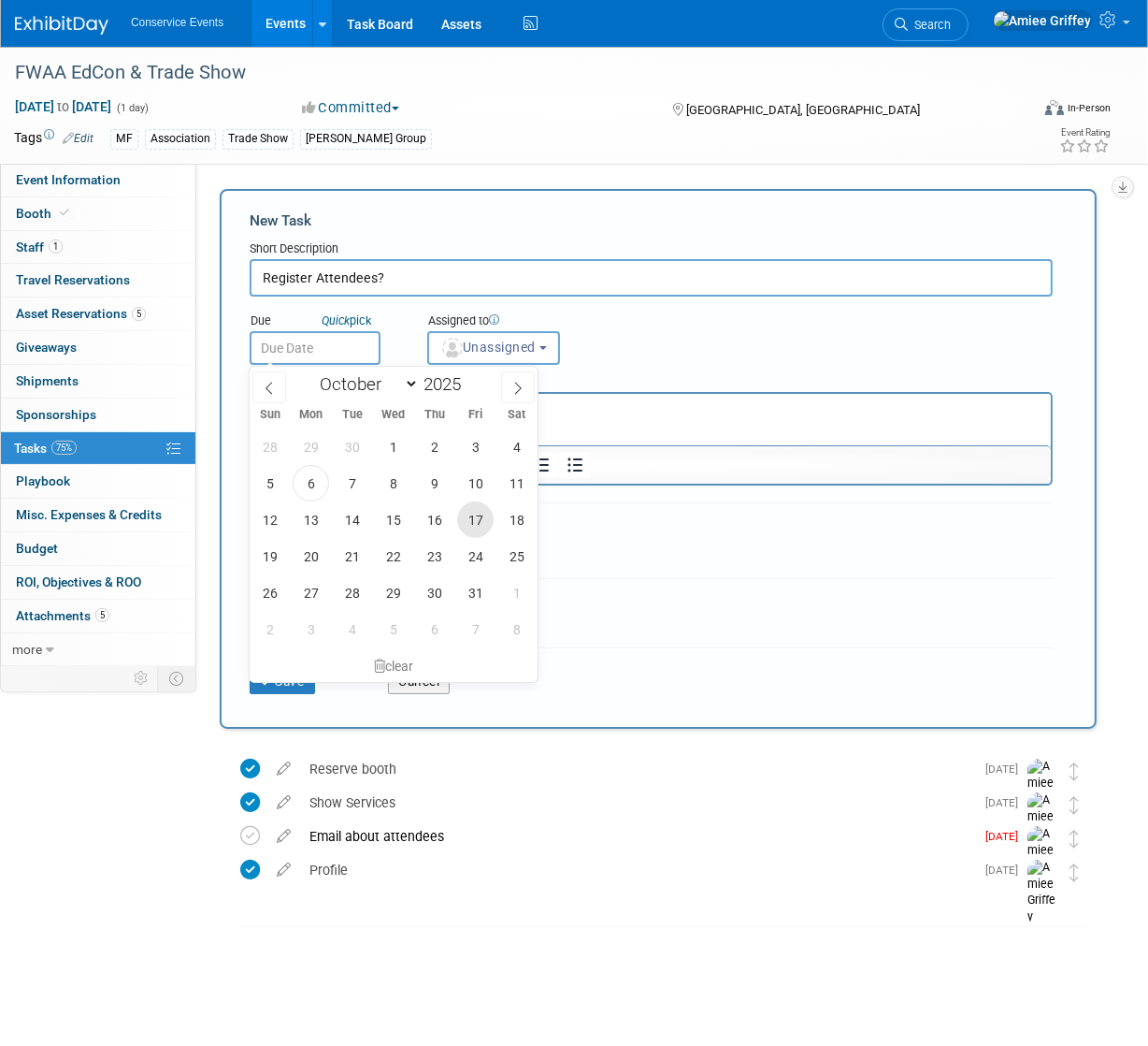
click at [474, 524] on span "17" at bounding box center [476, 520] width 37 height 37
type input "Oct 17, 2025"
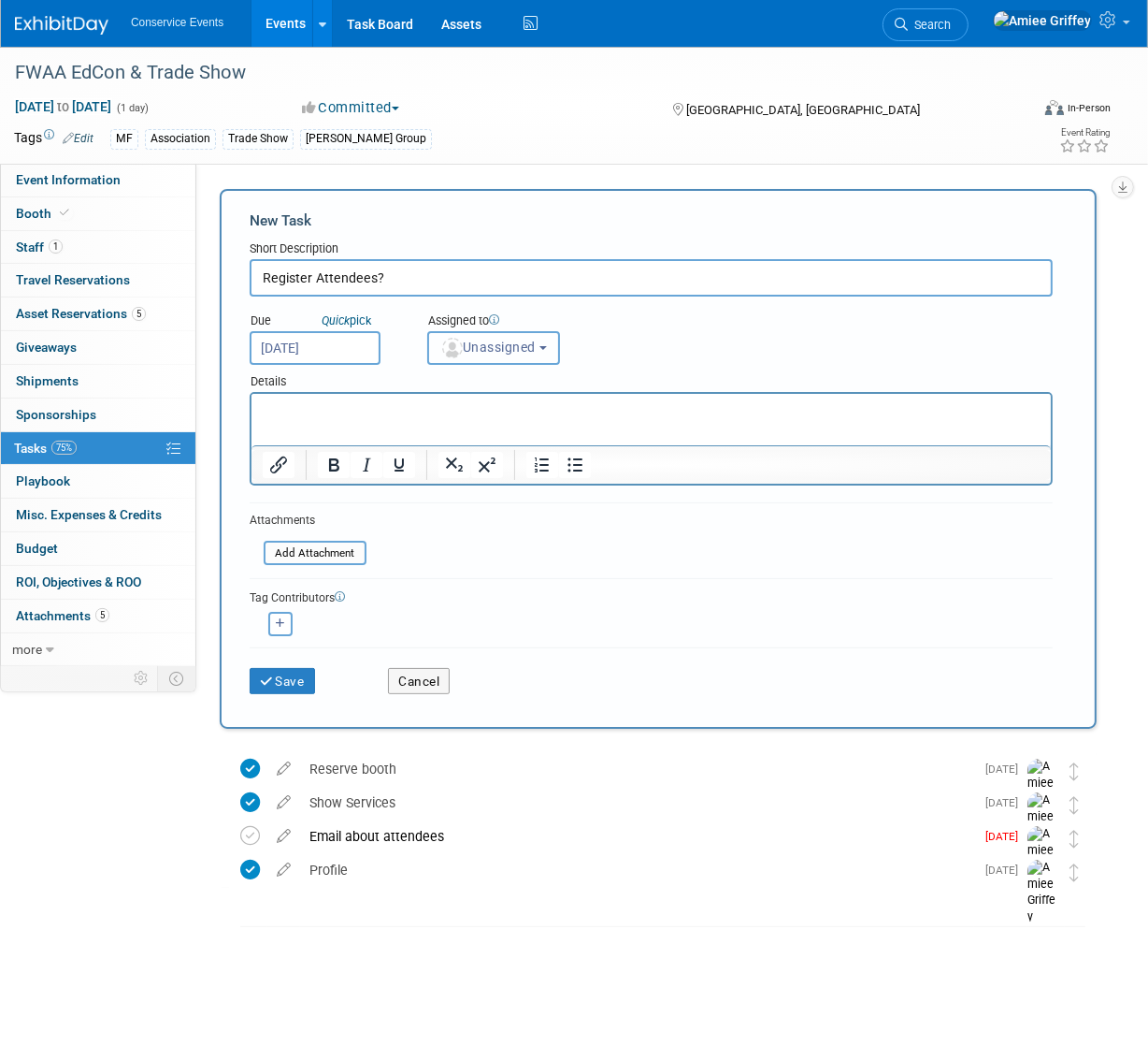
click at [515, 360] on button "Unassigned" at bounding box center [494, 347] width 133 height 34
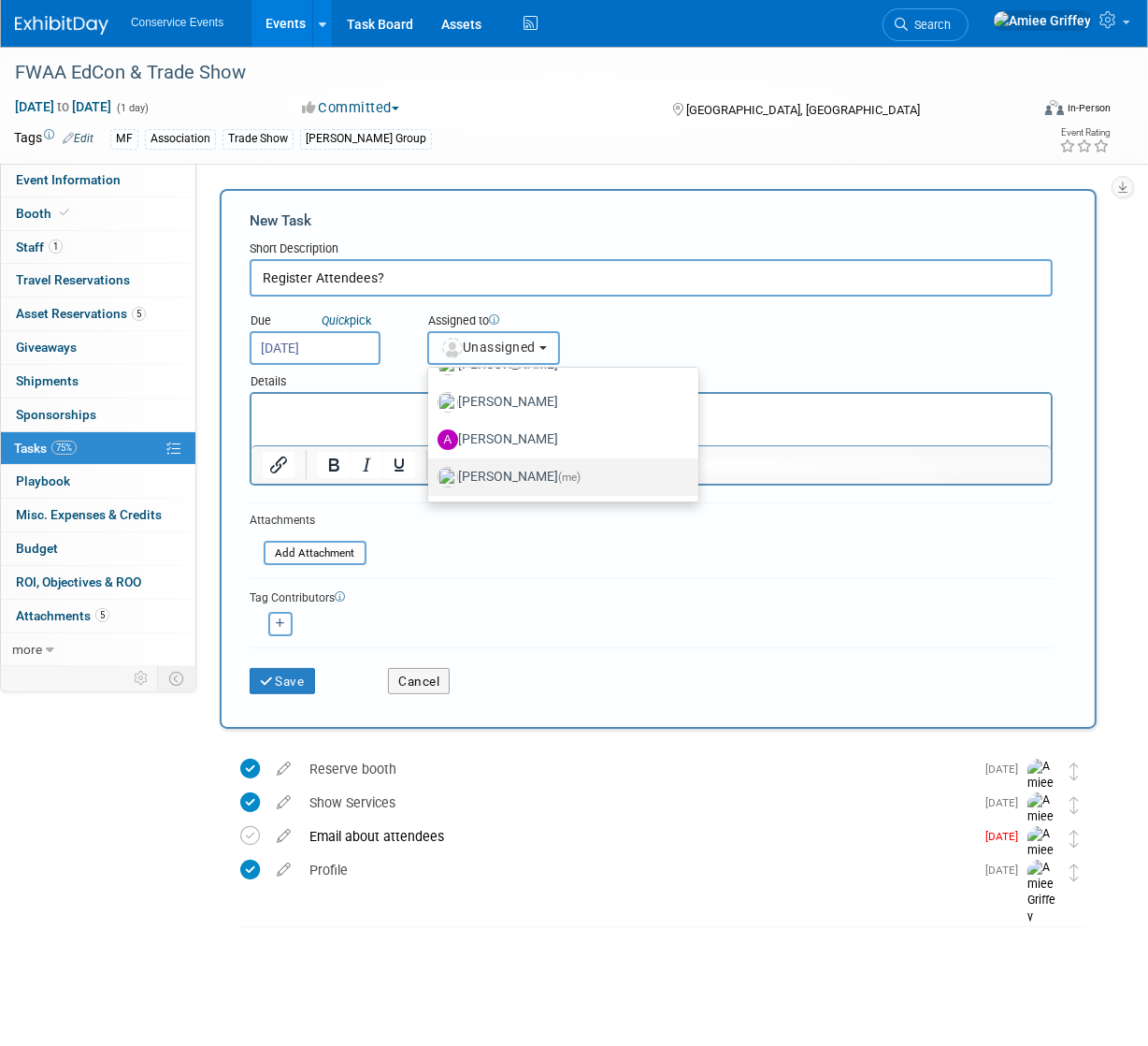
scroll to position [137, 0]
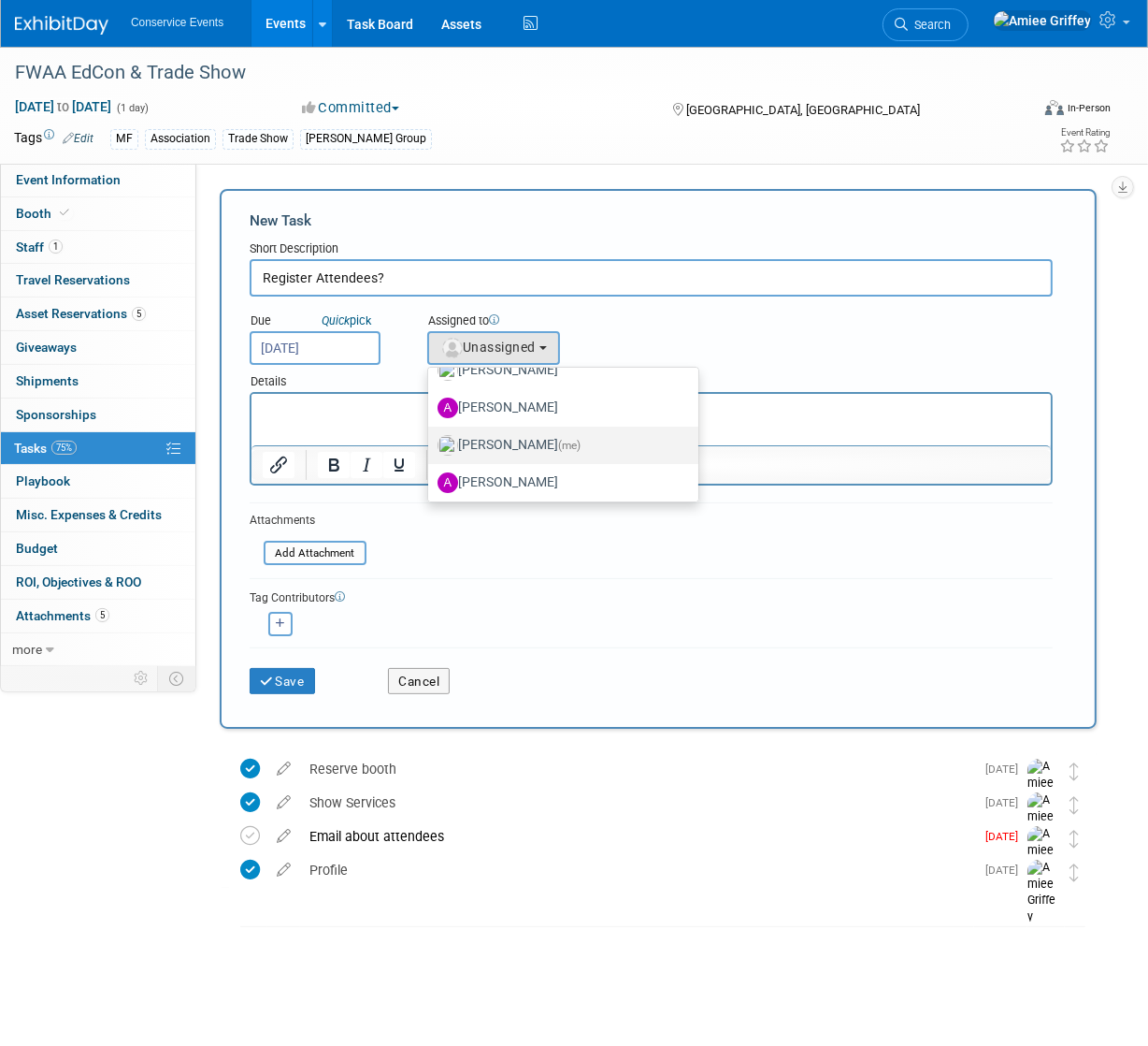
click at [520, 438] on label "Amiee Griffey (me)" at bounding box center [559, 445] width 242 height 30
click at [431, 438] on input "Amiee Griffey (me)" at bounding box center [424, 443] width 13 height 13
select select "28722387-35c6-4557-bb24-edeacb20f2e1"
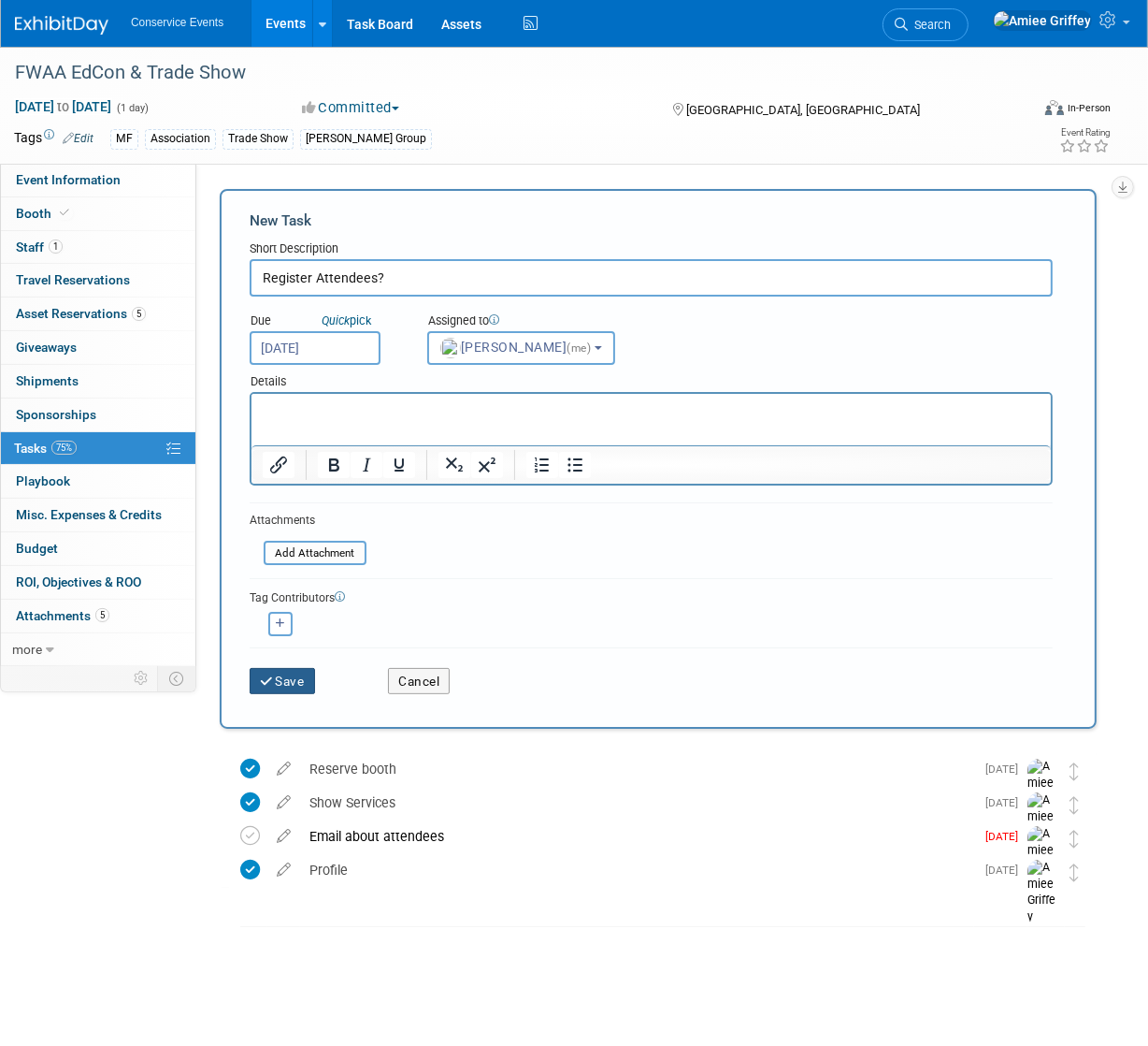
click at [288, 681] on button "Save" at bounding box center [283, 680] width 66 height 26
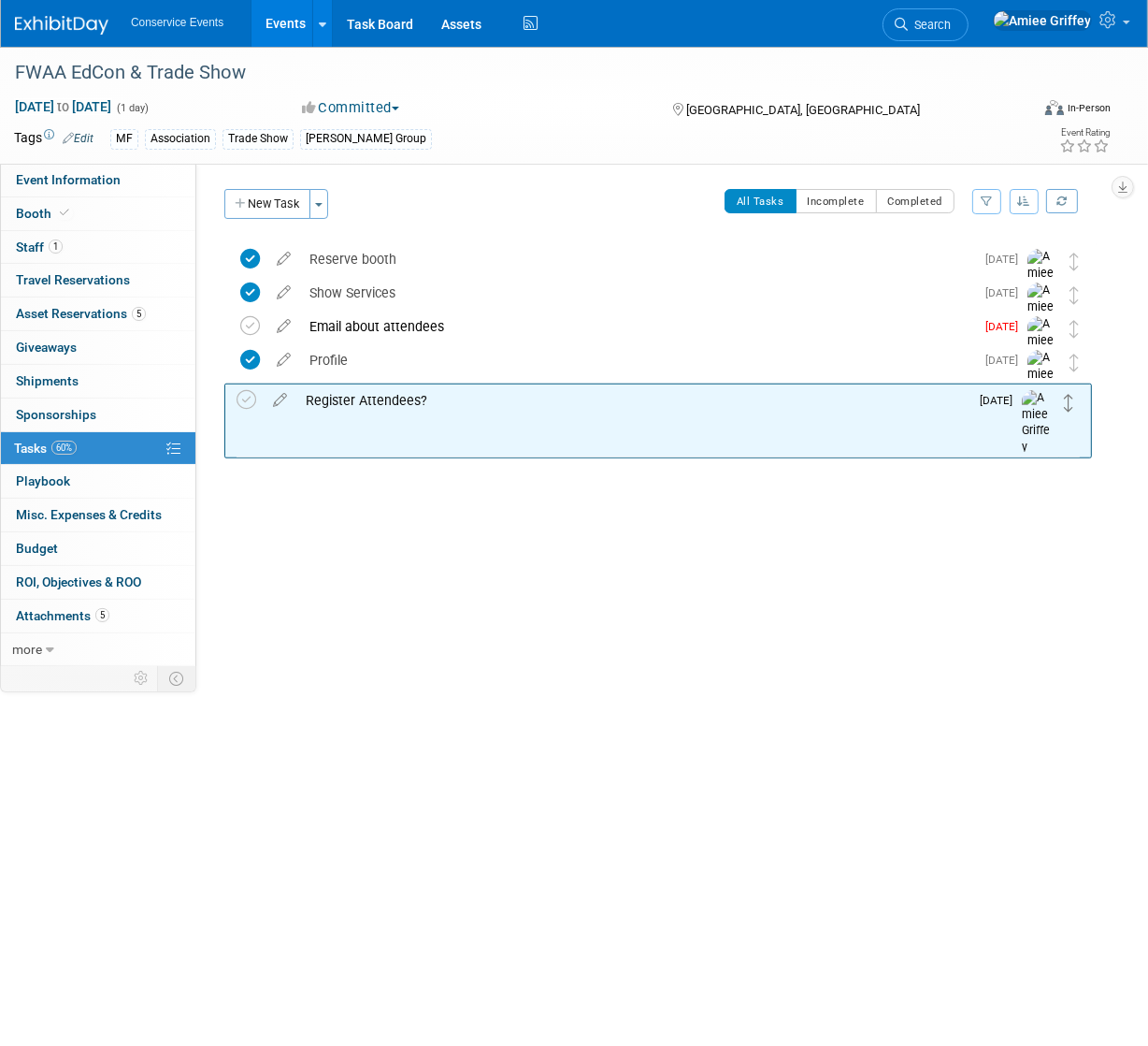
drag, startPoint x: 1075, startPoint y: 259, endPoint x: 1069, endPoint y: 398, distance: 139.1
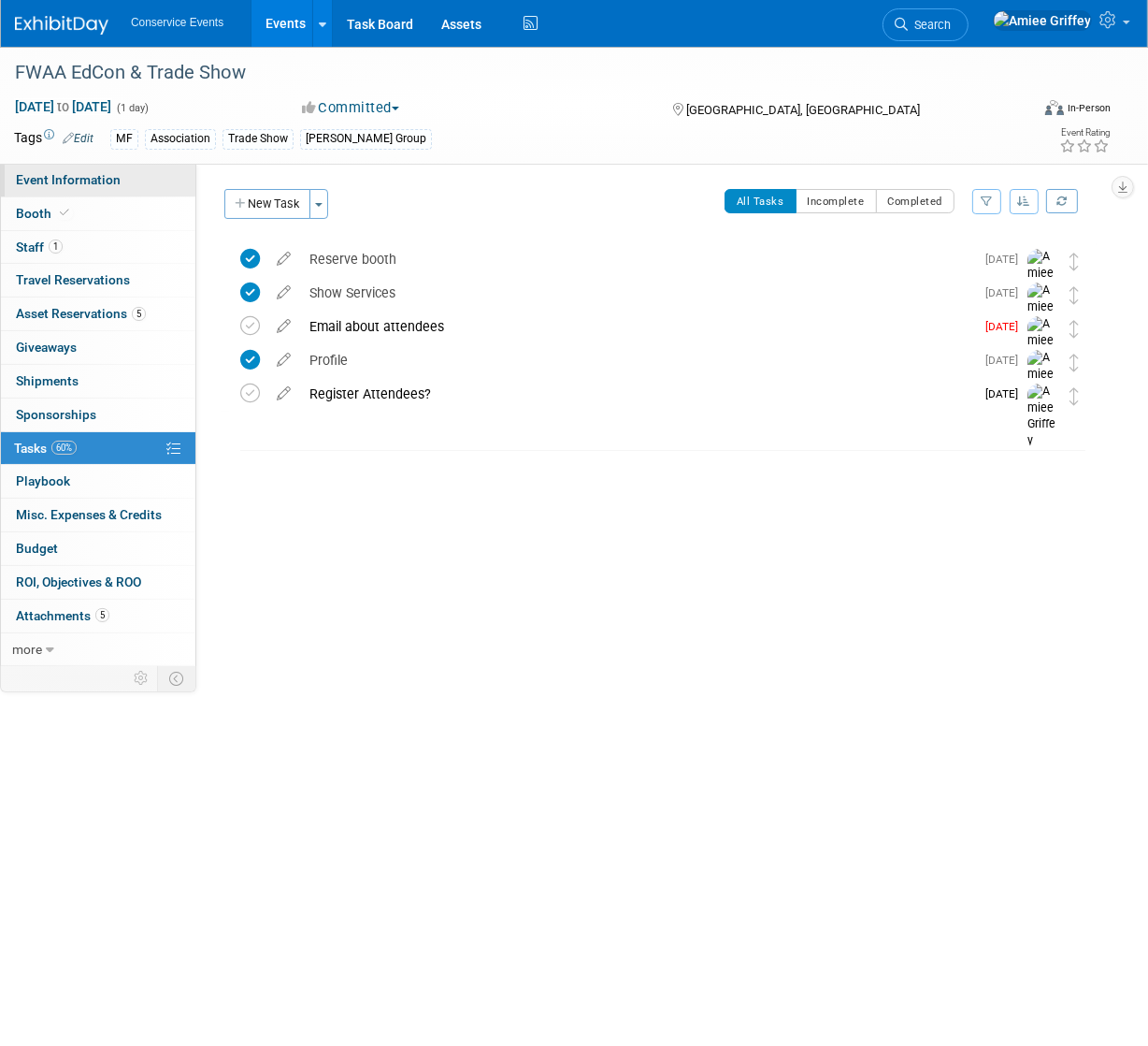
click at [70, 184] on span "Event Information" at bounding box center [68, 179] width 105 height 15
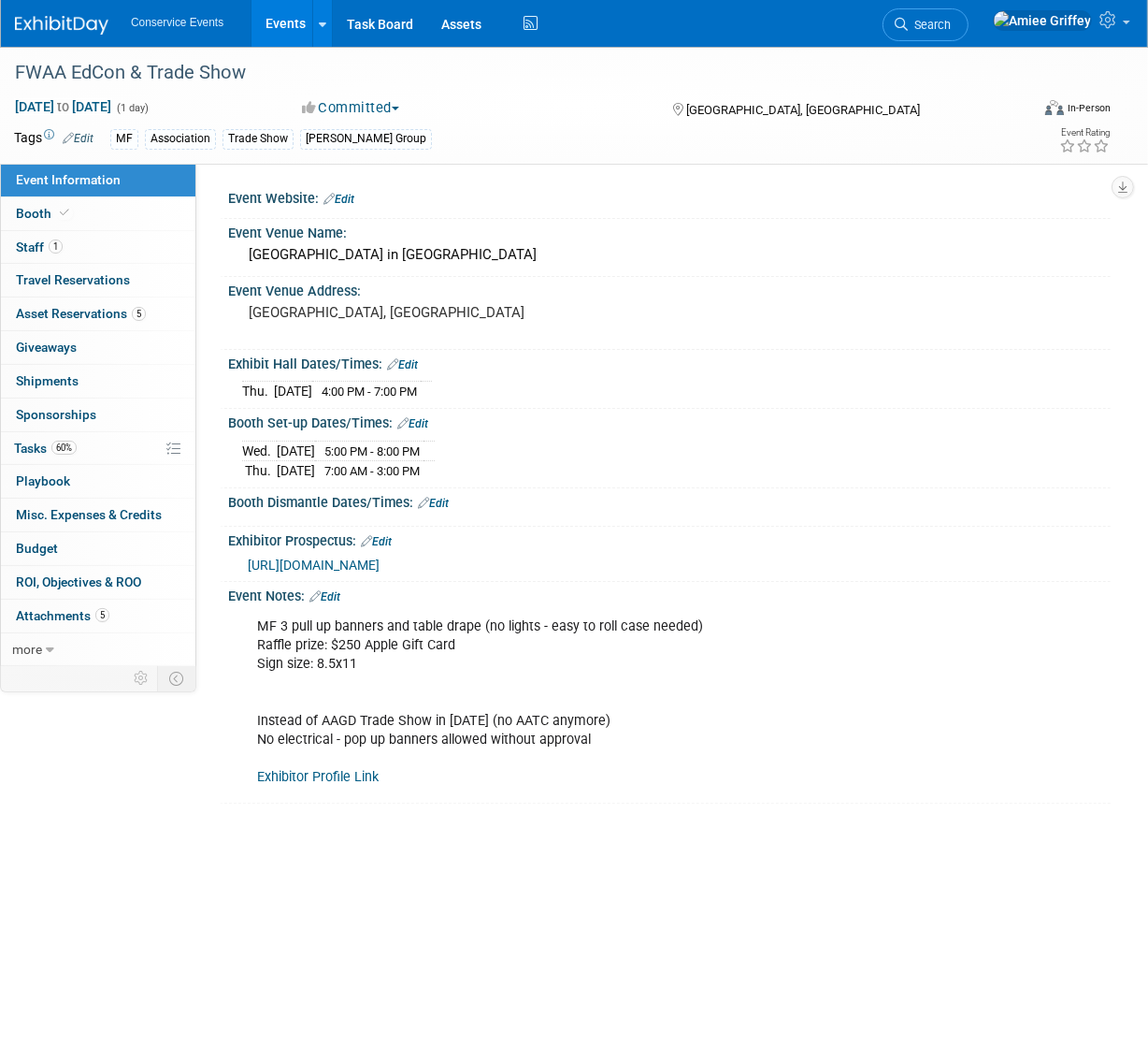
click at [352, 193] on link "Edit" at bounding box center [339, 200] width 31 height 14
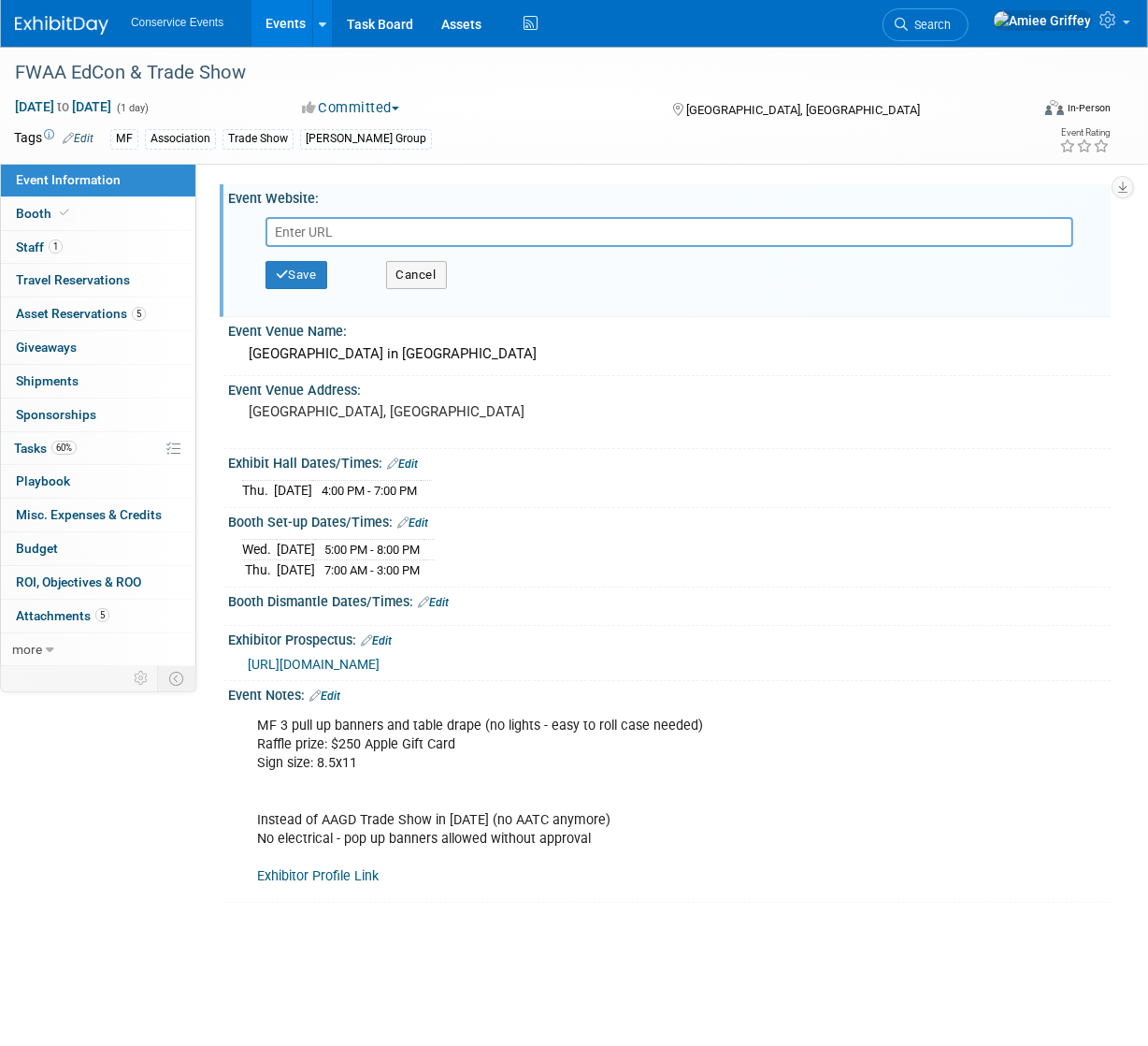
click at [332, 229] on input "text" at bounding box center [670, 232] width 808 height 30
type input "https://livefw.org/event/2025-trade-show"
click at [312, 279] on button "Save" at bounding box center [296, 274] width 62 height 28
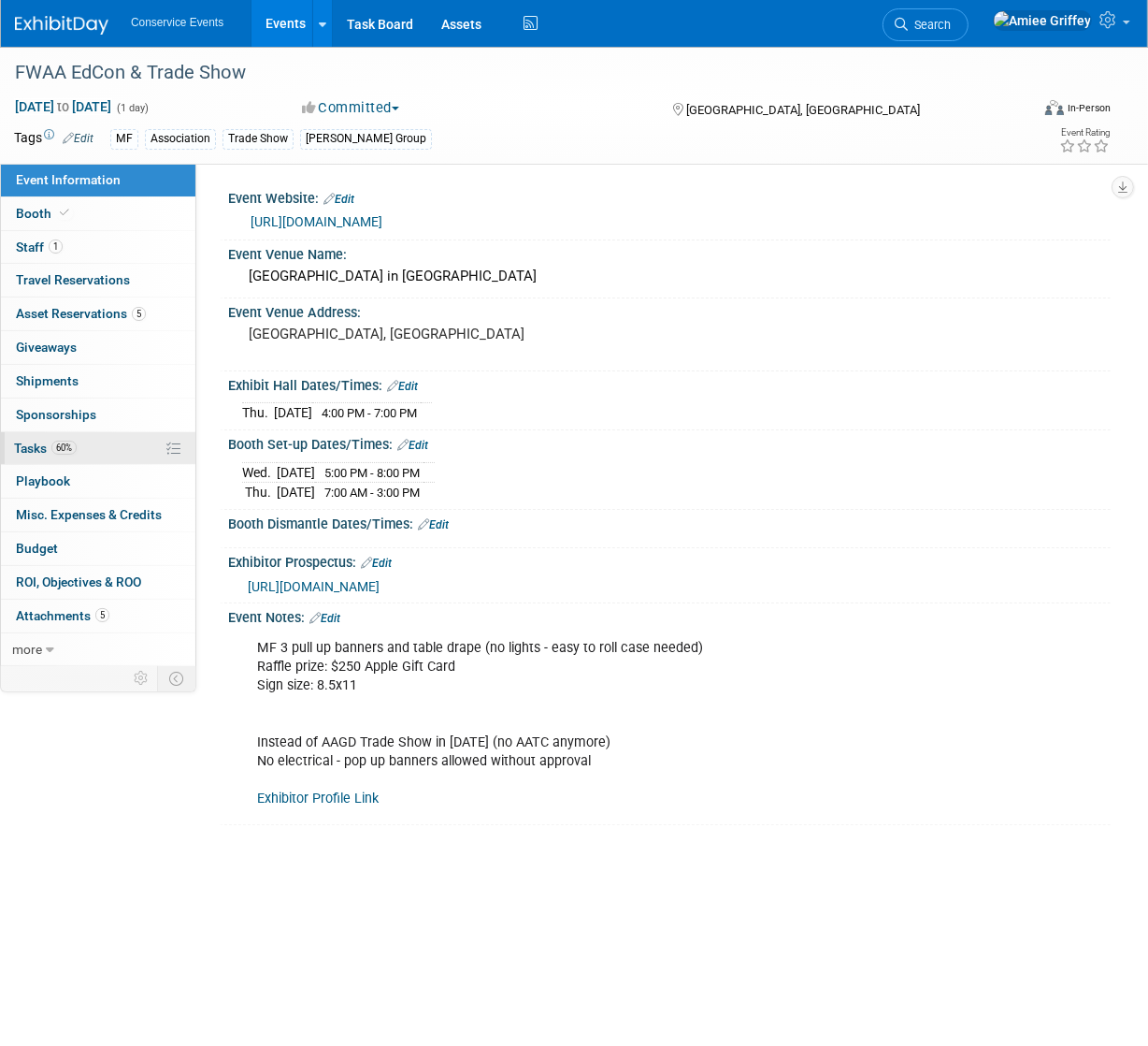
click at [102, 445] on link "60% Tasks 60%" at bounding box center [98, 449] width 195 height 33
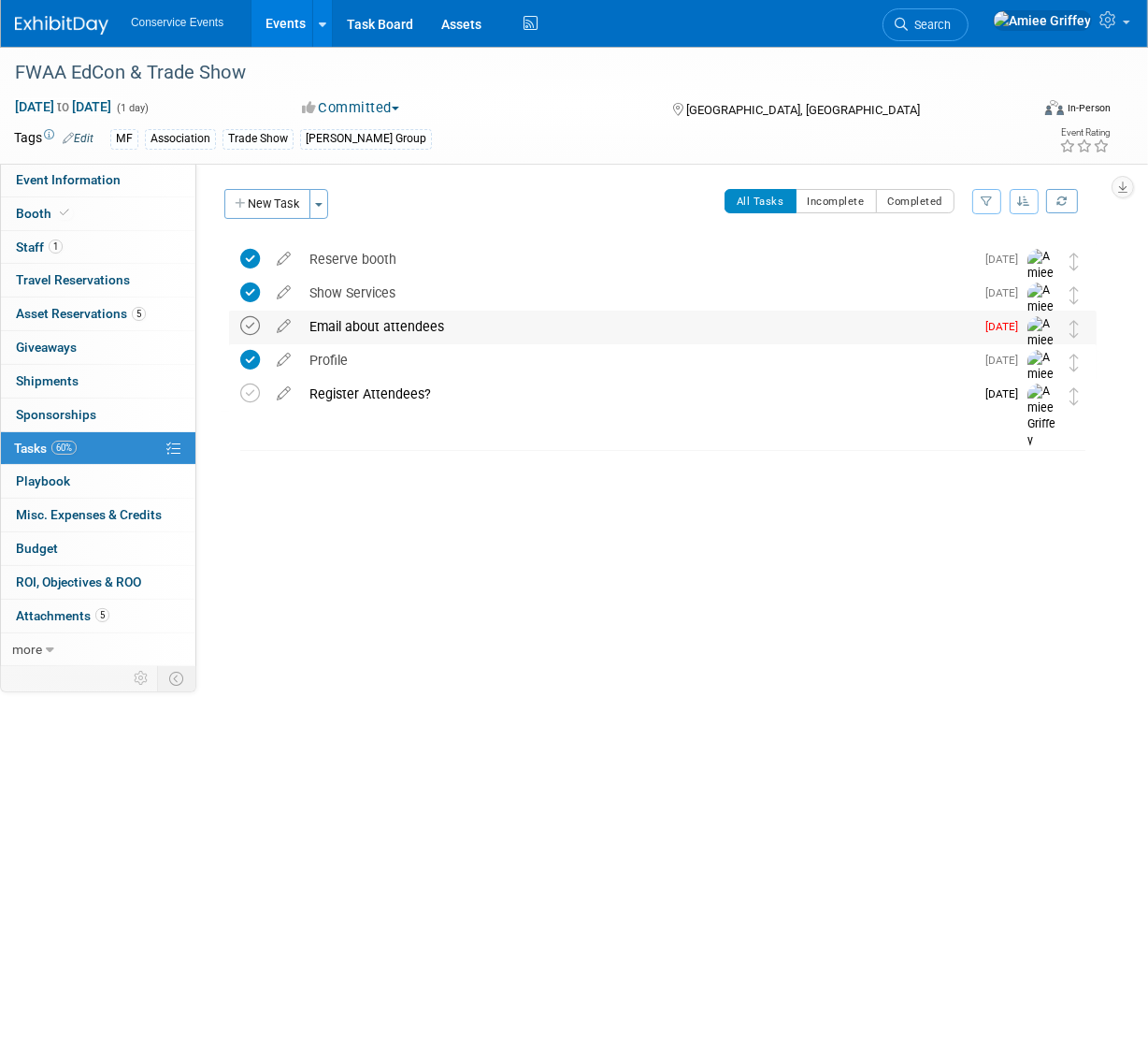
click at [246, 325] on icon at bounding box center [250, 326] width 19 height 19
click at [276, 29] on link "Events" at bounding box center [286, 23] width 68 height 46
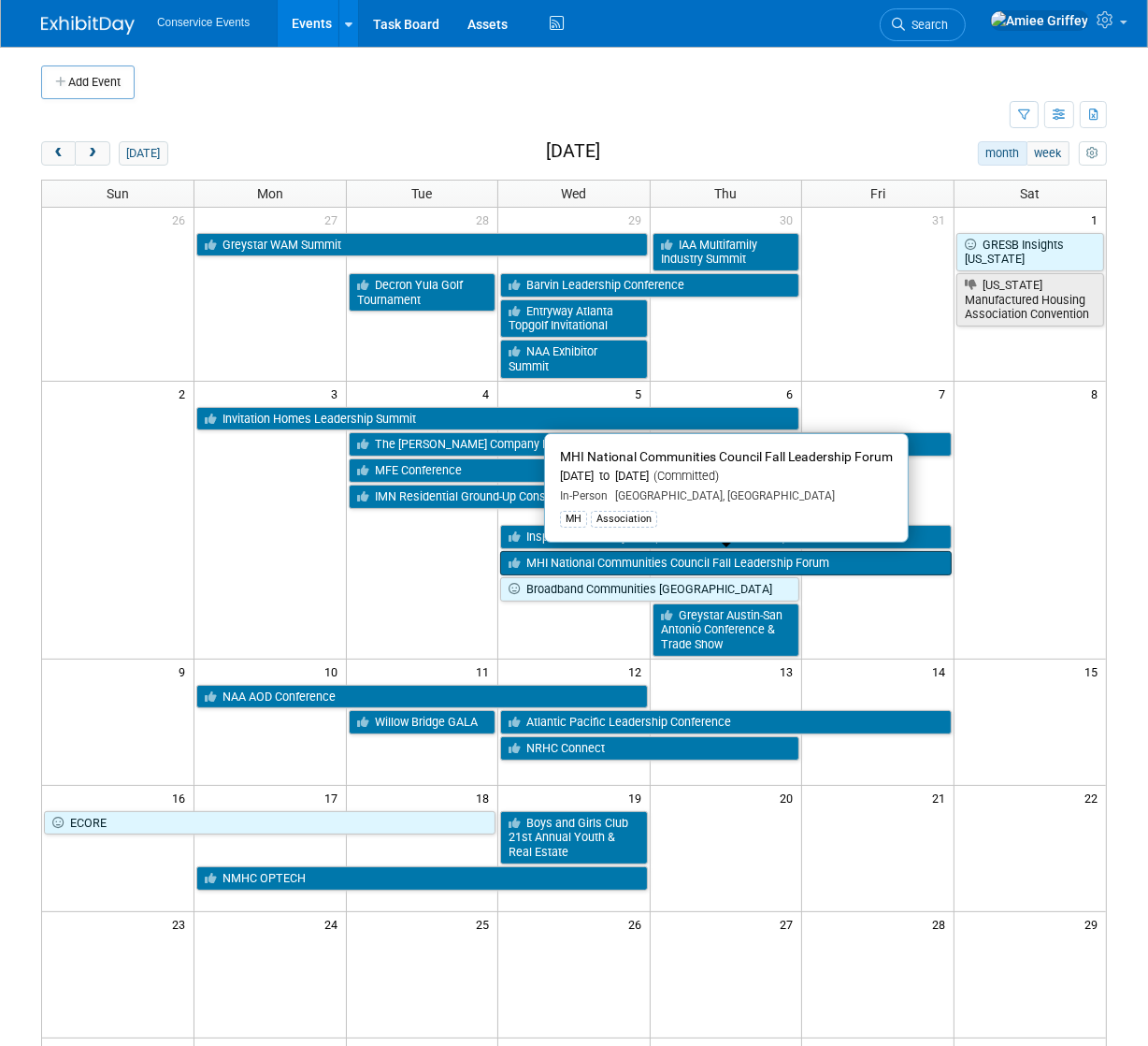
click at [660, 562] on link "MHI National Communities Council Fall Leadership Forum" at bounding box center [726, 563] width 451 height 24
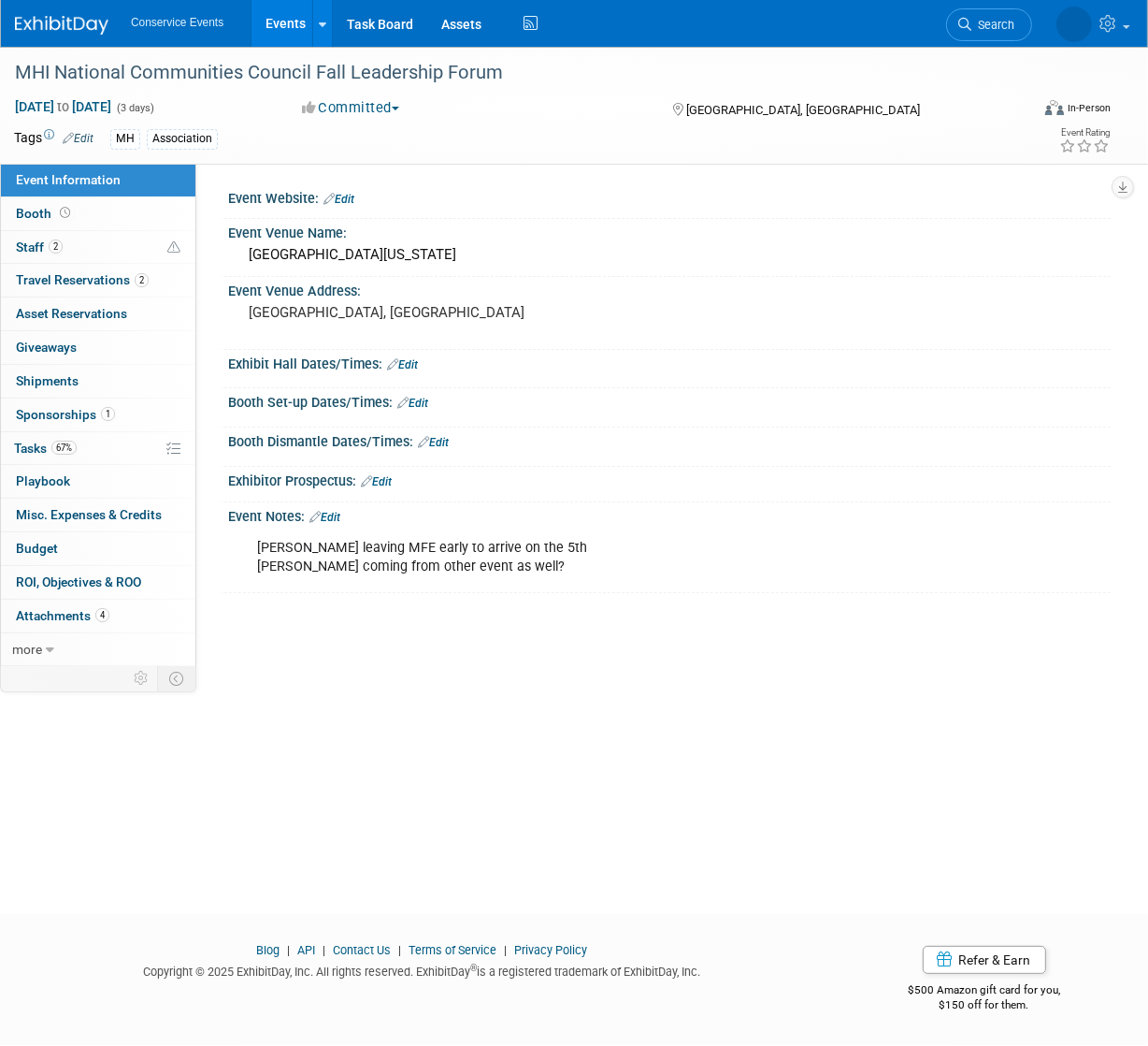
click at [356, 206] on div at bounding box center [670, 208] width 855 height 5
click at [354, 200] on link "Edit" at bounding box center [339, 200] width 31 height 14
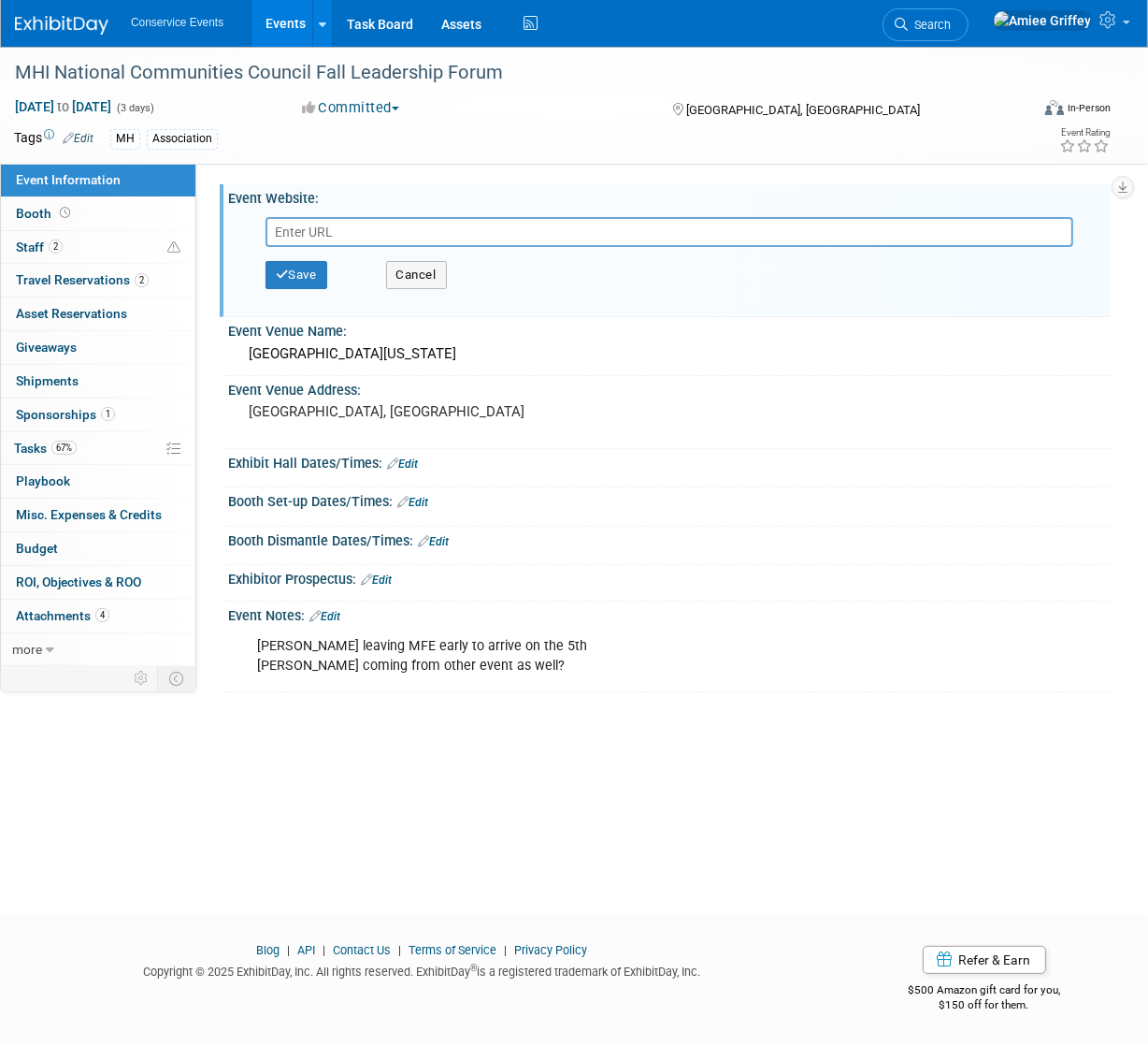
click at [352, 237] on input "text" at bounding box center [670, 232] width 808 height 30
type input "https://www.manufacturedhousing.org/events-landing/ncc-meeting/"
click at [316, 263] on button "Save" at bounding box center [296, 274] width 62 height 28
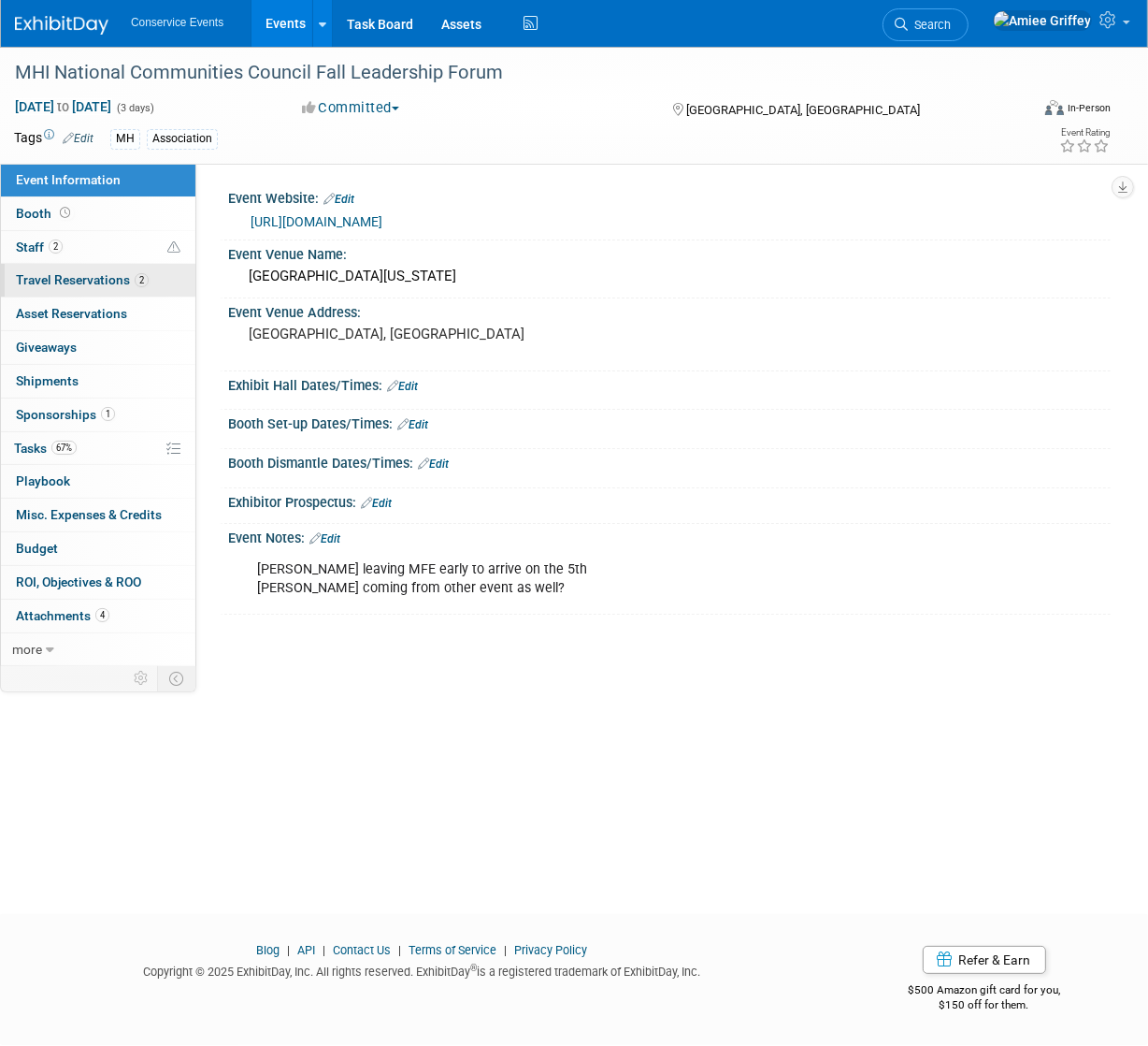
click at [61, 286] on span "Travel Reservations 2" at bounding box center [82, 280] width 133 height 15
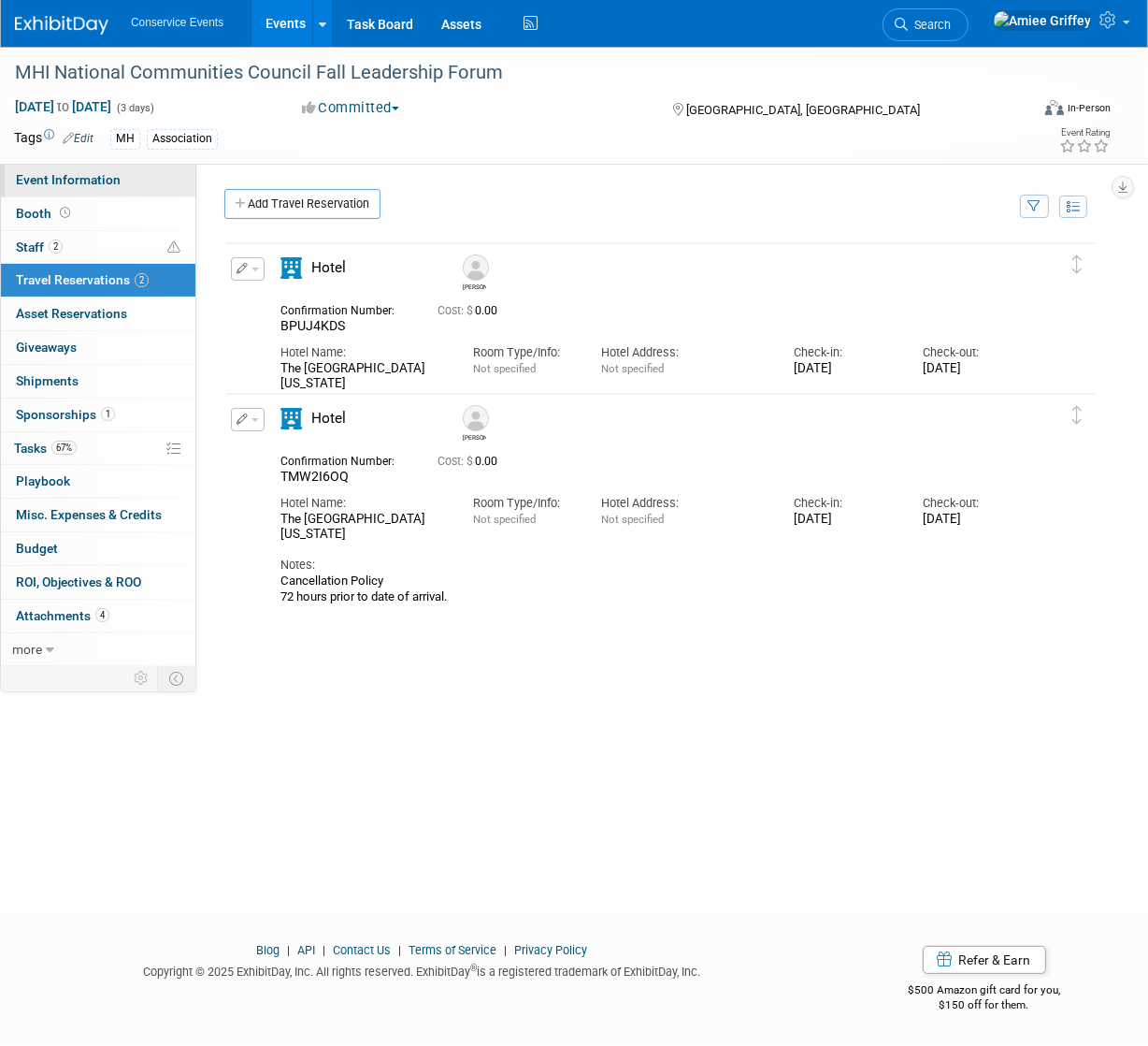
click at [120, 180] on link "Event Information" at bounding box center [98, 180] width 195 height 33
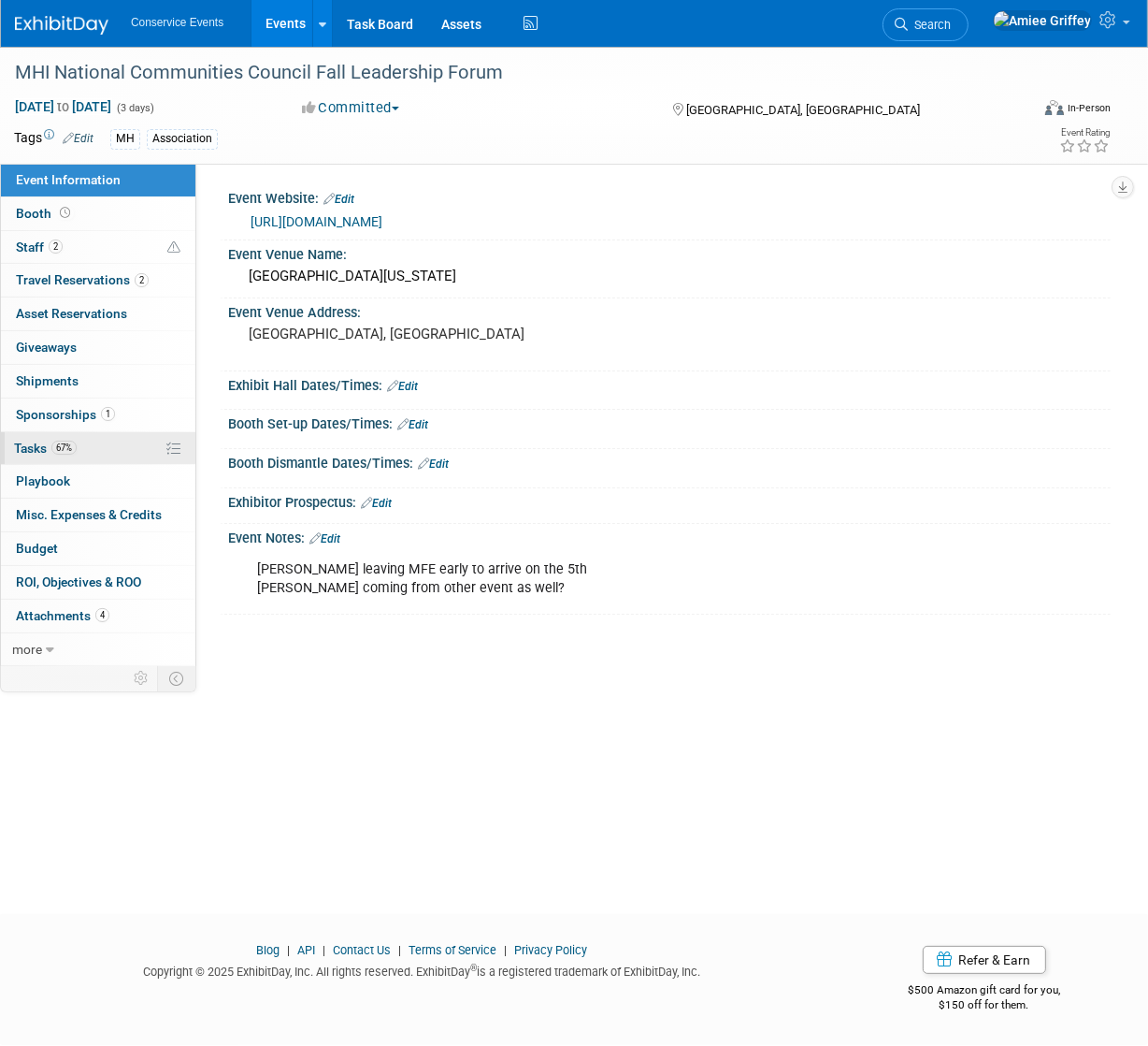
click at [72, 447] on span "67%" at bounding box center [64, 448] width 25 height 14
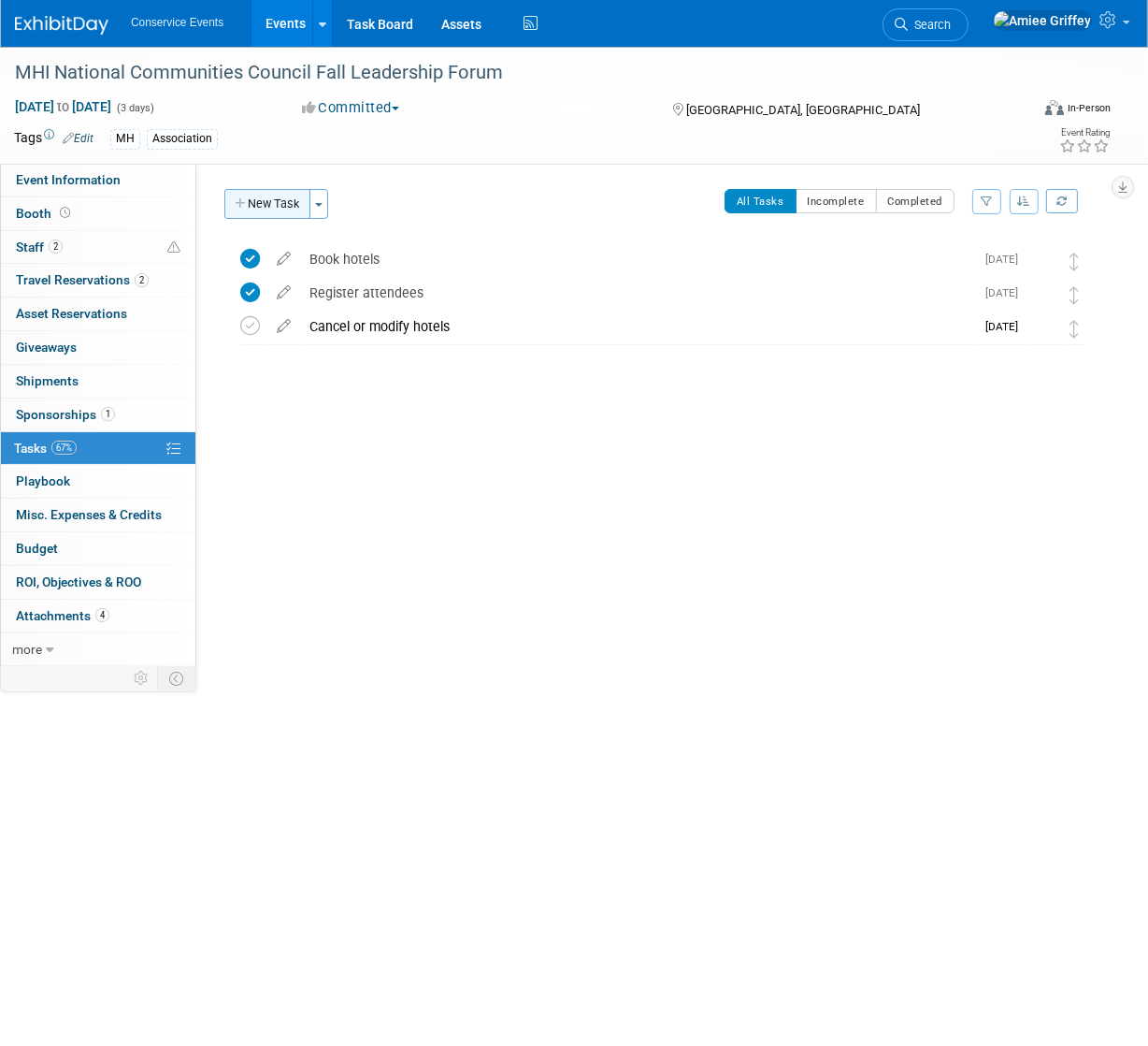
click at [276, 202] on button "New Task" at bounding box center [267, 204] width 86 height 30
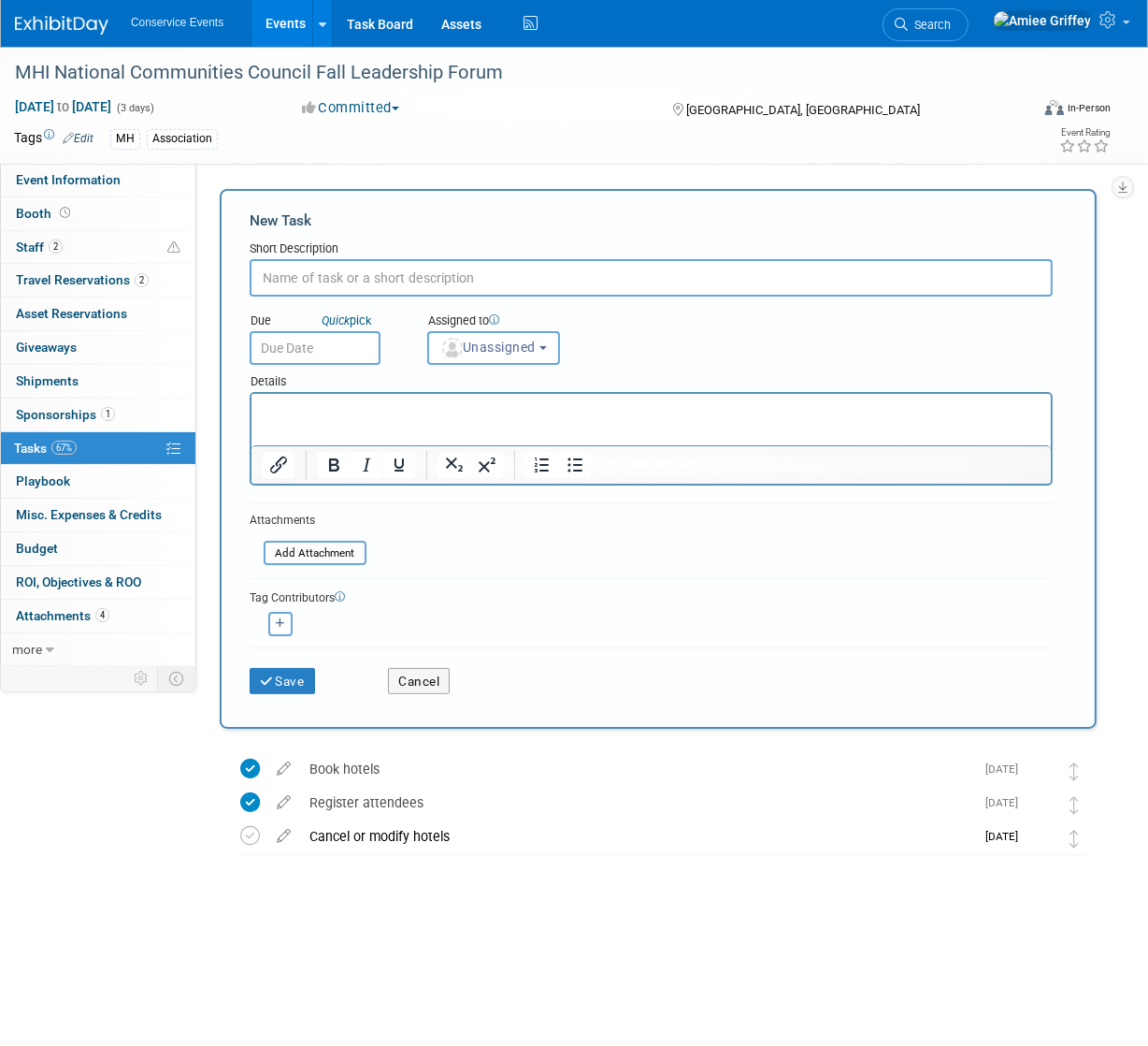
click at [299, 270] on input "text" at bounding box center [651, 278] width 804 height 38
type input "Email about hotel"
click at [334, 350] on input "text" at bounding box center [315, 347] width 131 height 34
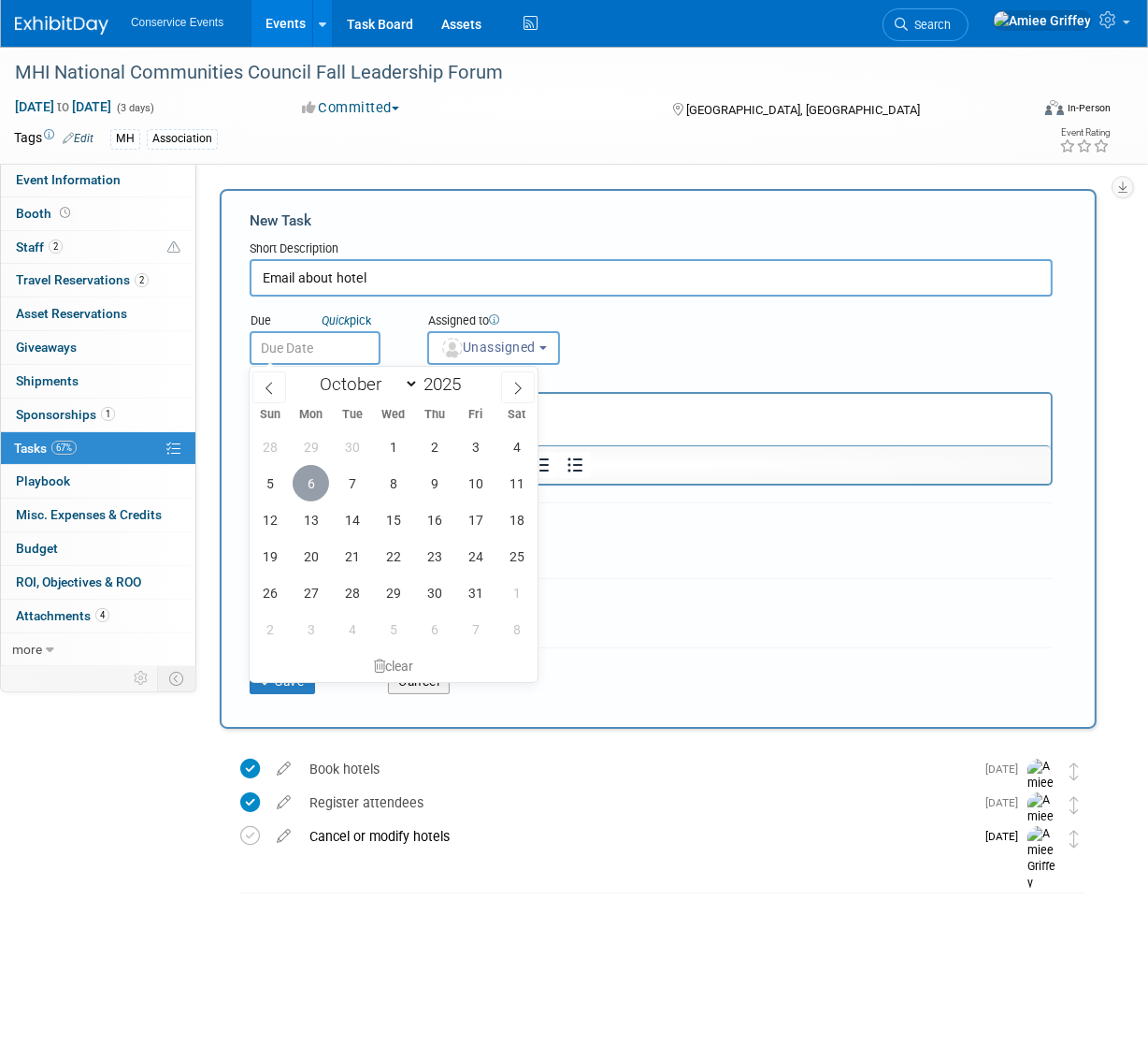
click at [311, 487] on span "6" at bounding box center [311, 483] width 37 height 37
type input "Oct 6, 2025"
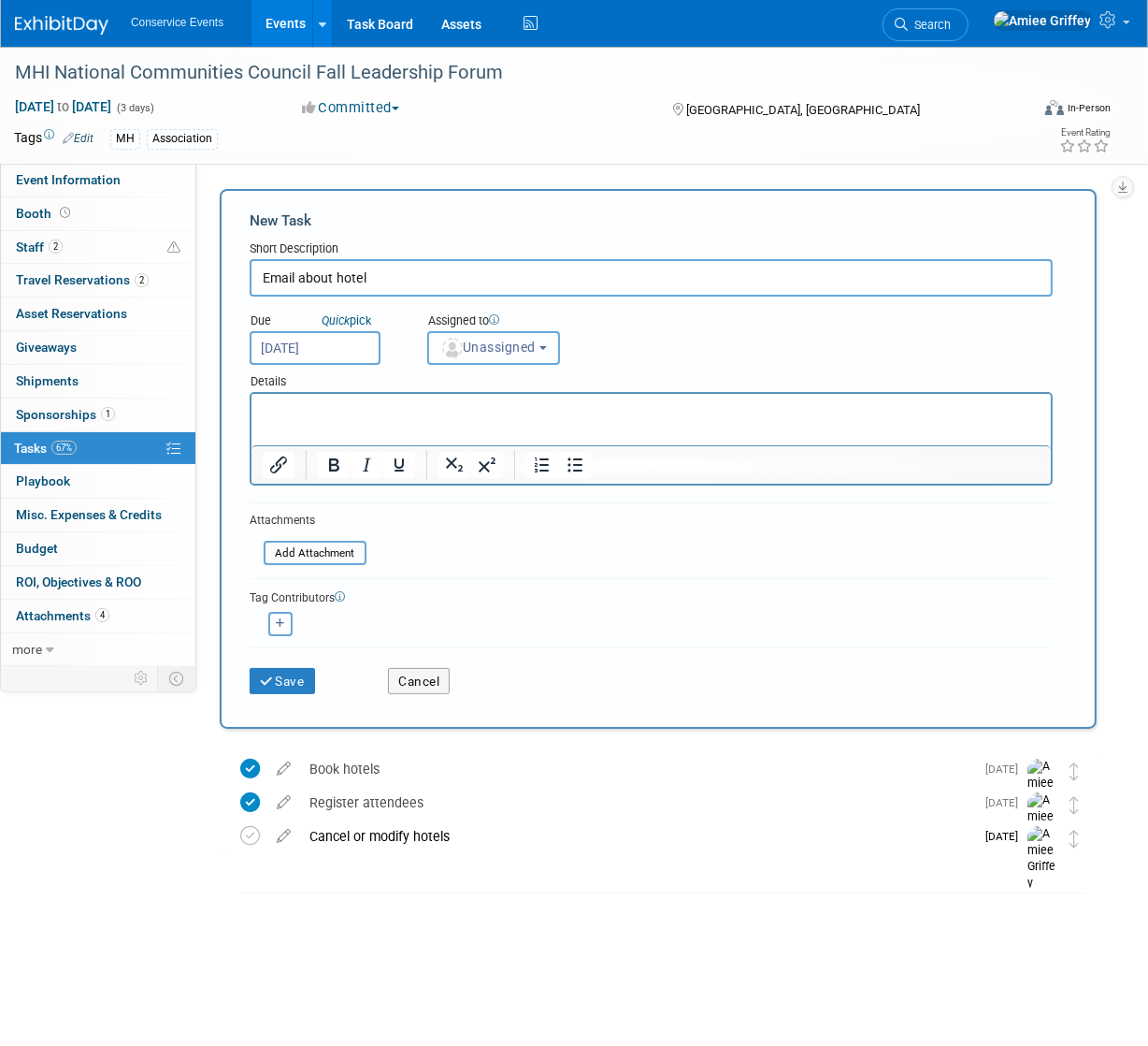
click at [496, 353] on span "Unassigned" at bounding box center [488, 347] width 96 height 15
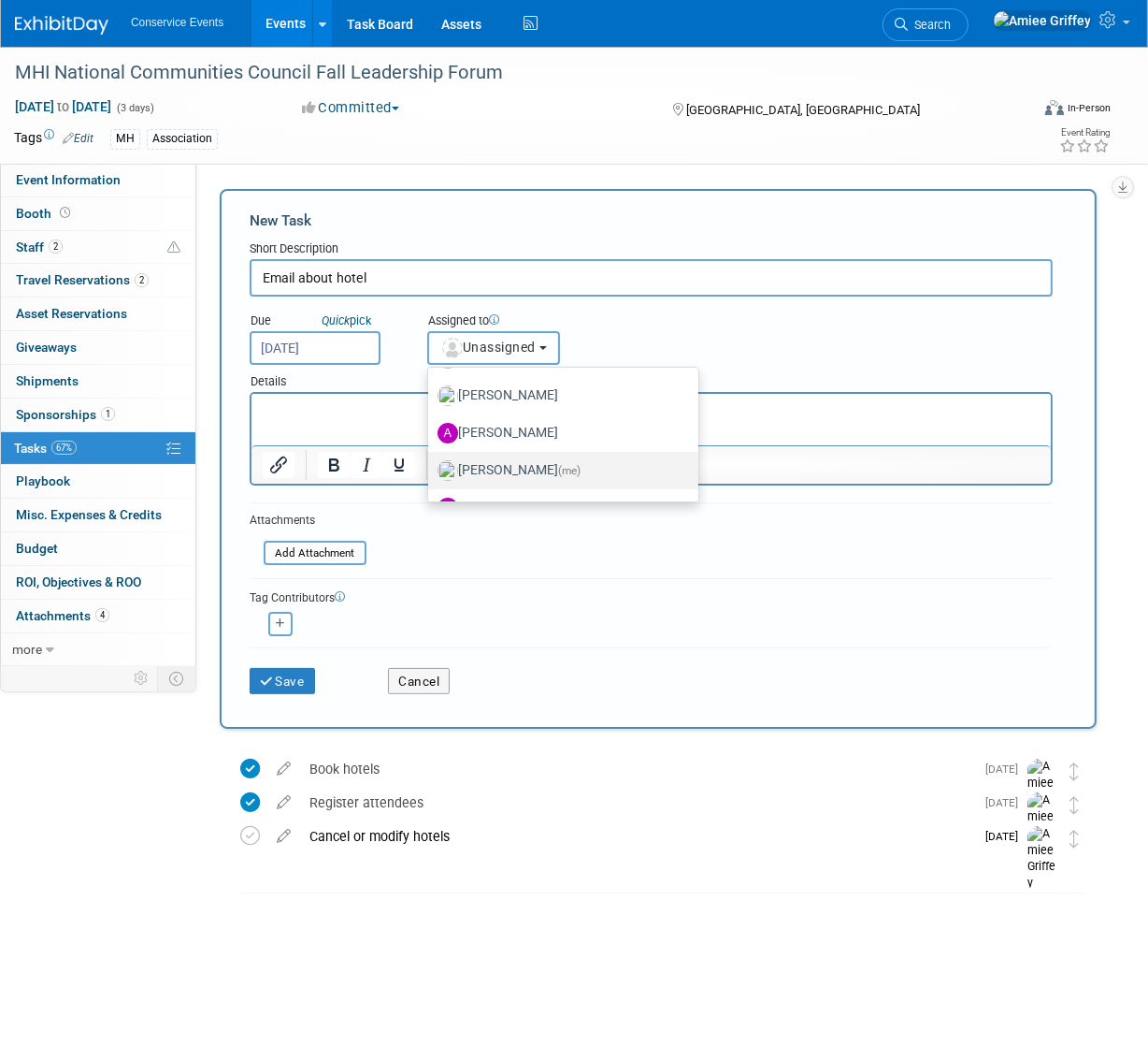
scroll to position [114, 0]
click at [534, 464] on label "Amiee Griffey (me)" at bounding box center [559, 467] width 242 height 30
click at [431, 464] on input "Amiee Griffey (me)" at bounding box center [424, 465] width 13 height 13
select select "28722387-35c6-4557-bb24-edeacb20f2e1"
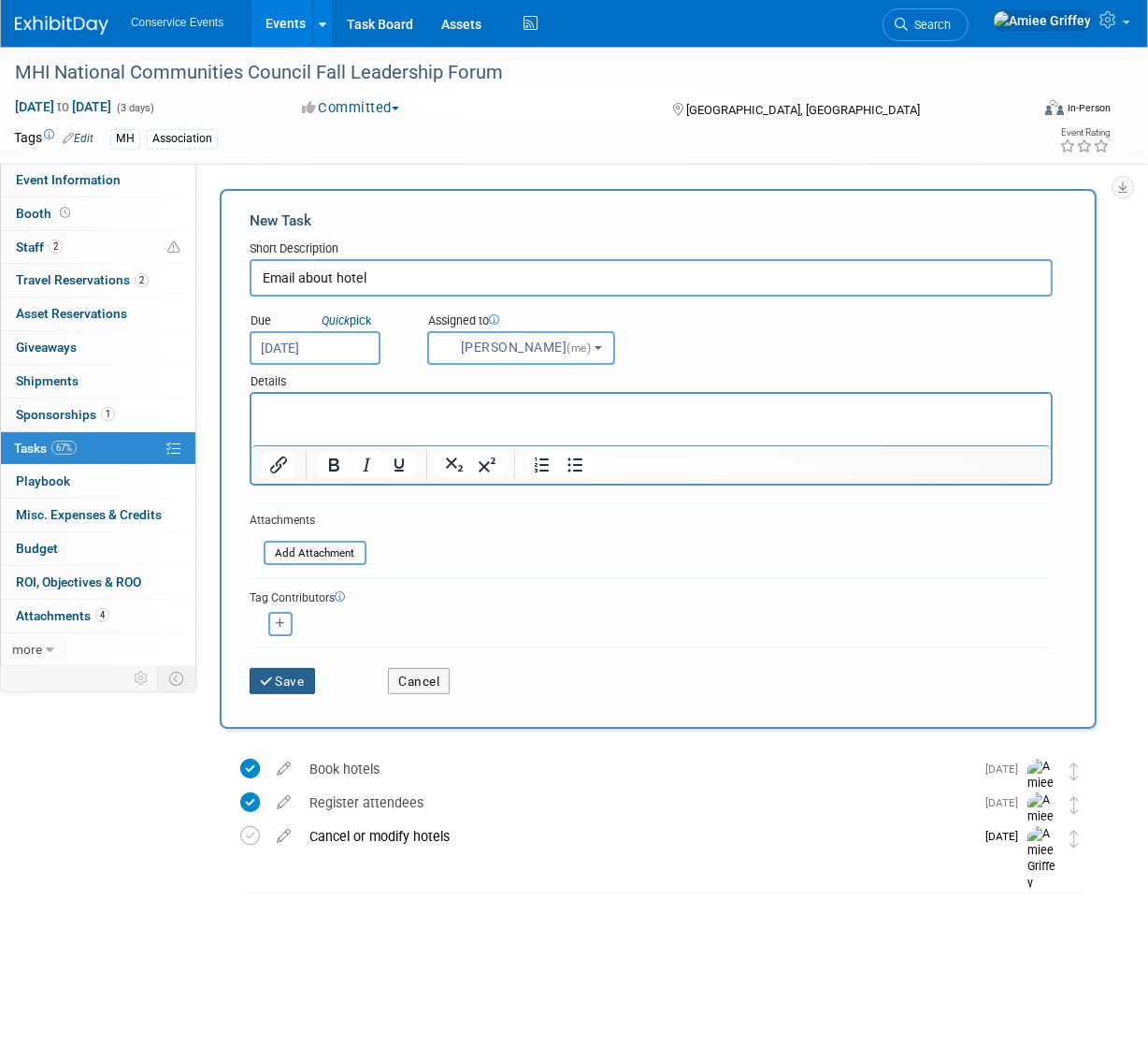
click at [288, 677] on button "Save" at bounding box center [283, 680] width 66 height 26
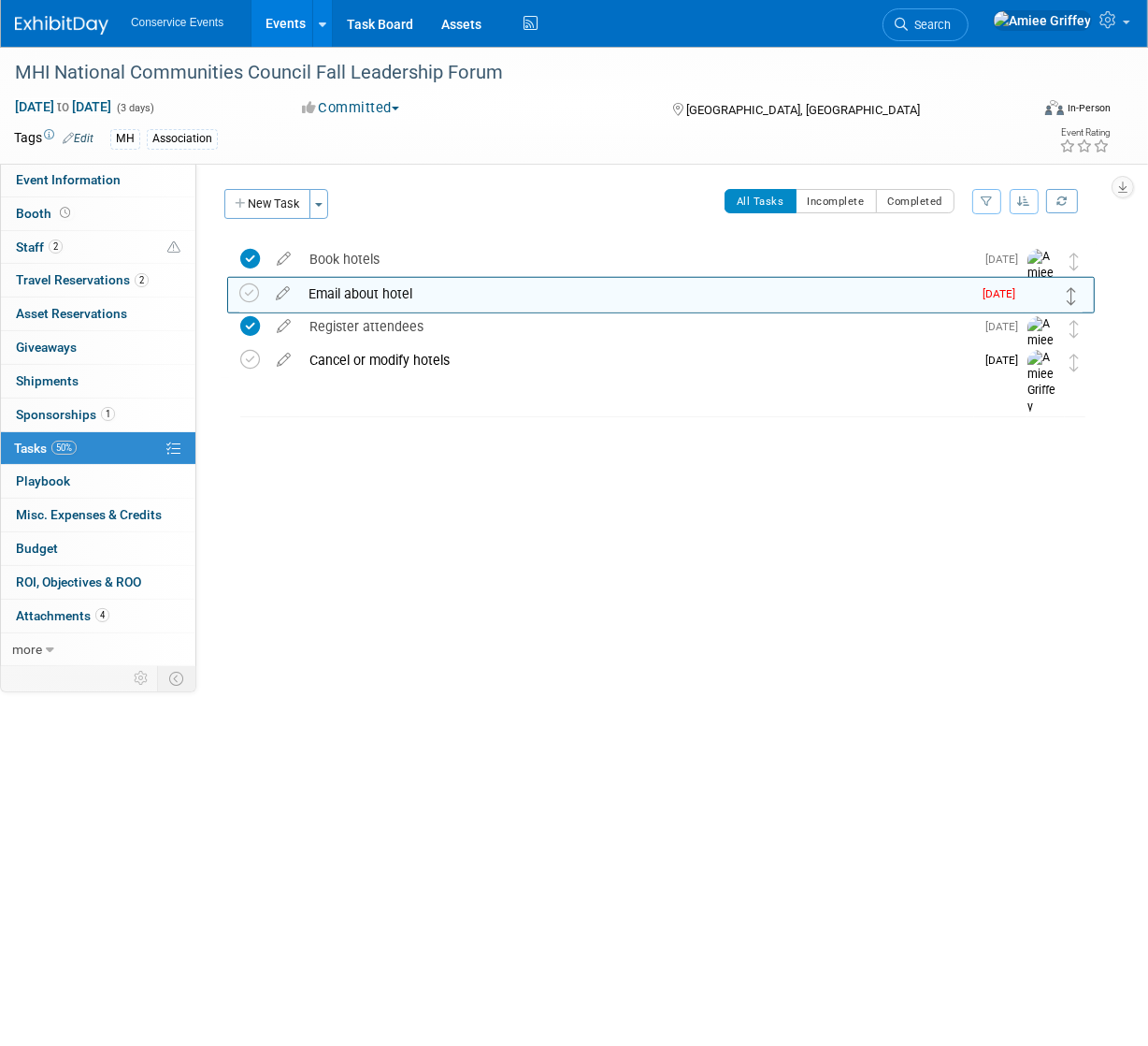
drag, startPoint x: 1074, startPoint y: 259, endPoint x: 1072, endPoint y: 291, distance: 32.1
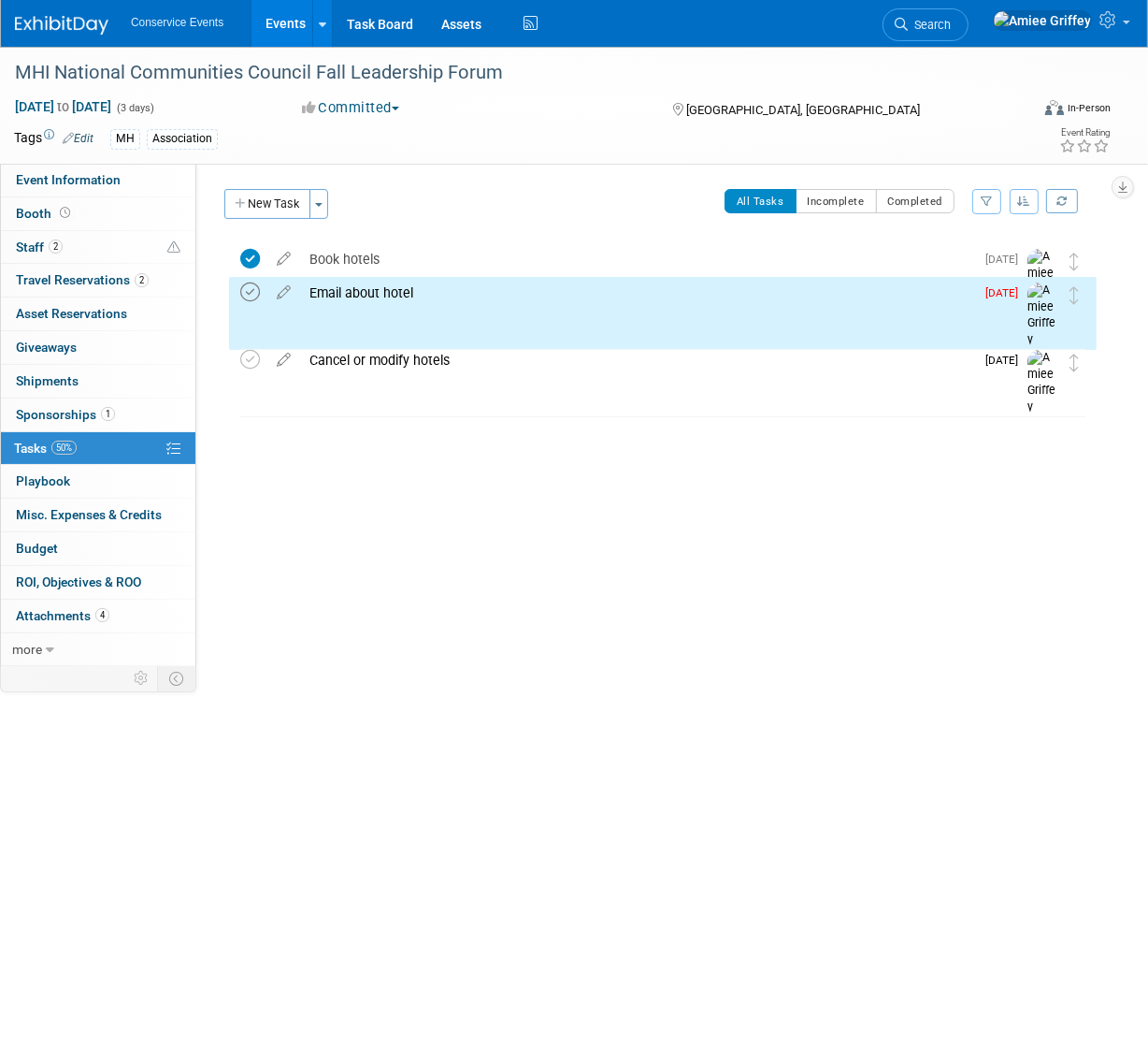
click at [256, 291] on icon at bounding box center [250, 292] width 19 height 19
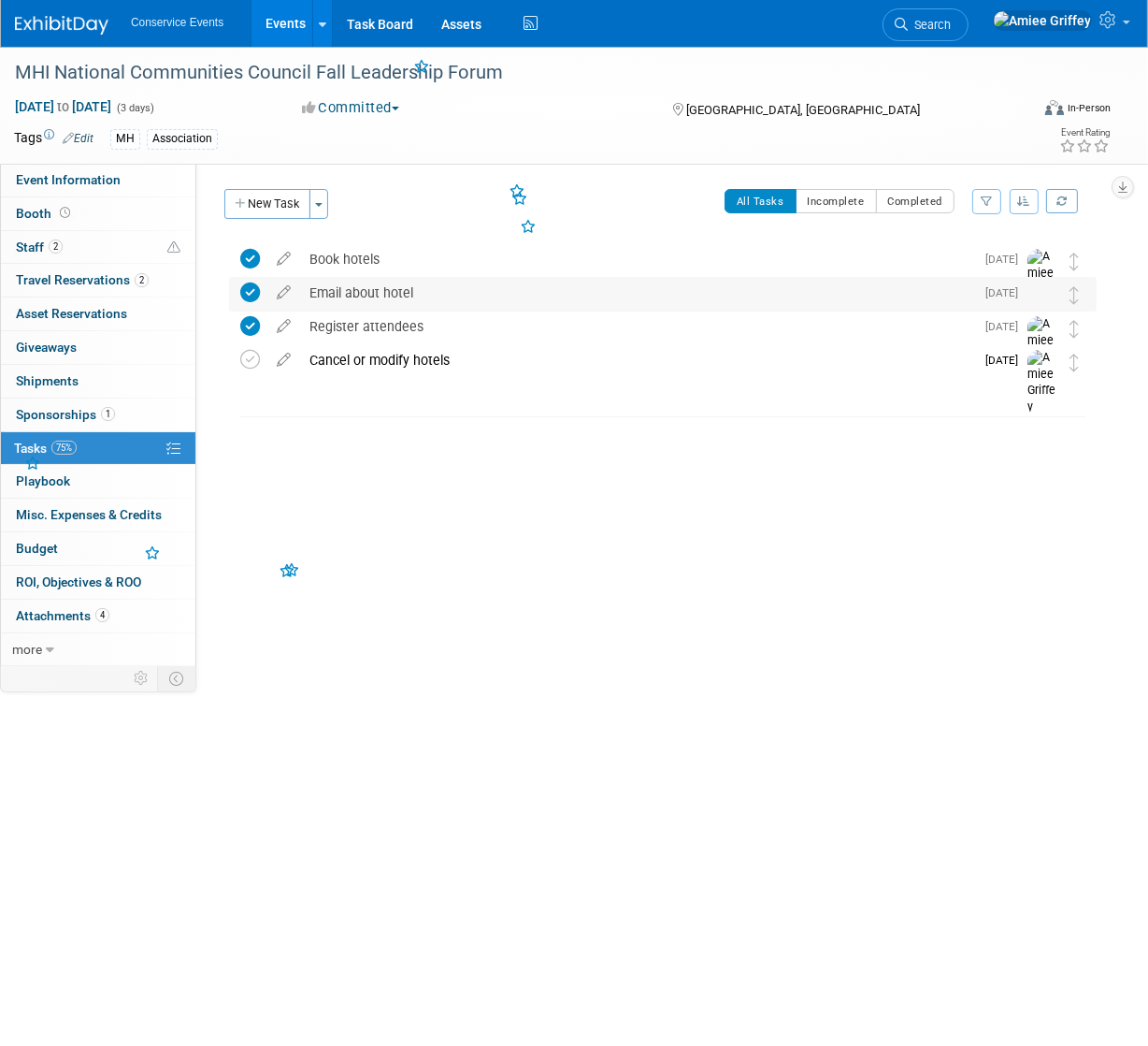
click at [343, 299] on div "Email about hotel" at bounding box center [637, 292] width 674 height 32
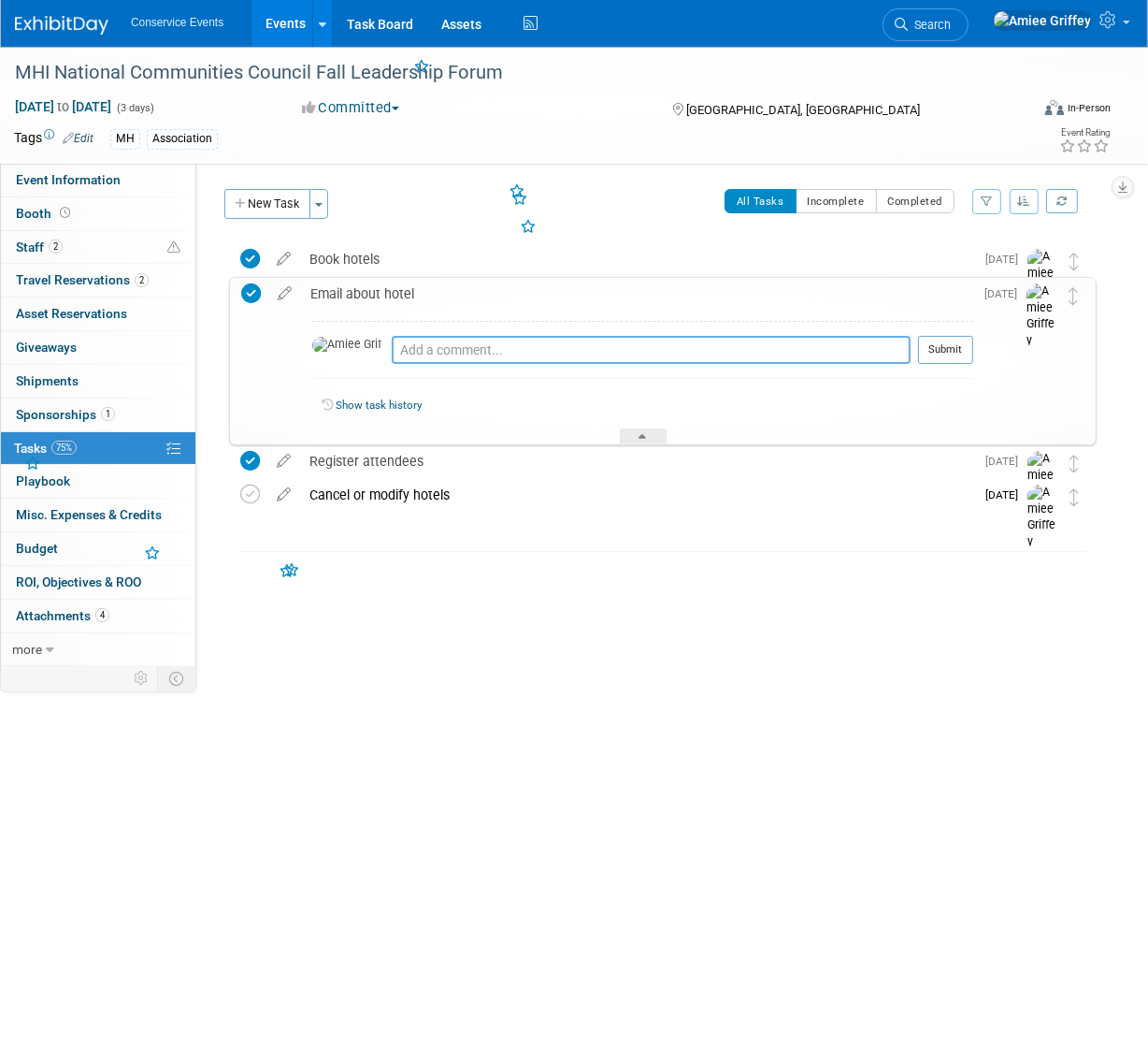
click at [392, 351] on textarea at bounding box center [651, 349] width 519 height 28
type textarea "Emailed 10/6/25"
click at [958, 345] on button "Submit" at bounding box center [945, 349] width 55 height 28
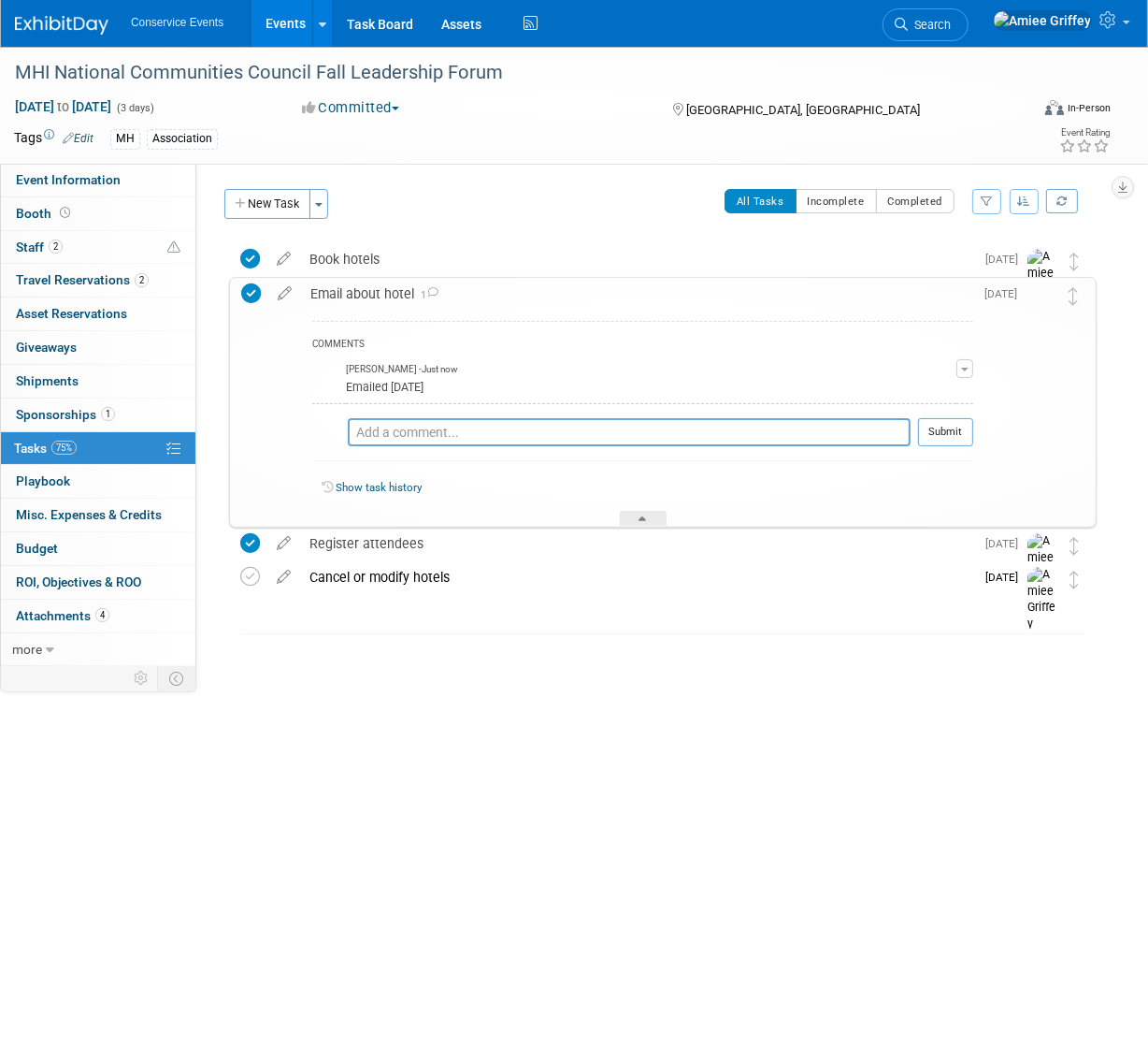
click at [333, 293] on div "Email about hotel 1" at bounding box center [637, 293] width 672 height 32
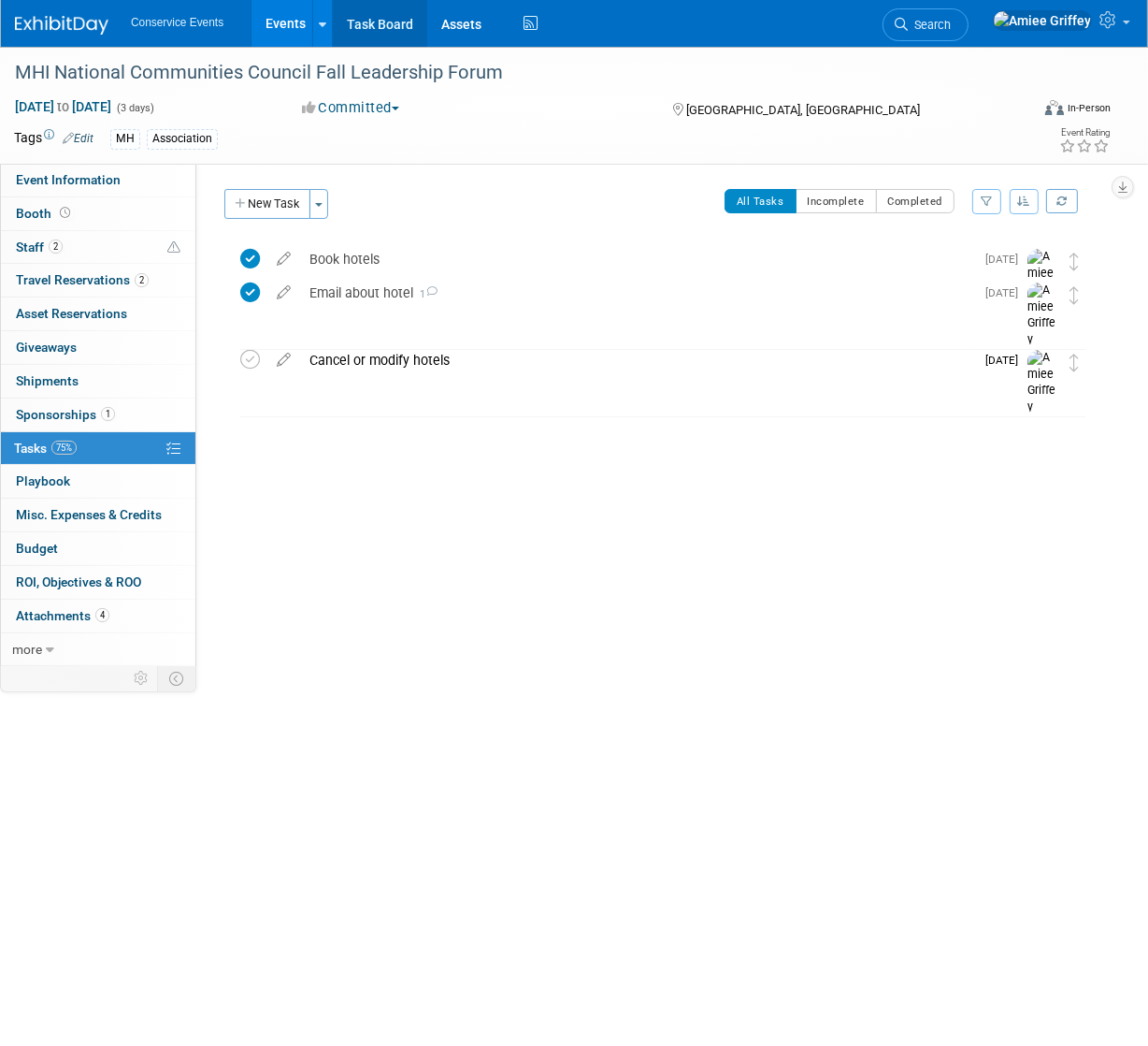
click at [353, 20] on link "Task Board" at bounding box center [380, 23] width 95 height 46
